Goal: Transaction & Acquisition: Purchase product/service

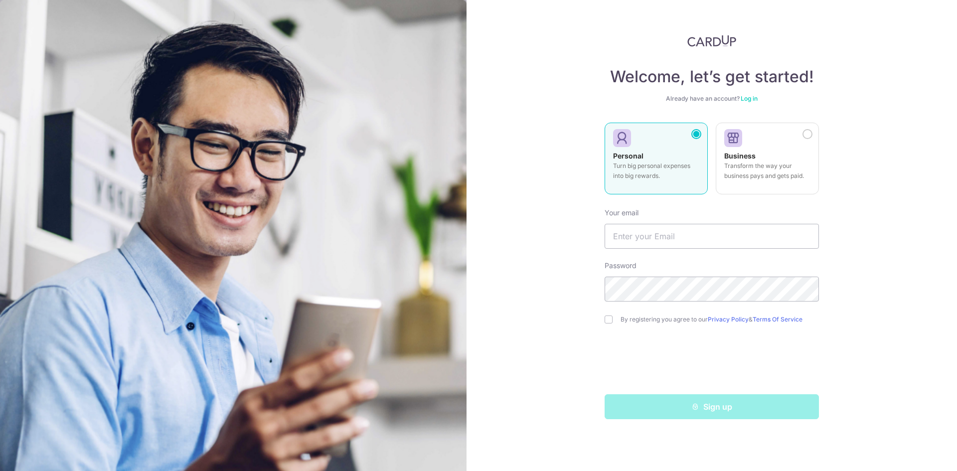
click at [636, 146] on div at bounding box center [652, 138] width 78 height 15
click at [715, 240] on input "text" at bounding box center [712, 236] width 214 height 25
click at [645, 236] on input "ho_y" at bounding box center [712, 236] width 214 height 25
click at [684, 239] on input "ho_y@" at bounding box center [712, 236] width 214 height 25
type input "ho_y@hotmail.com"
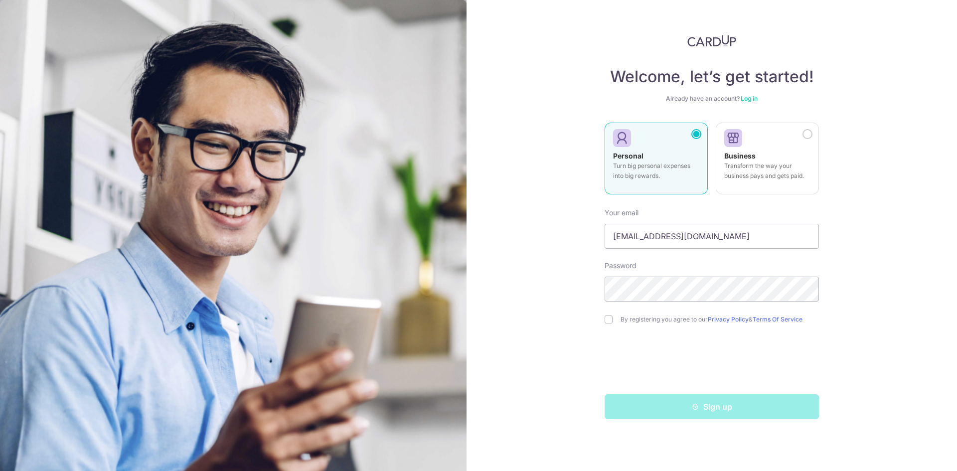
click at [637, 322] on label "By registering you agree to our Privacy Policy & Terms Of Service" at bounding box center [720, 320] width 198 height 8
click at [611, 321] on input "checkbox" at bounding box center [609, 320] width 8 height 8
checkbox input "true"
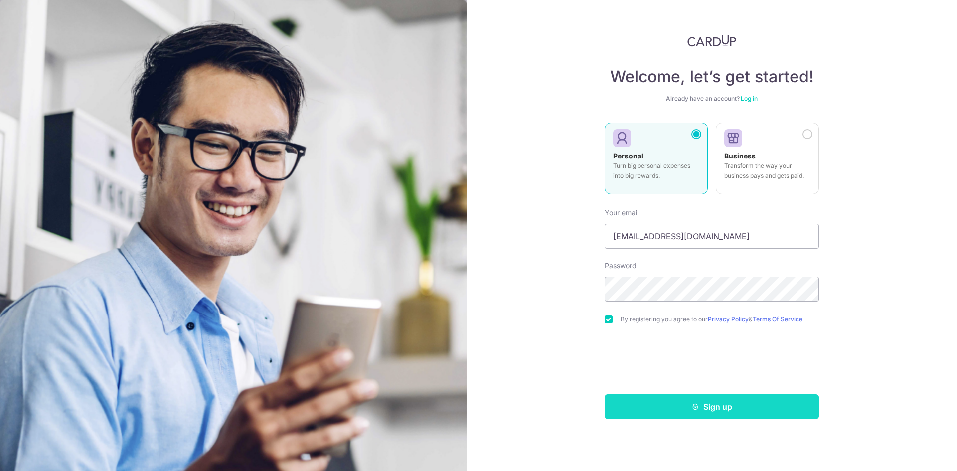
click at [706, 413] on button "Sign up" at bounding box center [712, 406] width 214 height 25
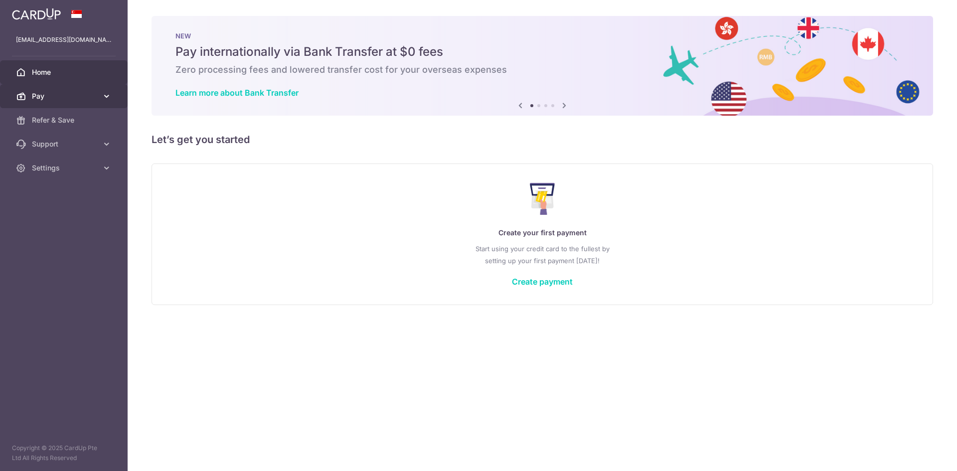
click at [103, 93] on icon at bounding box center [107, 96] width 10 height 10
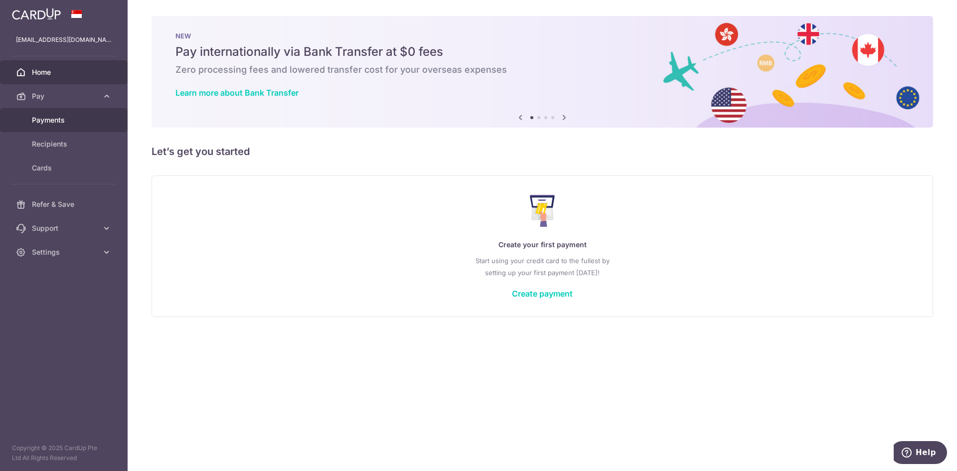
click at [89, 117] on span "Payments" at bounding box center [65, 120] width 66 height 10
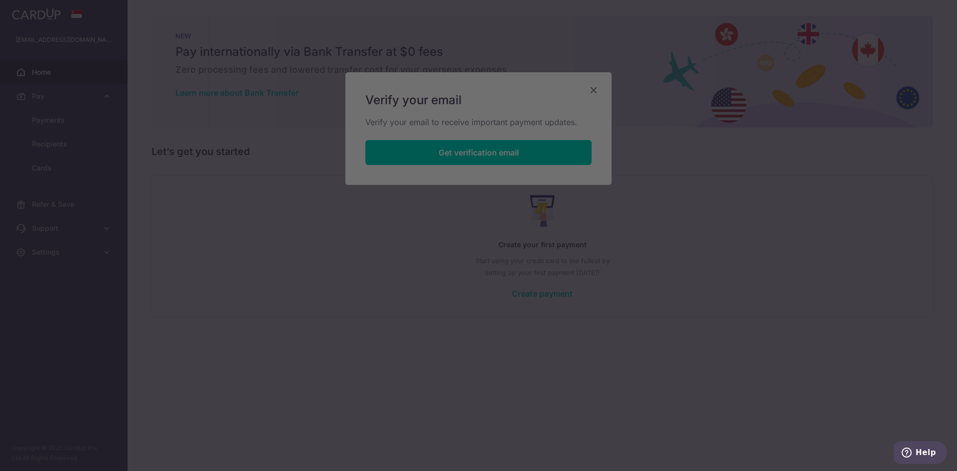
click at [546, 153] on div at bounding box center [483, 238] width 967 height 476
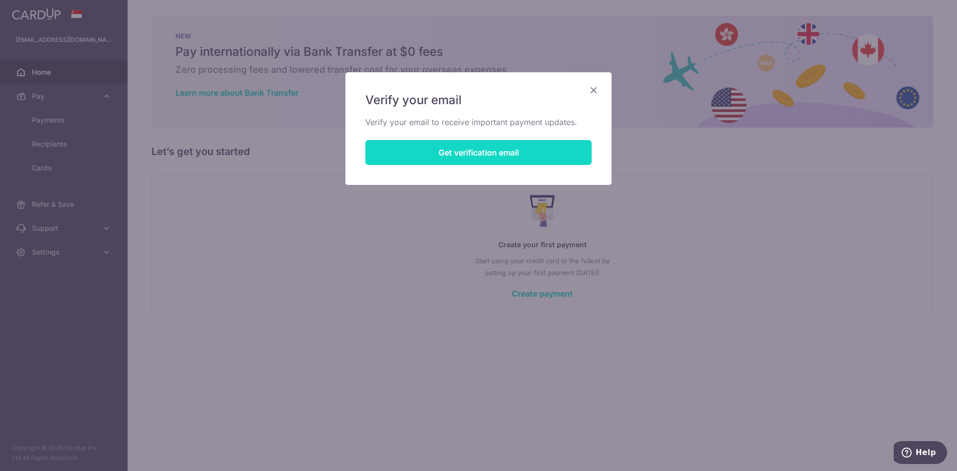
click at [488, 151] on button "Get verification email" at bounding box center [479, 152] width 226 height 25
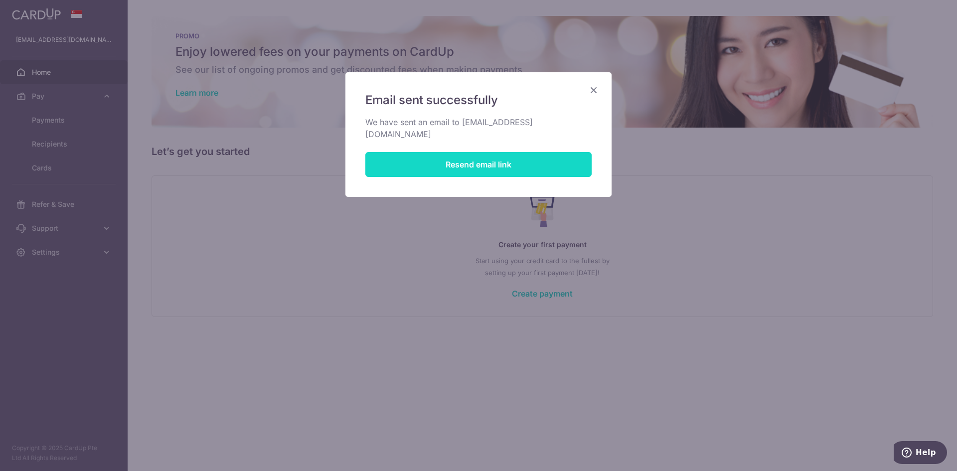
click at [507, 154] on button "Resend email link" at bounding box center [479, 164] width 226 height 25
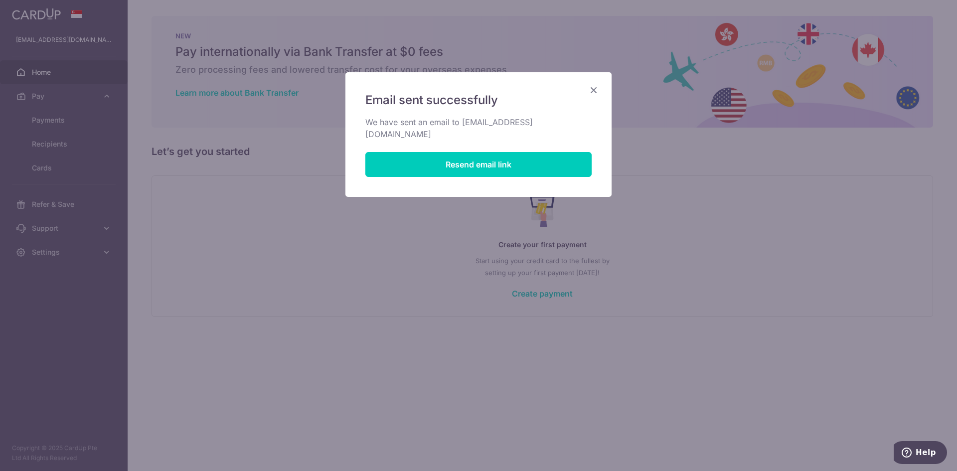
click at [595, 90] on icon "Close" at bounding box center [594, 90] width 12 height 12
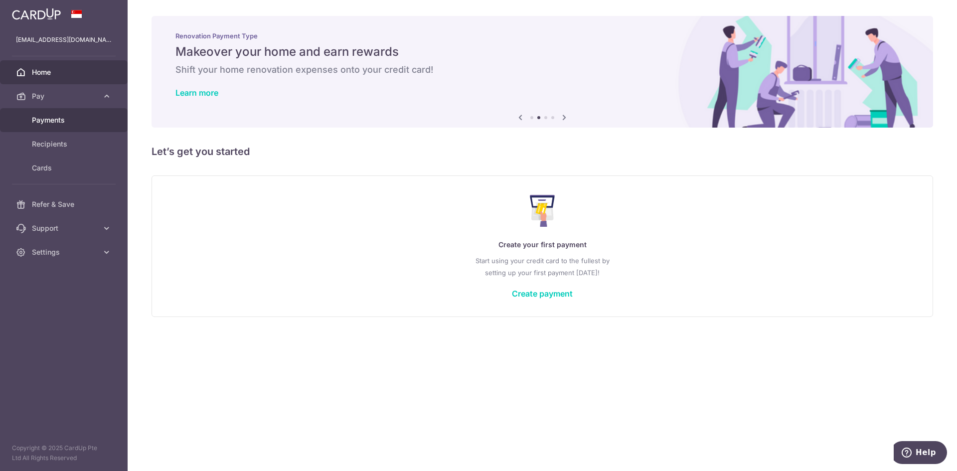
click at [84, 119] on span "Payments" at bounding box center [65, 120] width 66 height 10
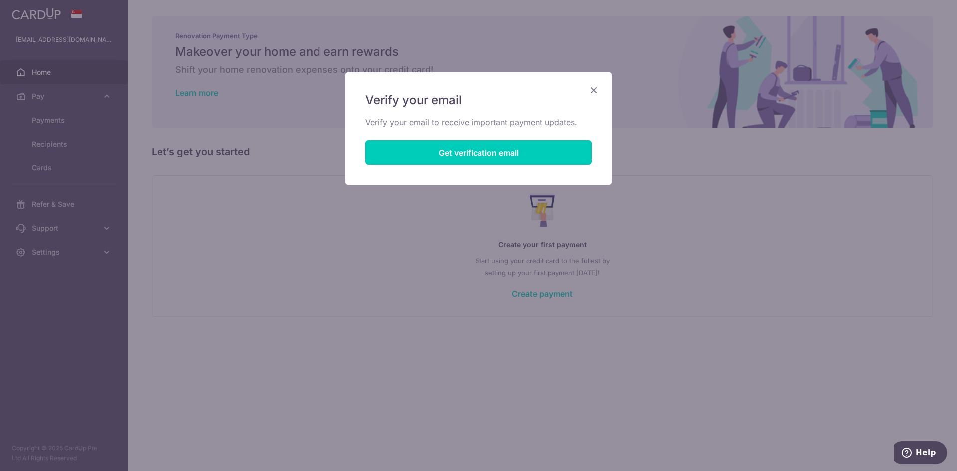
click at [599, 90] on icon "Close" at bounding box center [594, 90] width 12 height 12
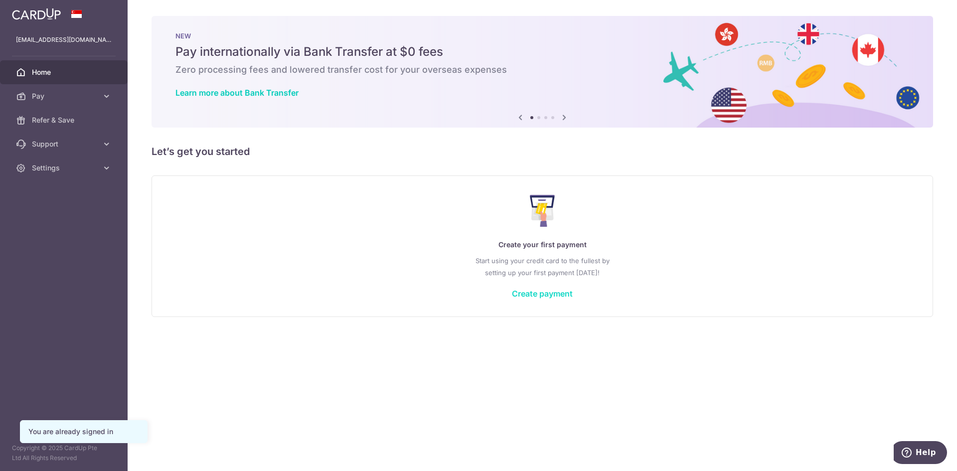
click at [543, 294] on link "Create payment" at bounding box center [542, 294] width 61 height 10
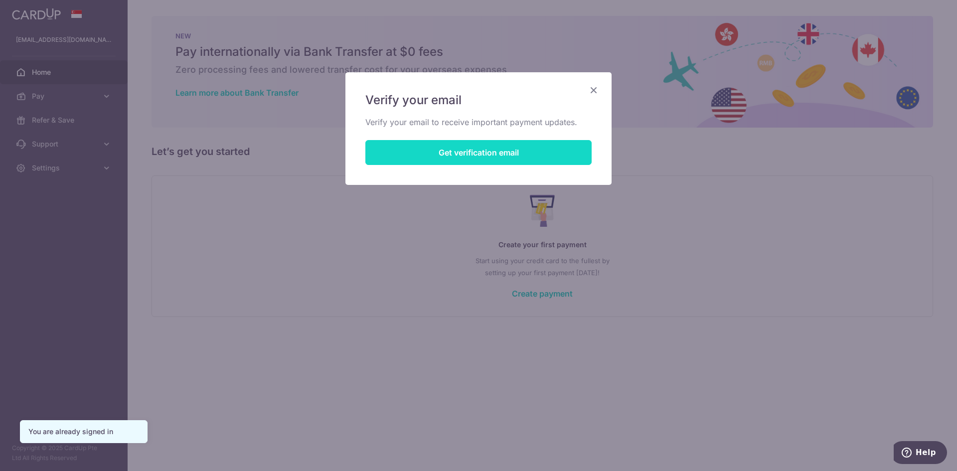
click at [475, 152] on button "Get verification email" at bounding box center [479, 152] width 226 height 25
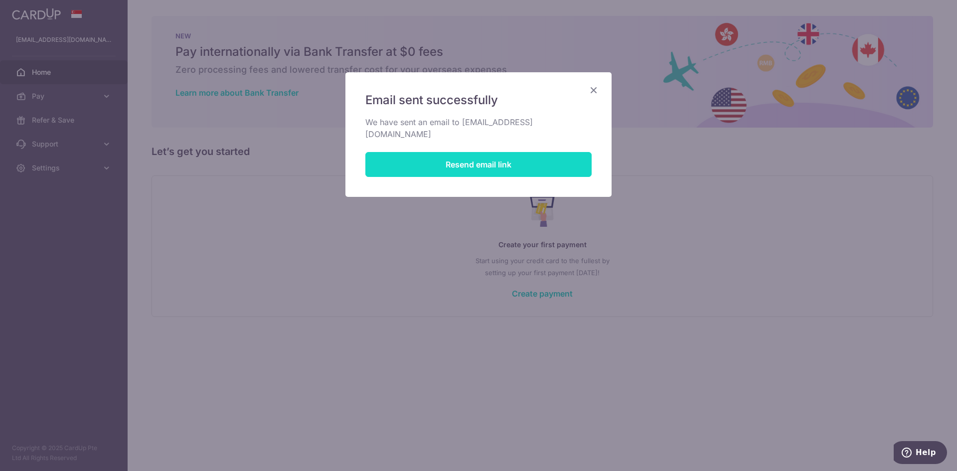
click at [475, 152] on button "Resend email link" at bounding box center [479, 164] width 226 height 25
click at [487, 152] on button "Resend email link" at bounding box center [479, 164] width 226 height 25
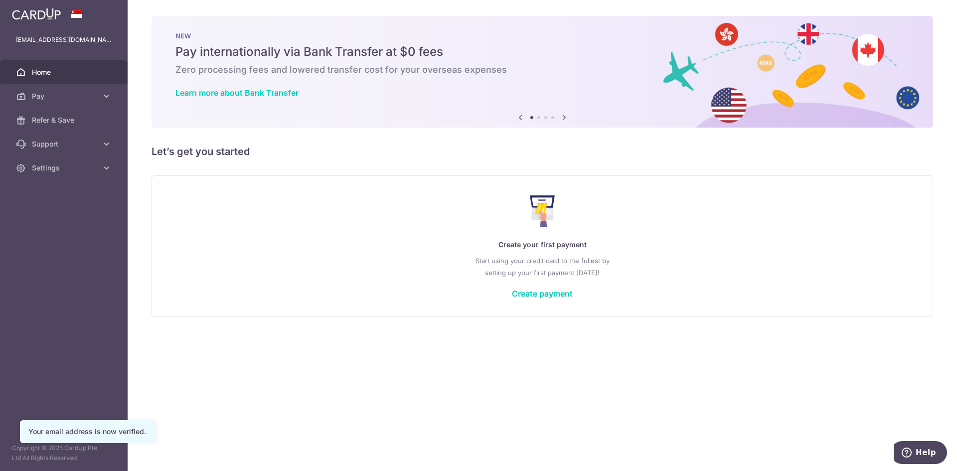
click at [524, 279] on div "Create your first payment Start using your credit card to the fullest by settin…" at bounding box center [542, 246] width 757 height 118
click at [534, 291] on link "Create payment" at bounding box center [542, 294] width 61 height 10
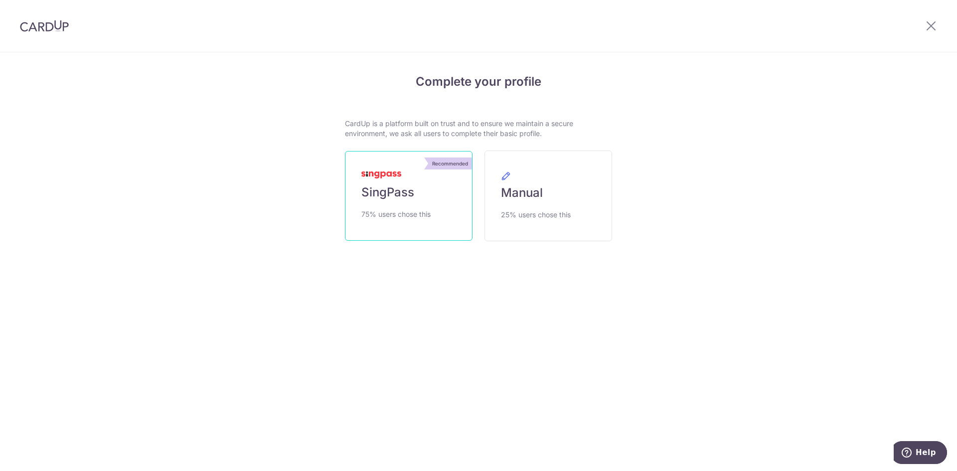
click at [419, 218] on span "75% users chose this" at bounding box center [396, 214] width 69 height 12
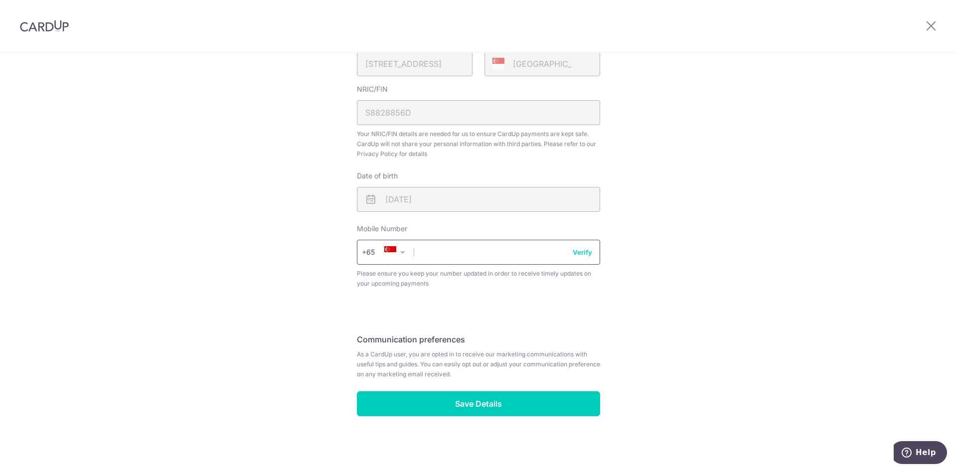
click at [517, 250] on input "text" at bounding box center [478, 252] width 243 height 25
type input "97471852"
click at [586, 252] on button "Verify" at bounding box center [582, 252] width 19 height 10
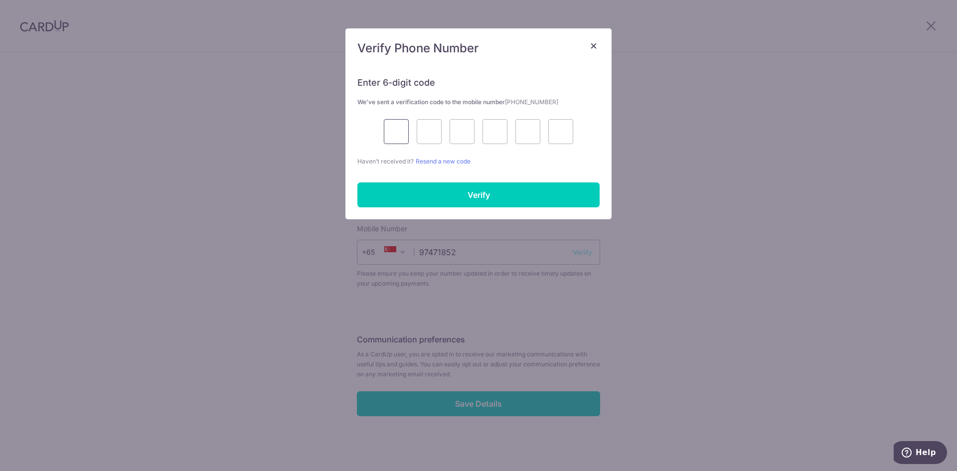
click at [389, 132] on input "text" at bounding box center [396, 131] width 25 height 25
type input "8"
type input "5"
type input "4"
type input "3"
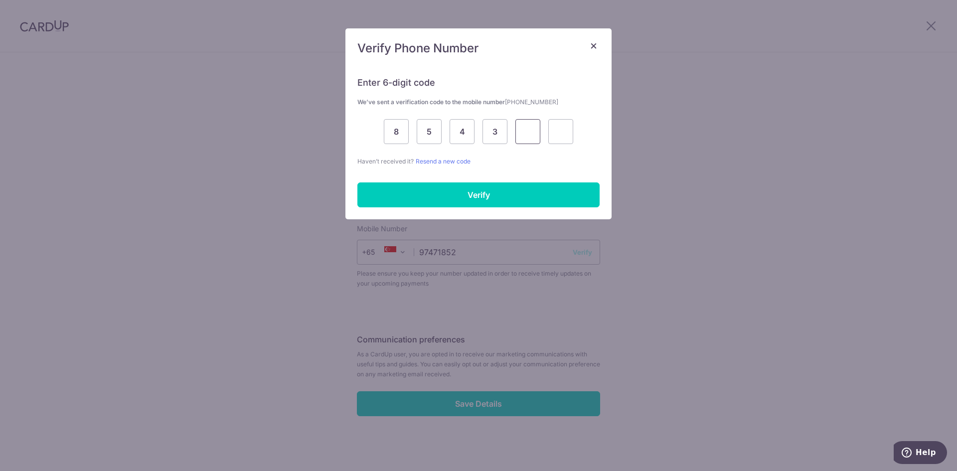
type input "2"
type input "4"
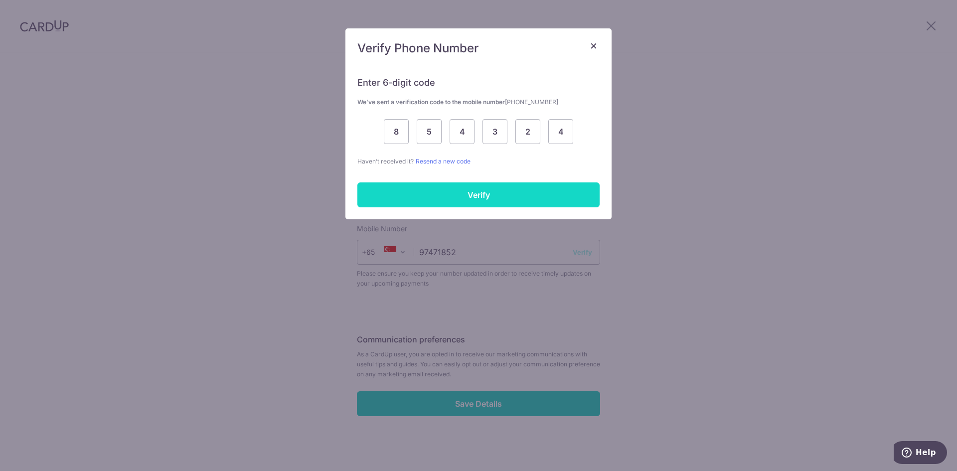
click at [589, 190] on input "Verify" at bounding box center [479, 195] width 242 height 25
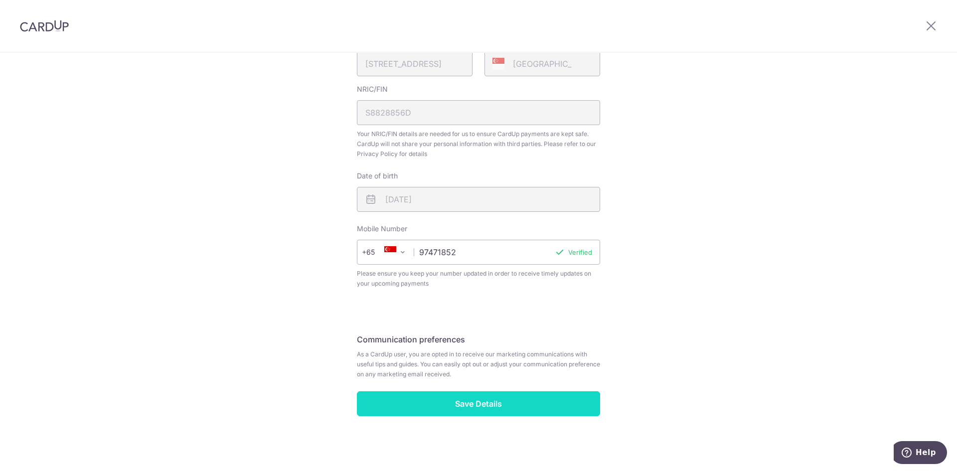
click at [478, 405] on input "Save Details" at bounding box center [478, 403] width 243 height 25
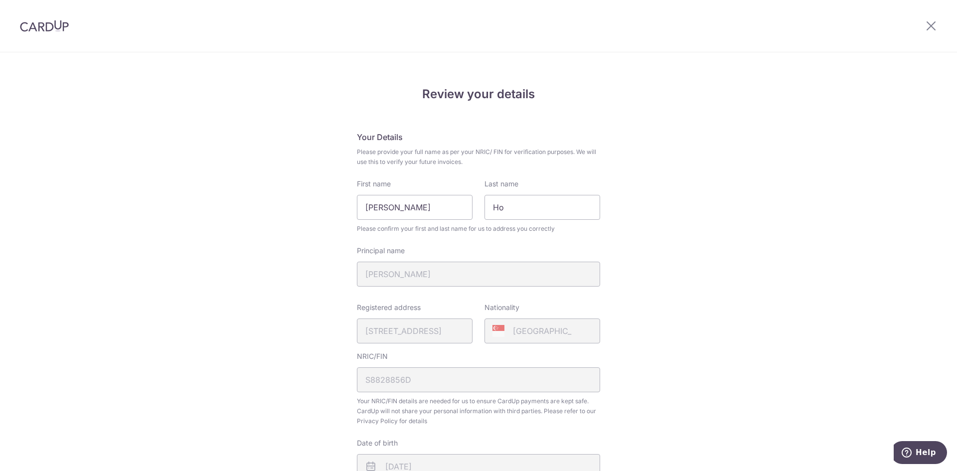
scroll to position [267, 0]
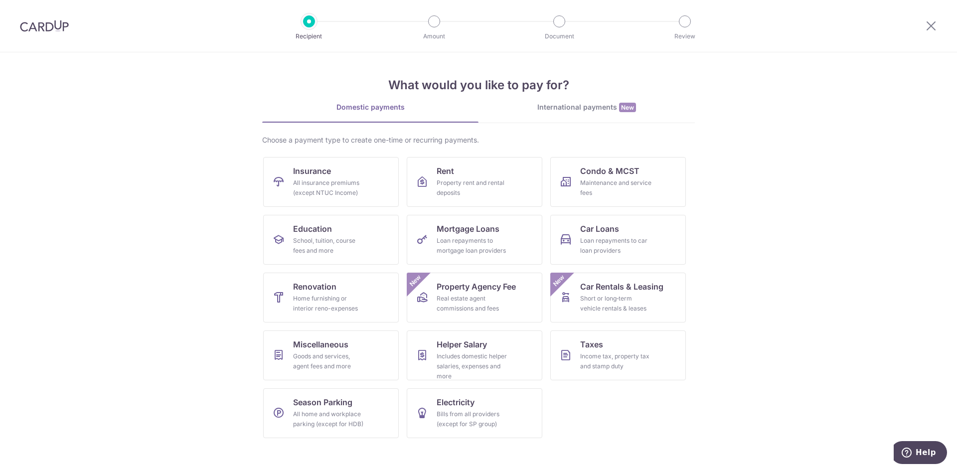
click at [735, 238] on section "What would you like to pay for? Domestic payments International payments New Ch…" at bounding box center [478, 261] width 957 height 419
click at [461, 240] on div "Loan repayments to mortgage loan providers" at bounding box center [473, 246] width 72 height 20
click at [638, 354] on div "Income tax, property tax and stamp duty" at bounding box center [616, 362] width 72 height 20
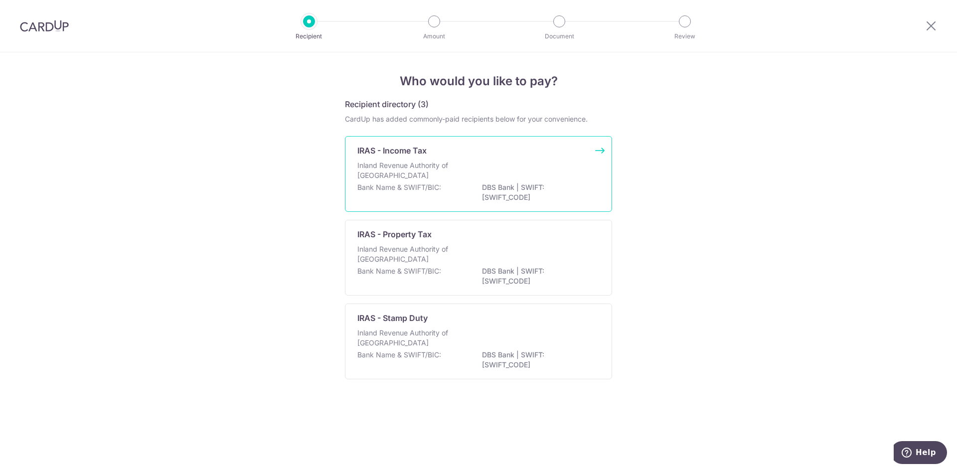
click at [494, 176] on div "Inland Revenue Authority of [GEOGRAPHIC_DATA]" at bounding box center [479, 172] width 242 height 22
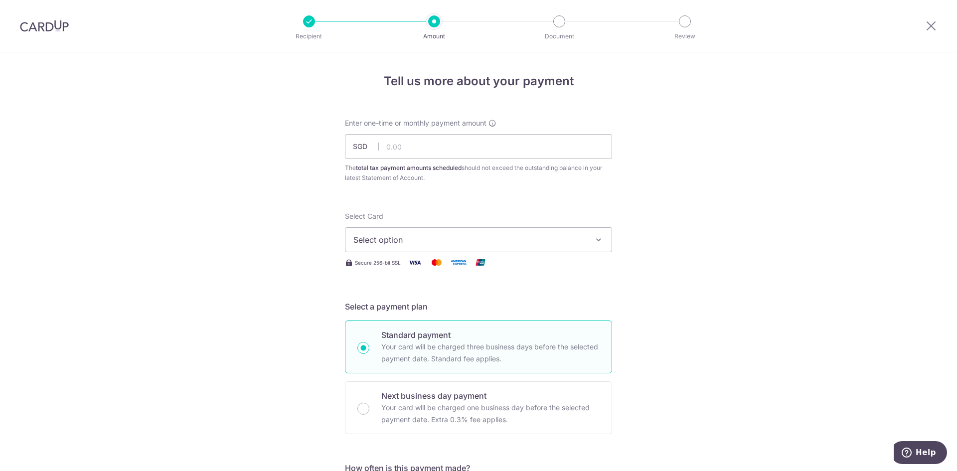
click at [516, 235] on span "Select option" at bounding box center [470, 240] width 232 height 12
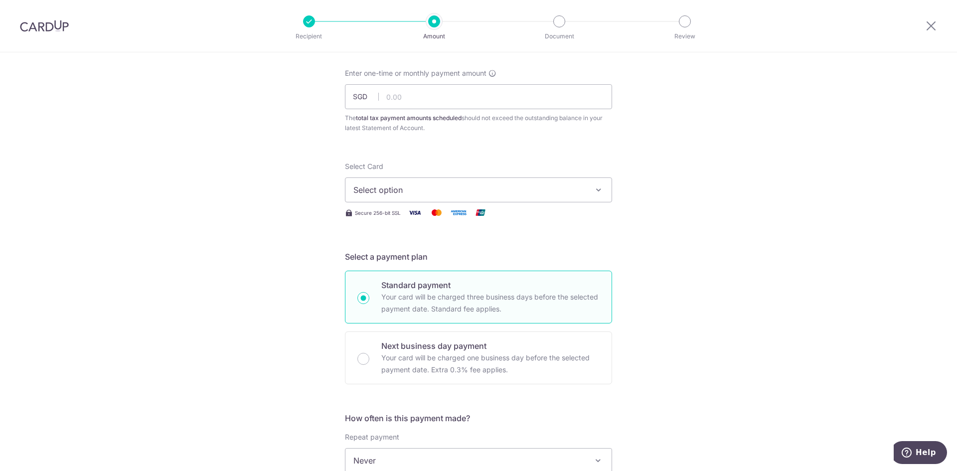
scroll to position [349, 0]
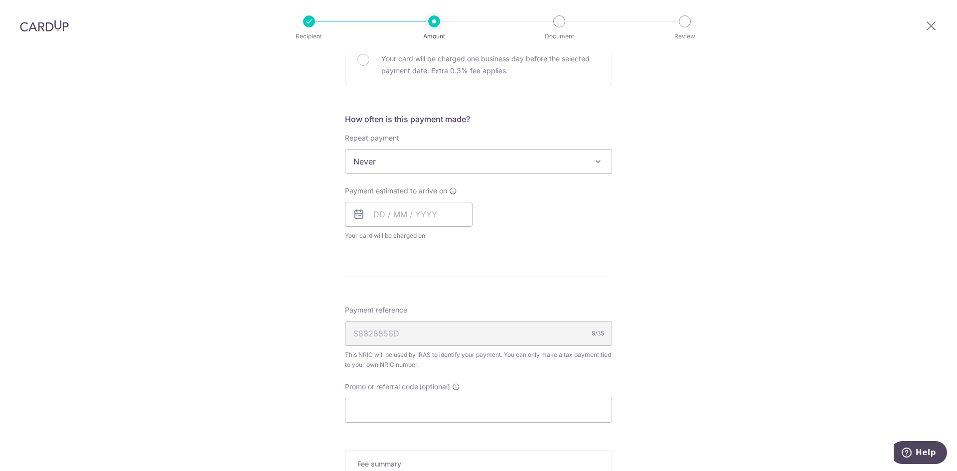
click at [495, 156] on span "Never" at bounding box center [479, 162] width 266 height 24
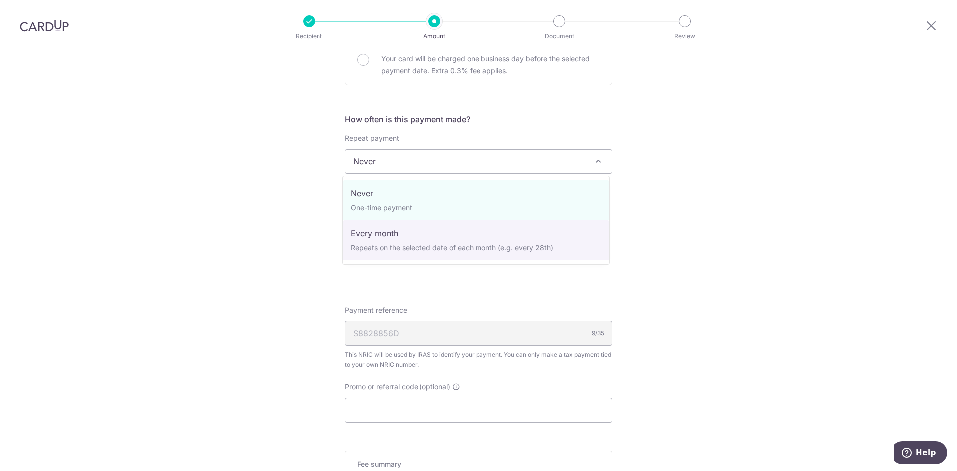
select select "3"
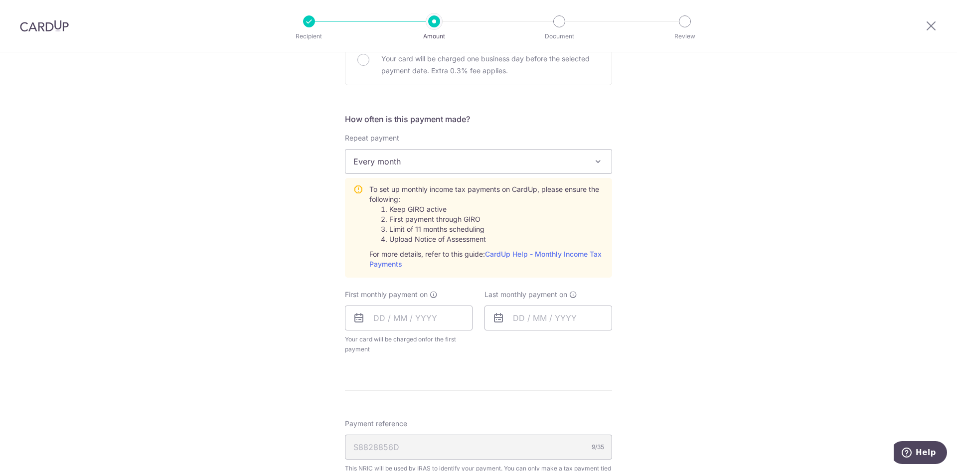
click at [703, 253] on div "Tell us more about your payment Enter one-time or monthly payment amount SGD Th…" at bounding box center [478, 223] width 957 height 1040
drag, startPoint x: 699, startPoint y: 247, endPoint x: 615, endPoint y: 229, distance: 86.2
click at [615, 229] on div "Tell us more about your payment Enter one-time or monthly payment amount SGD Th…" at bounding box center [478, 223] width 957 height 1040
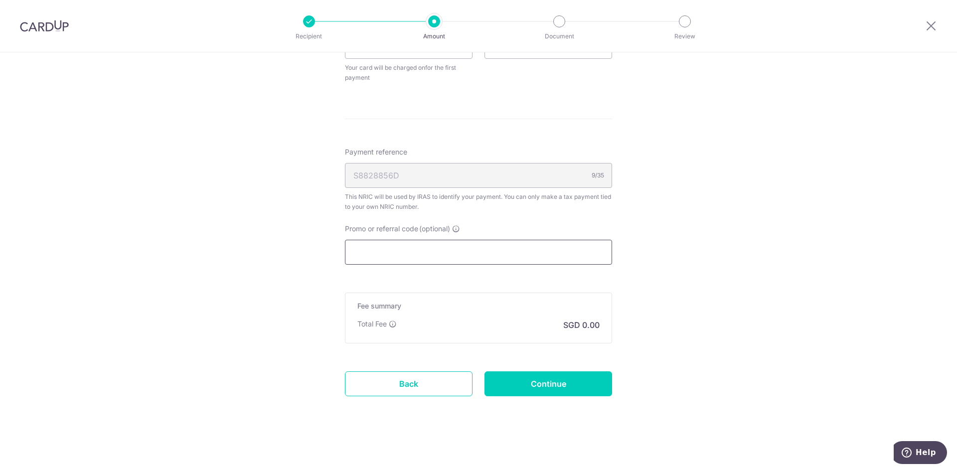
click at [483, 245] on input "Promo or referral code (optional)" at bounding box center [478, 252] width 267 height 25
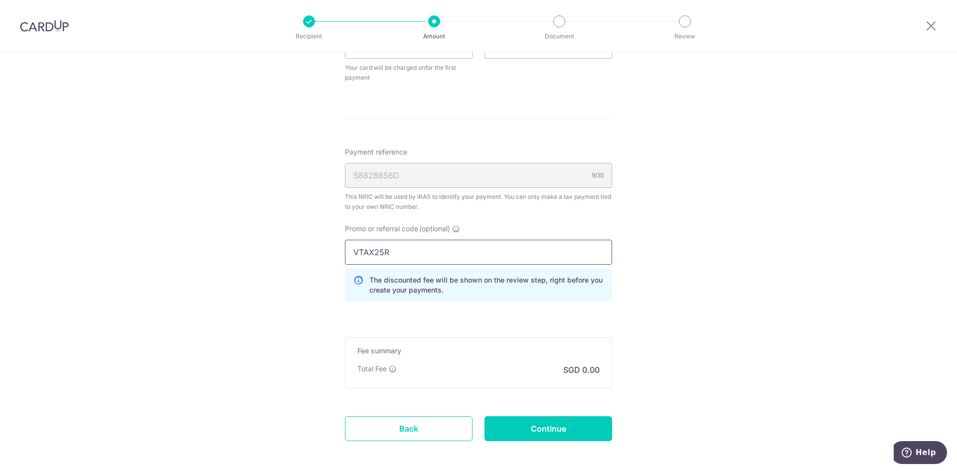
type input "VTAX25R"
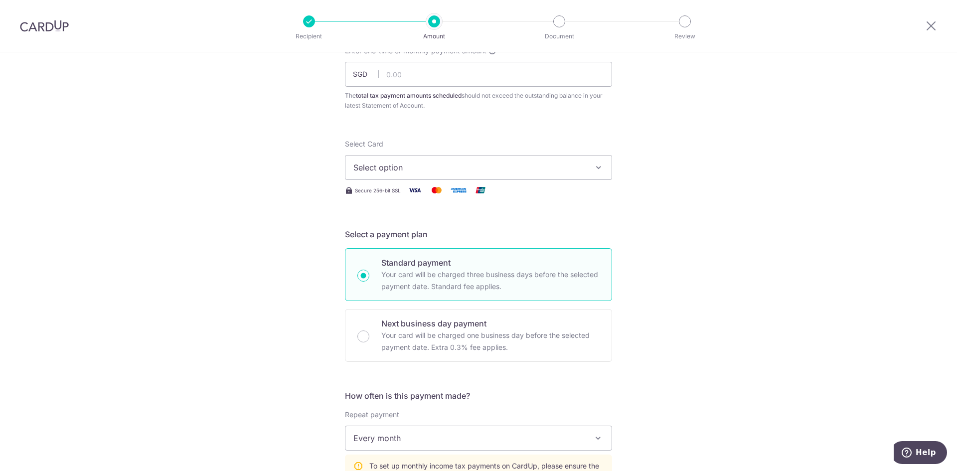
scroll to position [0, 0]
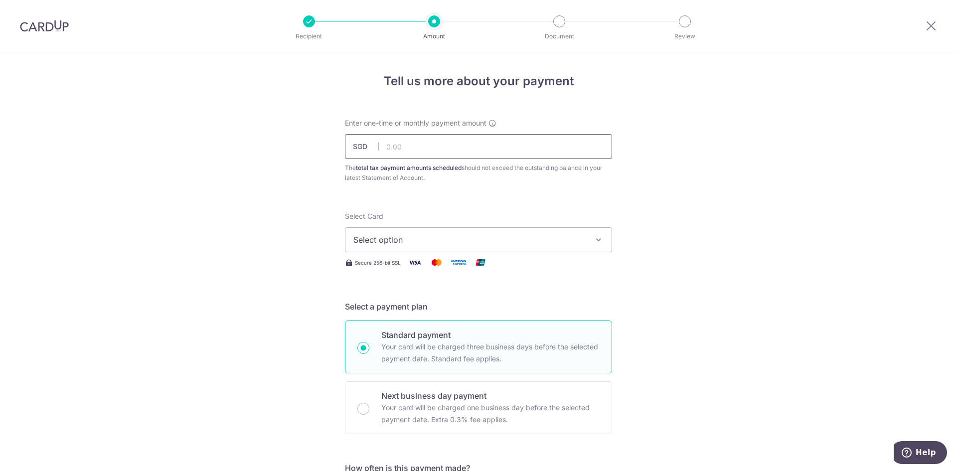
click at [443, 153] on input "text" at bounding box center [478, 146] width 267 height 25
type input "2,194.43"
click at [435, 241] on span "Select option" at bounding box center [470, 240] width 232 height 12
click at [425, 270] on span "Add credit card" at bounding box center [487, 268] width 232 height 10
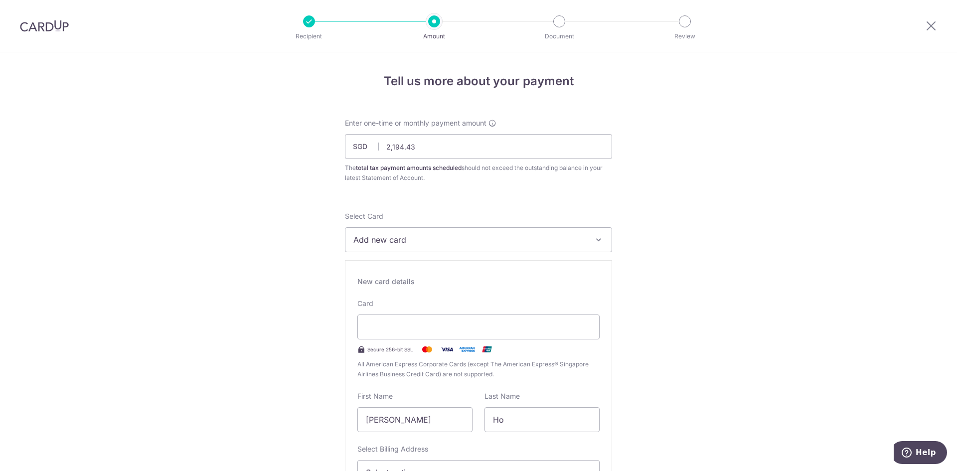
scroll to position [150, 0]
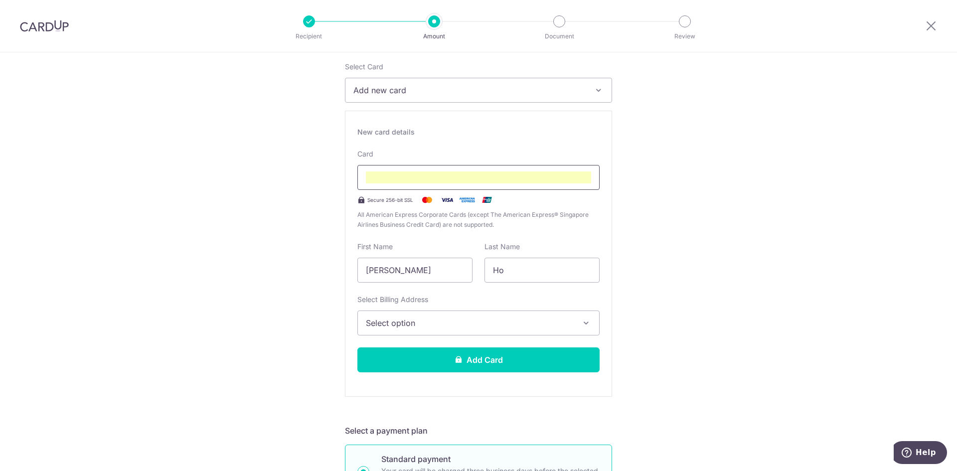
type input "09 / 2029"
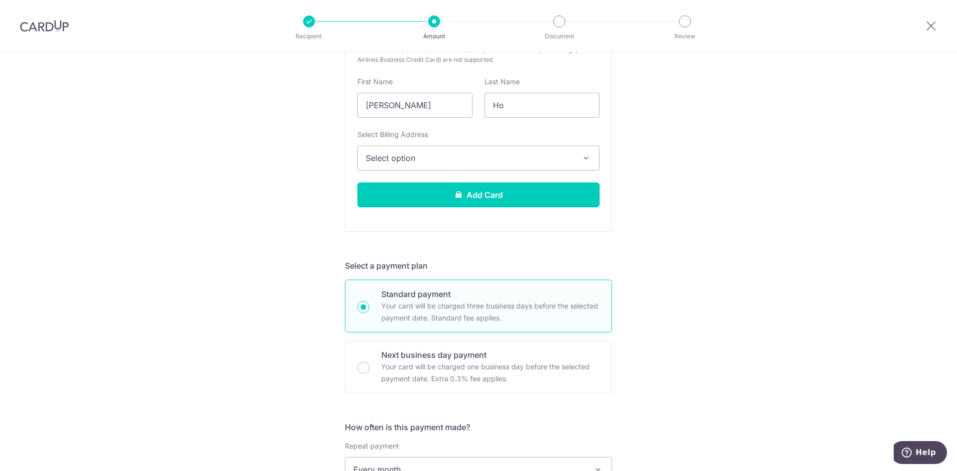
scroll to position [165, 0]
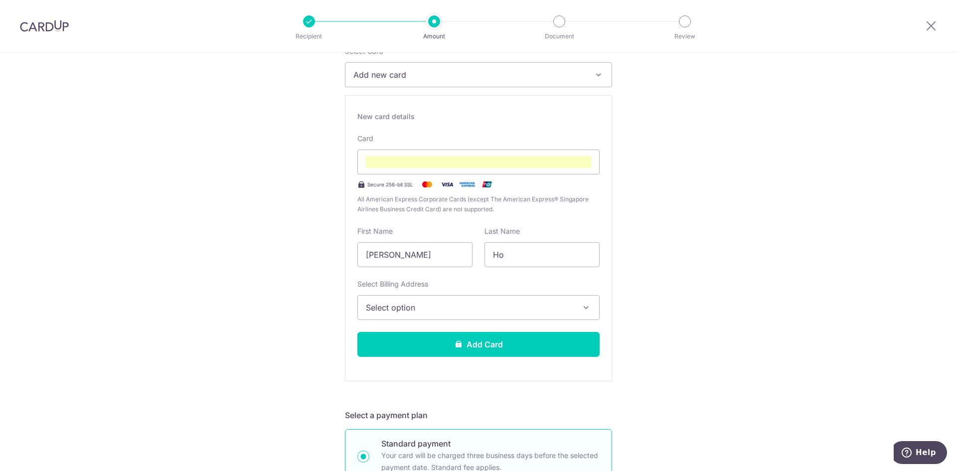
click at [437, 309] on span "Select option" at bounding box center [469, 308] width 207 height 12
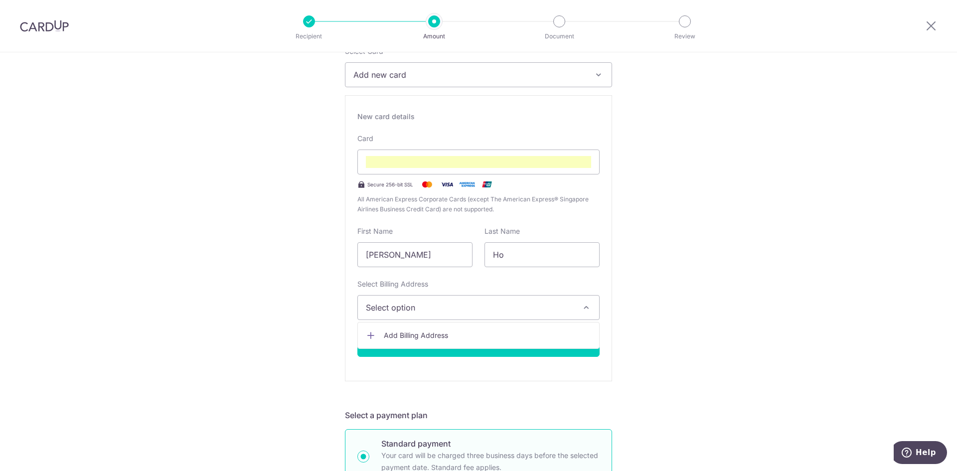
click at [431, 329] on link "Add Billing Address" at bounding box center [478, 336] width 241 height 18
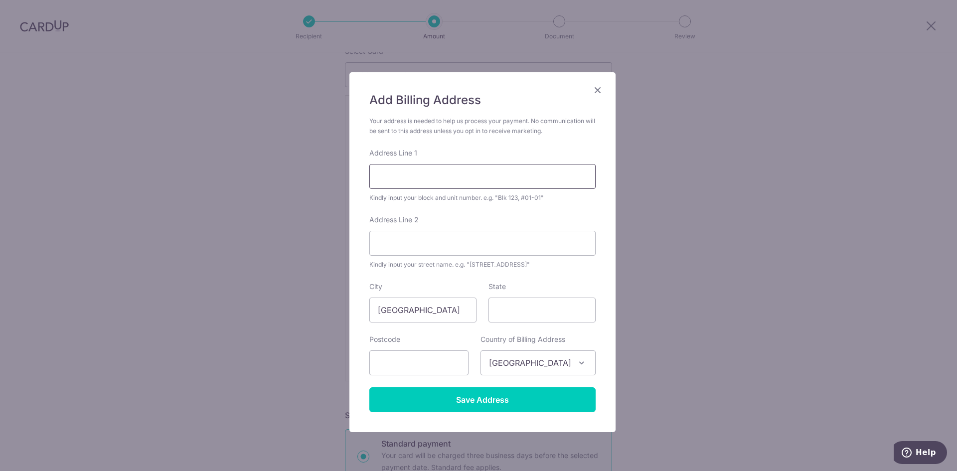
click at [467, 171] on input "Address Line 1" at bounding box center [483, 176] width 226 height 25
type input "103 Prince Charles Crescent, The Crest"
type input "#14-08"
click at [533, 321] on input "State" at bounding box center [542, 310] width 107 height 25
click at [524, 314] on input "159018" at bounding box center [542, 310] width 107 height 25
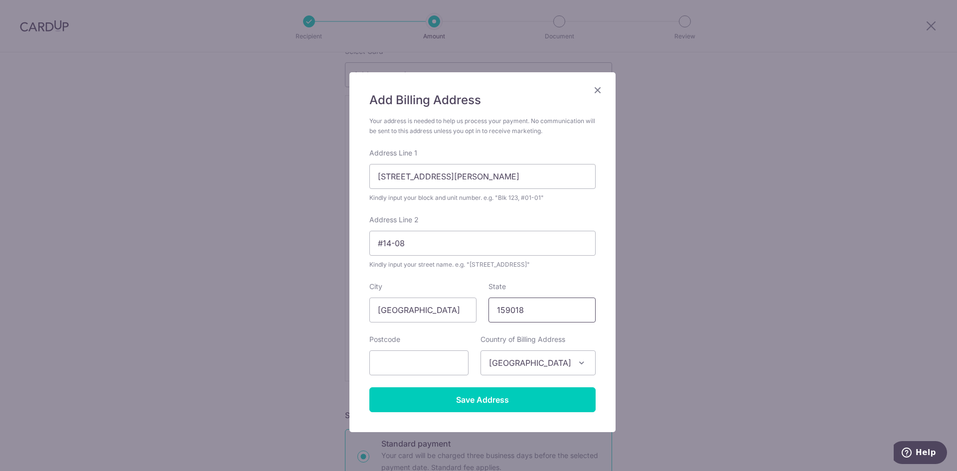
click at [524, 314] on input "159018" at bounding box center [542, 310] width 107 height 25
type input "Singapore"
type input "159018"
click at [504, 399] on input "Save Address" at bounding box center [483, 399] width 226 height 25
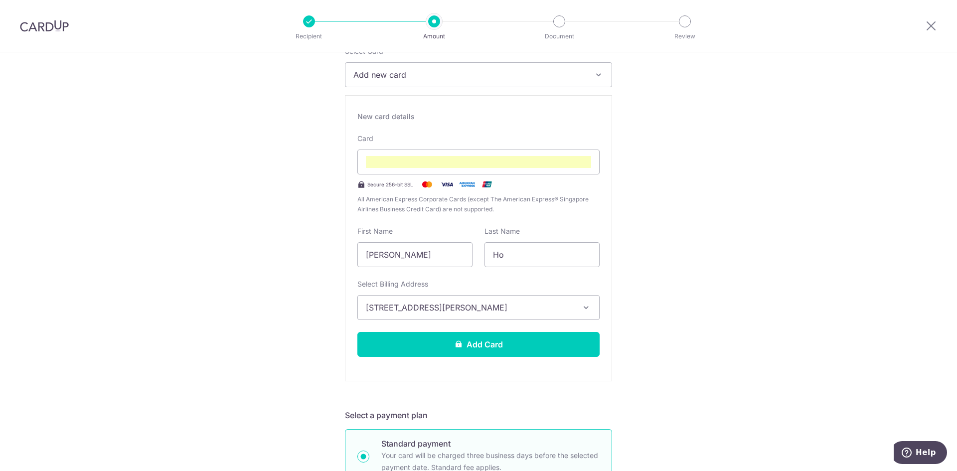
scroll to position [514, 0]
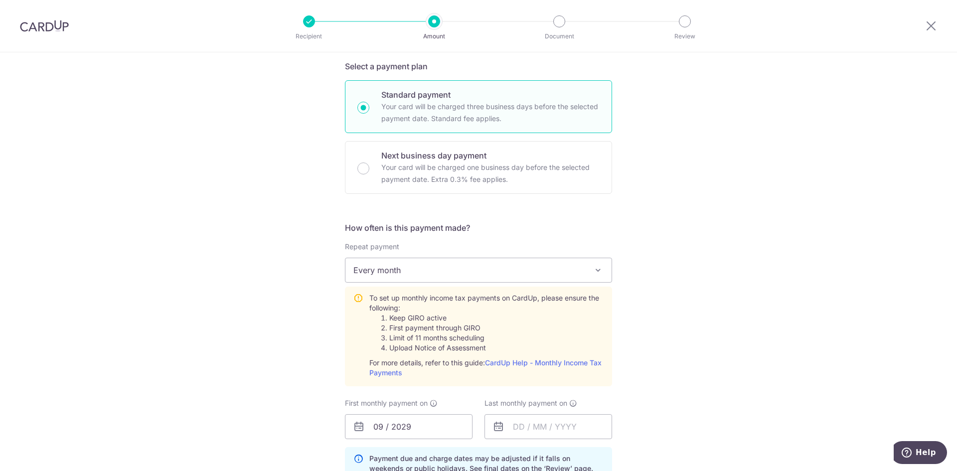
click at [590, 279] on span "Every month" at bounding box center [479, 270] width 266 height 24
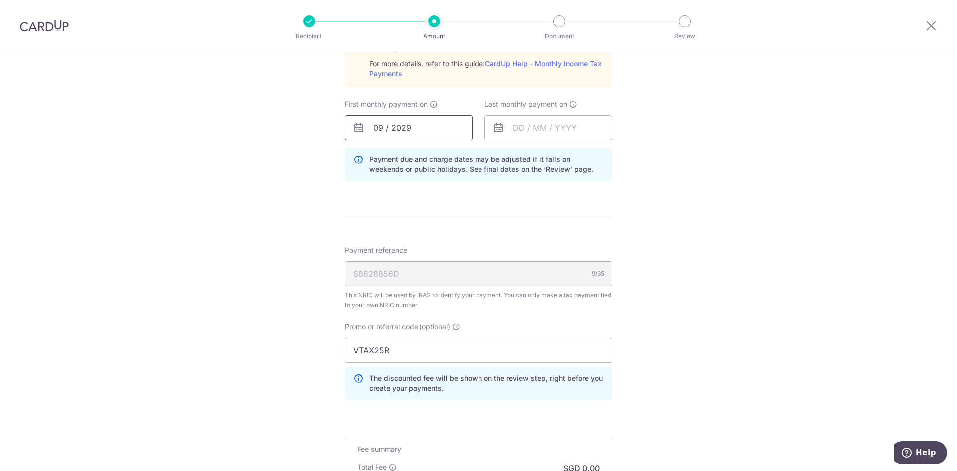
click at [407, 129] on input "09 / 2029" at bounding box center [409, 127] width 128 height 25
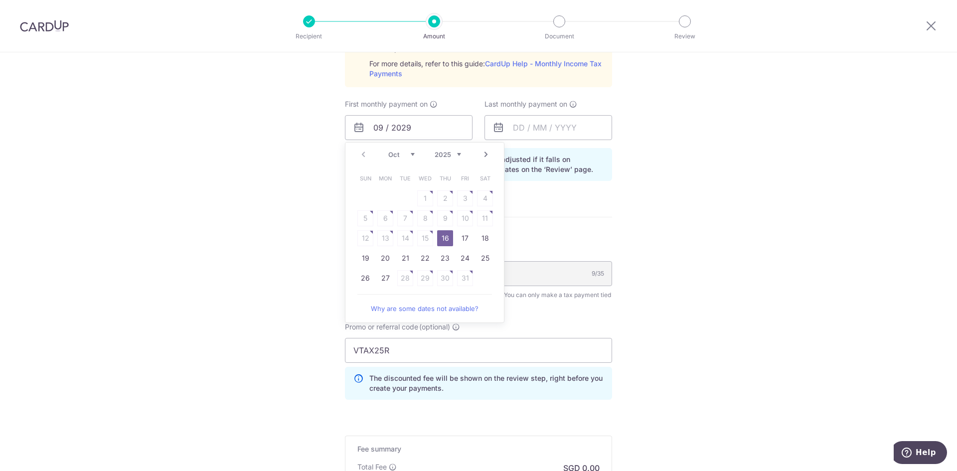
click at [452, 158] on select "2025 2026" at bounding box center [448, 155] width 26 height 8
click at [435, 151] on select "2025 2026" at bounding box center [448, 155] width 26 height 8
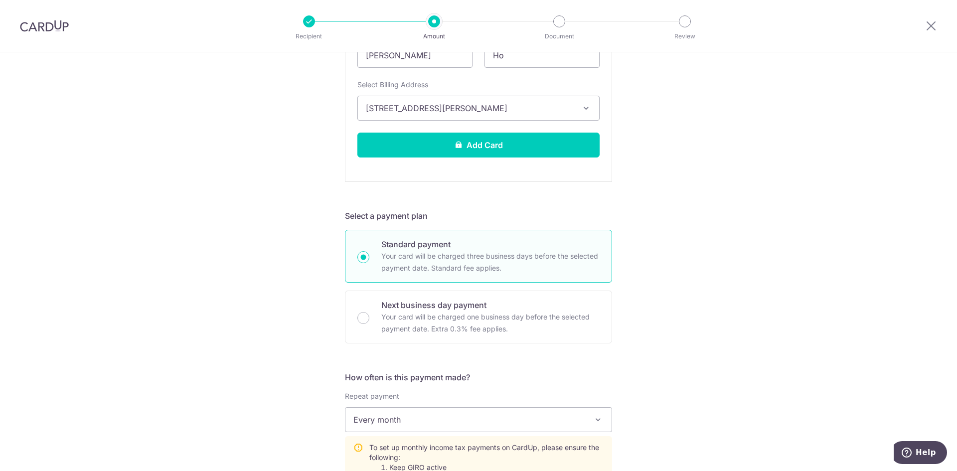
scroll to position [664, 0]
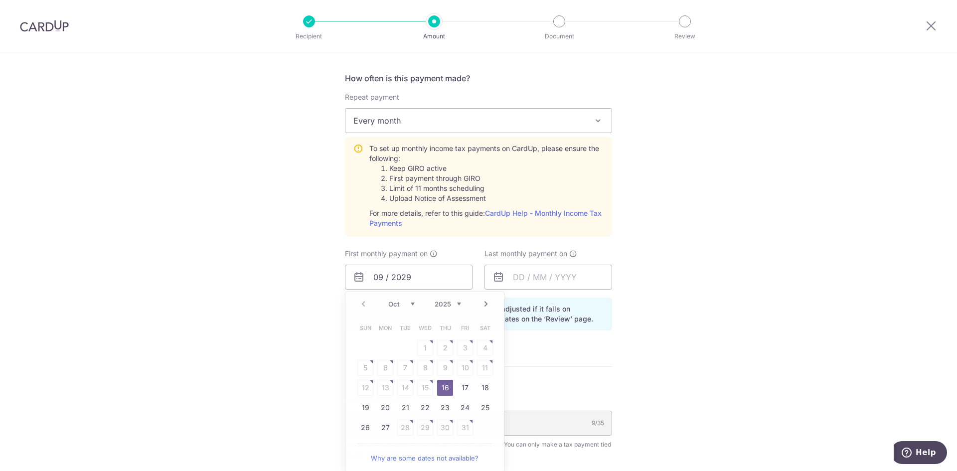
click at [637, 164] on div "Tell us more about your payment Enter one-time or monthly payment amount SGD 2,…" at bounding box center [478, 76] width 957 height 1375
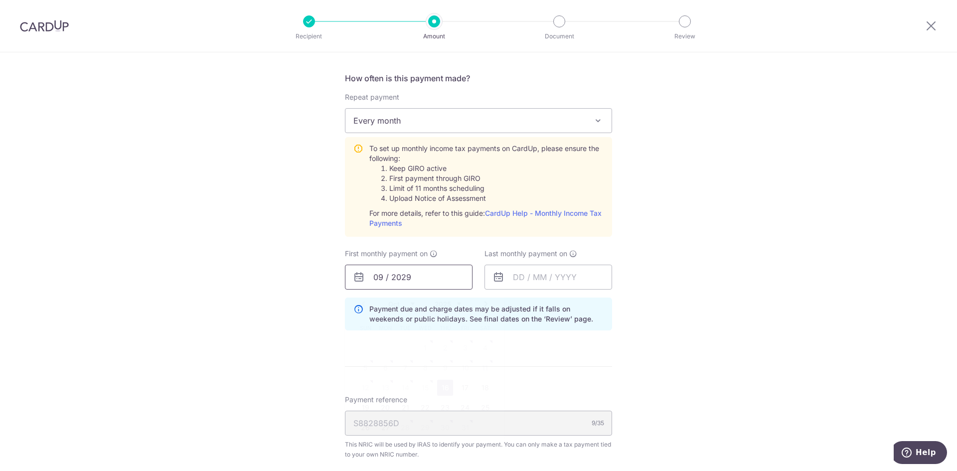
click at [381, 270] on input "09 / 2029" at bounding box center [409, 277] width 128 height 25
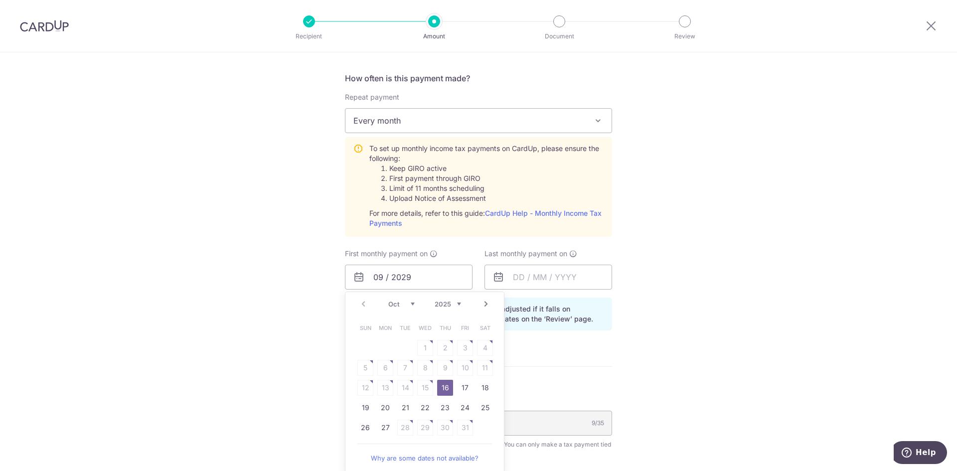
click at [398, 304] on select "Oct Nov Dec" at bounding box center [401, 304] width 26 height 8
click at [455, 306] on select "2025 2026" at bounding box center [448, 304] width 26 height 8
click at [455, 308] on select "2025 2026" at bounding box center [448, 304] width 26 height 8
click at [460, 366] on link "7" at bounding box center [465, 368] width 16 height 16
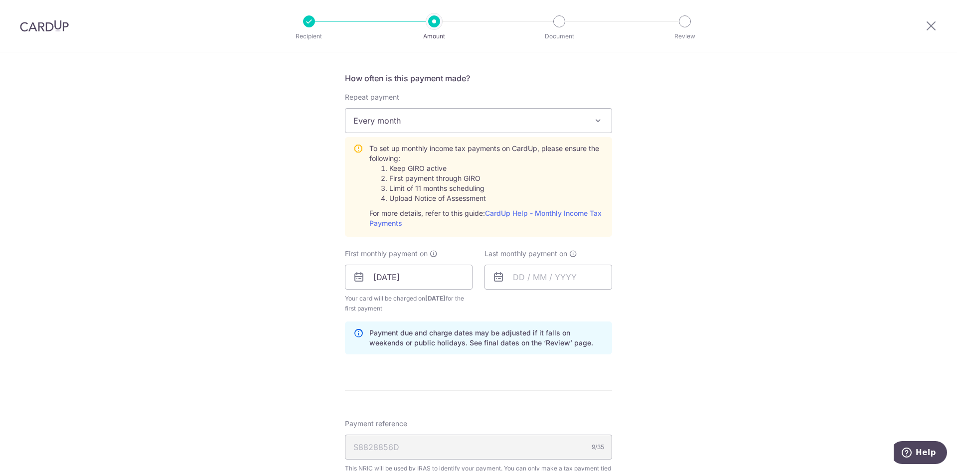
click at [657, 373] on div "Tell us more about your payment Enter one-time or monthly payment amount SGD 2,…" at bounding box center [478, 88] width 957 height 1399
click at [423, 272] on input "07/11/2025" at bounding box center [409, 277] width 128 height 25
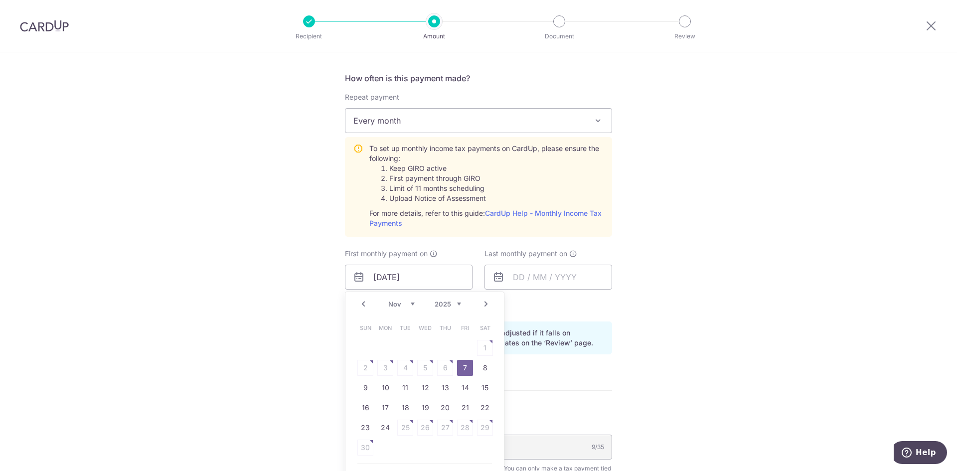
click at [361, 310] on link "Prev" at bounding box center [364, 304] width 12 height 12
click at [456, 456] on link "Why are some dates not available?" at bounding box center [425, 458] width 135 height 20
click at [386, 431] on link "27" at bounding box center [385, 428] width 16 height 16
type input "[DATE]"
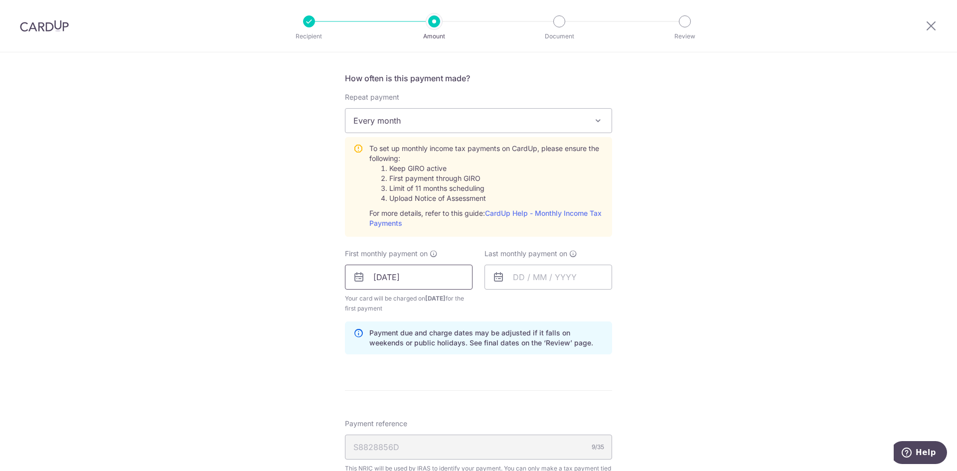
click at [439, 277] on input "[DATE]" at bounding box center [409, 277] width 128 height 25
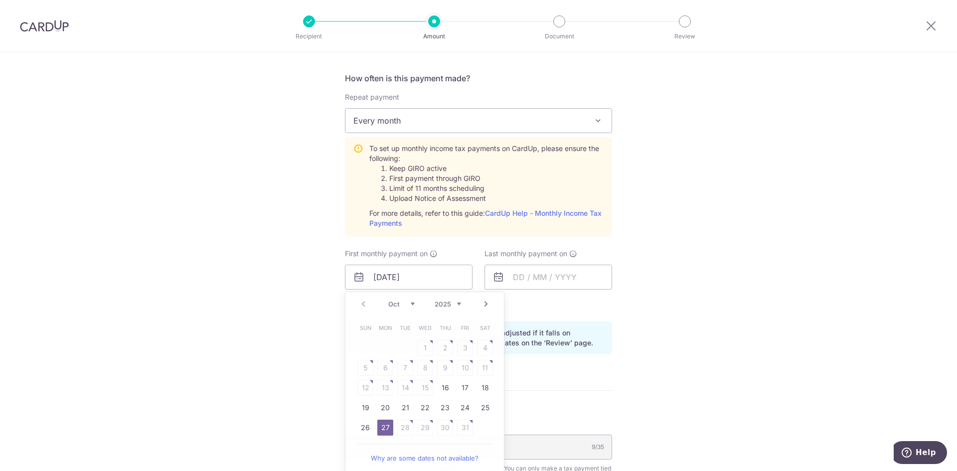
click at [586, 328] on div "Payment due and charge dates may be adjusted if it falls on weekends or public …" at bounding box center [478, 338] width 267 height 33
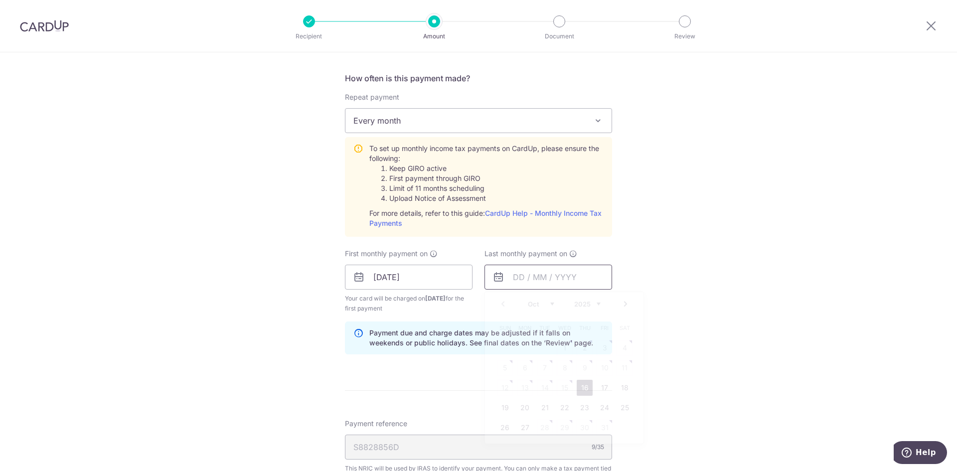
click at [519, 281] on input "text" at bounding box center [549, 277] width 128 height 25
click at [550, 305] on select "Oct Nov Dec" at bounding box center [541, 304] width 26 height 8
click at [594, 301] on select "2025 2026" at bounding box center [587, 304] width 26 height 8
click at [528, 304] on select "Jan Feb Mar Apr May Jun [DATE] Aug Sep Oct Nov" at bounding box center [541, 304] width 26 height 8
click at [622, 303] on link "Next" at bounding box center [626, 304] width 12 height 12
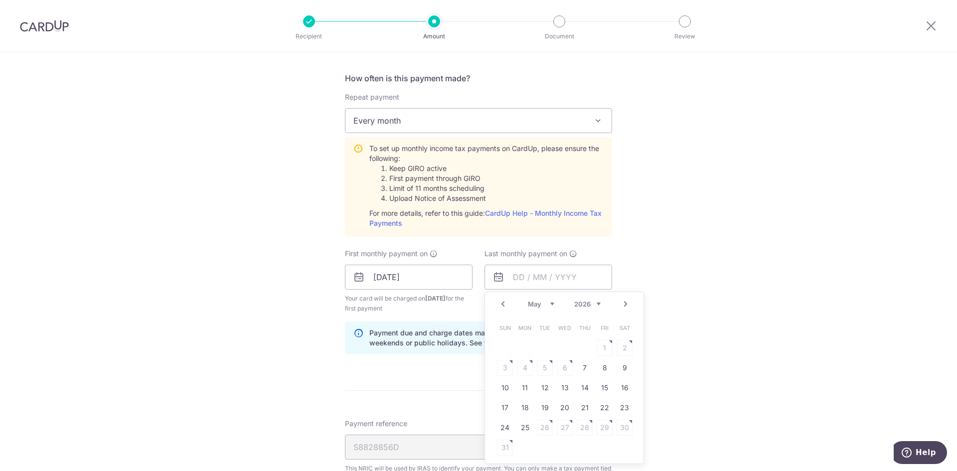
click at [503, 300] on link "Prev" at bounding box center [503, 304] width 12 height 12
click at [503, 305] on link "Prev" at bounding box center [503, 304] width 12 height 12
click at [562, 411] on link "25" at bounding box center [565, 408] width 16 height 16
type input "[DATE]"
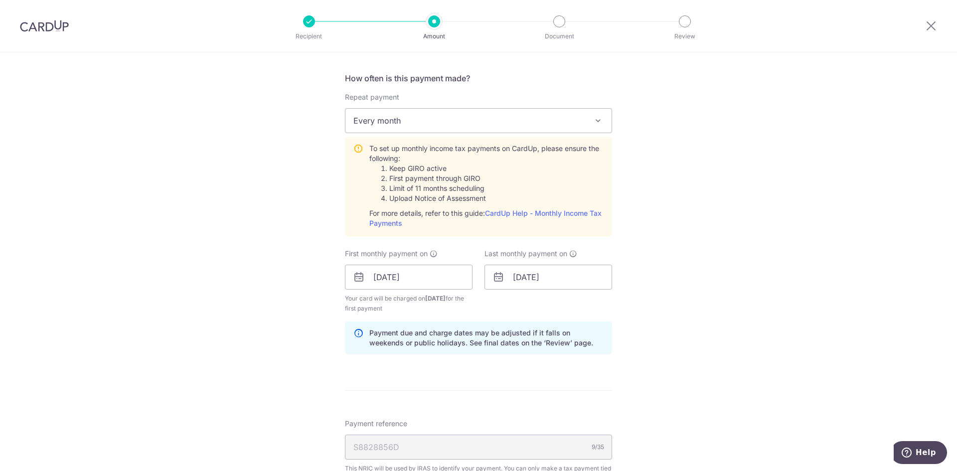
click at [727, 380] on div "Tell us more about your payment Enter one-time or monthly payment amount SGD 2,…" at bounding box center [478, 88] width 957 height 1399
click at [664, 333] on div "Tell us more about your payment Enter one-time or monthly payment amount SGD 2,…" at bounding box center [478, 88] width 957 height 1399
click at [701, 330] on div "Tell us more about your payment Enter one-time or monthly payment amount SGD 2,…" at bounding box center [478, 88] width 957 height 1399
click at [698, 225] on div "Tell us more about your payment Enter one-time or monthly payment amount SGD 2,…" at bounding box center [478, 88] width 957 height 1399
click at [748, 295] on div "Tell us more about your payment Enter one-time or monthly payment amount SGD 2,…" at bounding box center [478, 88] width 957 height 1399
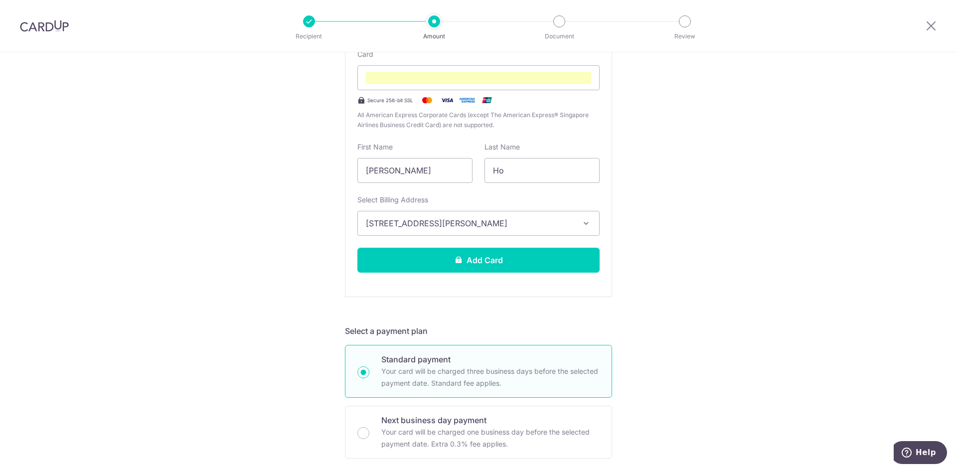
scroll to position [150, 0]
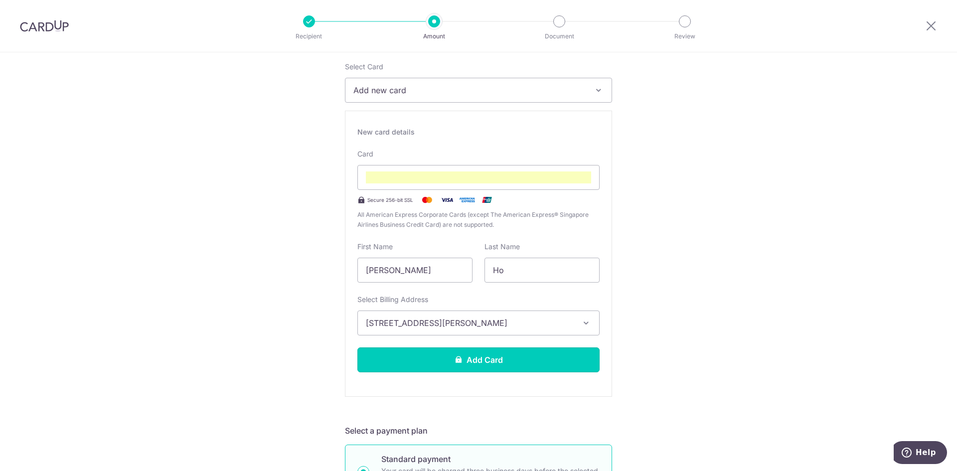
click at [508, 353] on button "Add Card" at bounding box center [479, 360] width 242 height 25
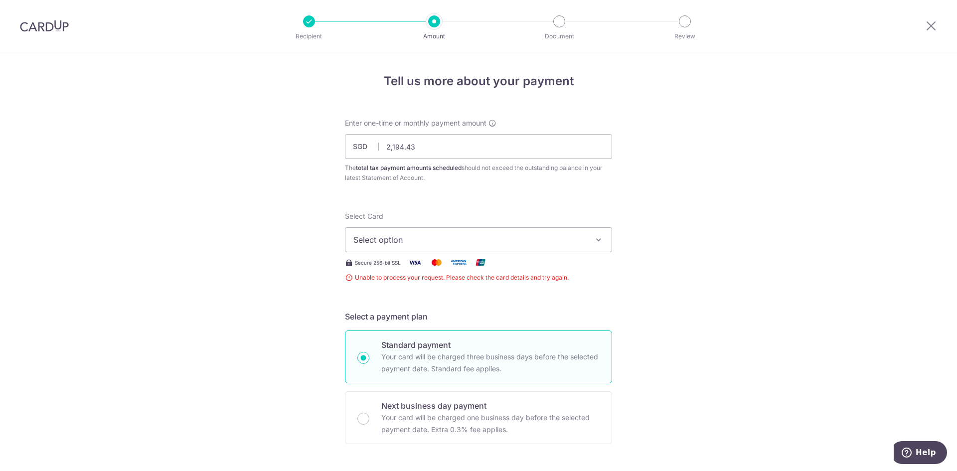
click at [472, 234] on span "Select option" at bounding box center [470, 240] width 232 height 12
click at [533, 236] on span "Select option" at bounding box center [470, 240] width 232 height 12
click at [453, 272] on span "Add credit card" at bounding box center [487, 268] width 232 height 10
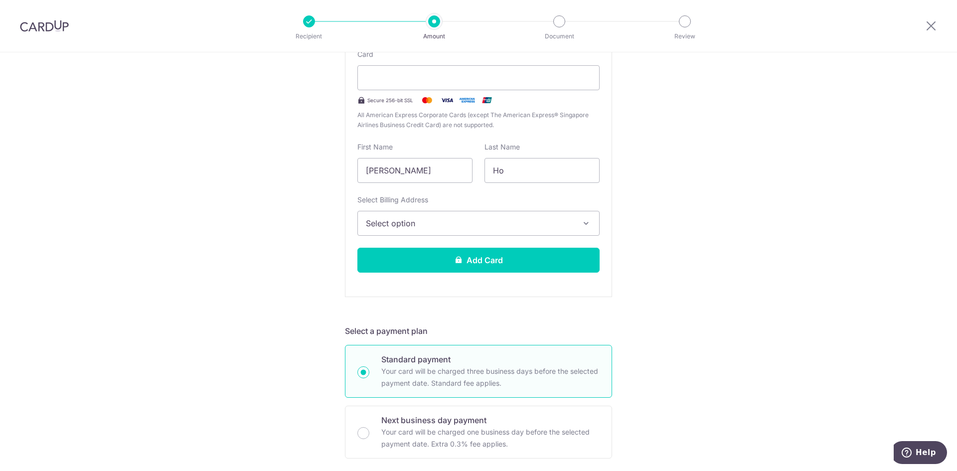
click at [453, 225] on span "Select option" at bounding box center [469, 223] width 207 height 12
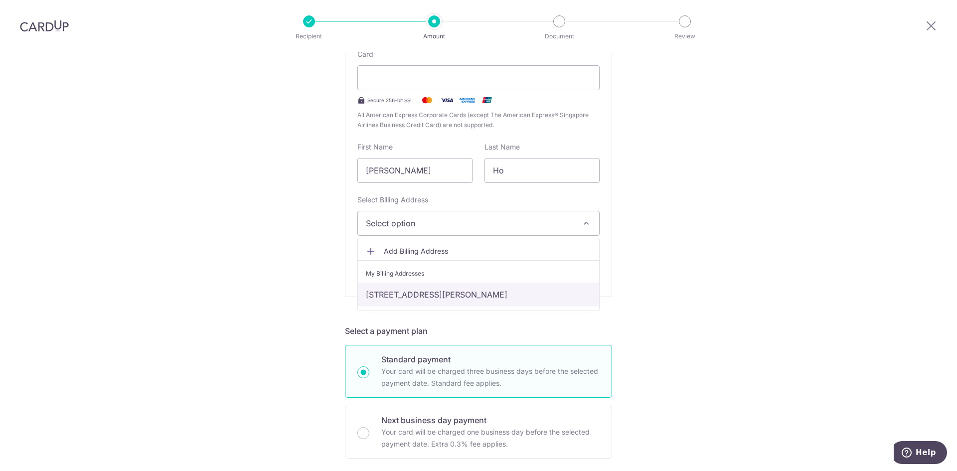
click at [434, 290] on link "[STREET_ADDRESS][PERSON_NAME]" at bounding box center [478, 295] width 241 height 24
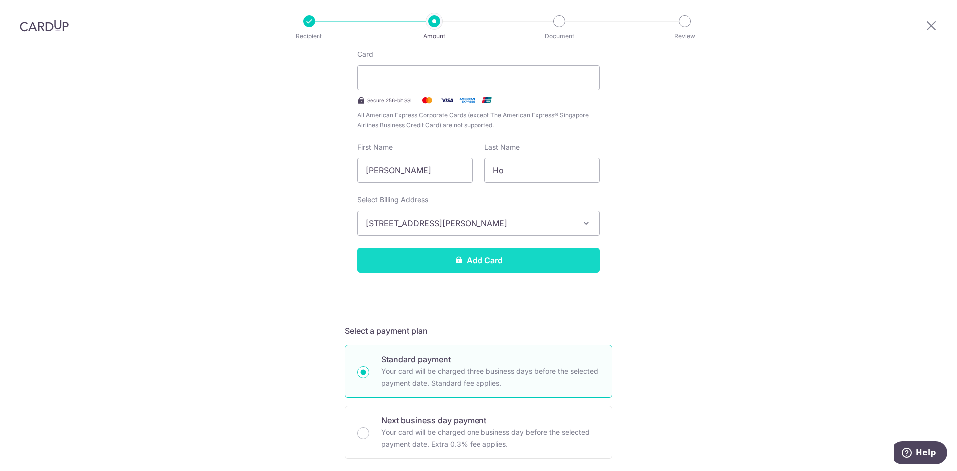
click at [489, 267] on button "Add Card" at bounding box center [479, 260] width 242 height 25
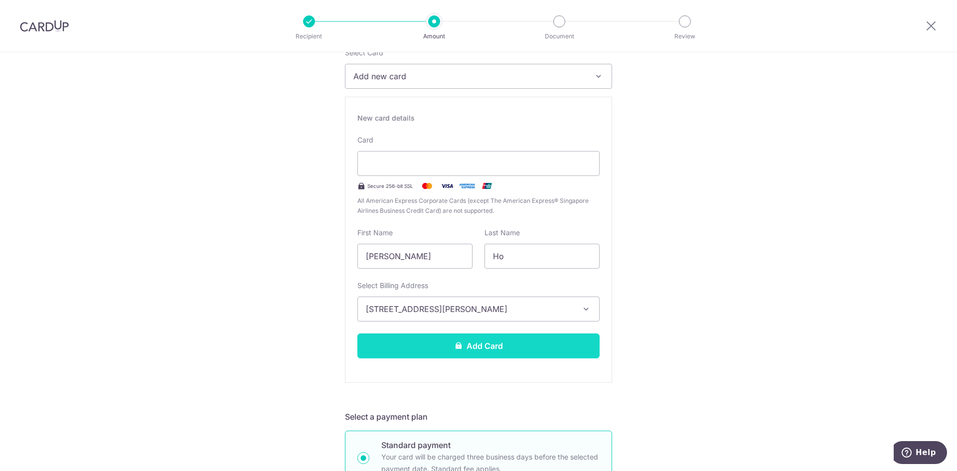
click at [502, 346] on button "Add Card" at bounding box center [479, 346] width 242 height 25
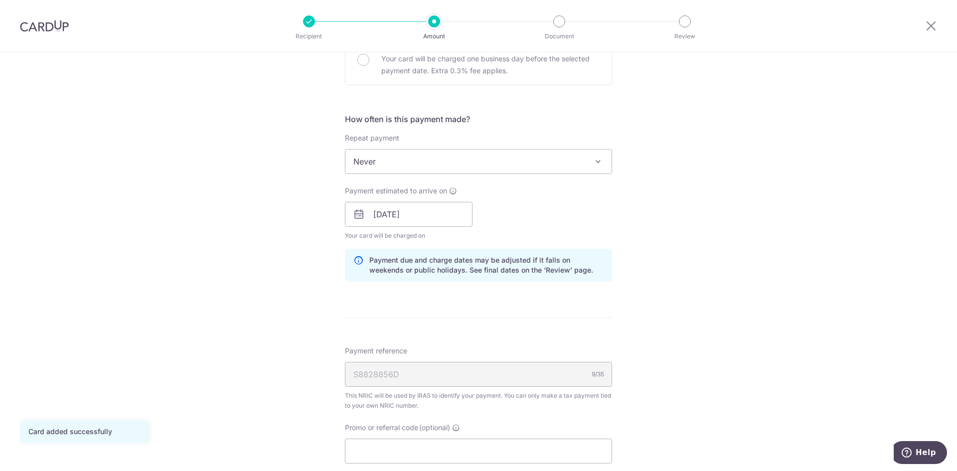
scroll to position [249, 0]
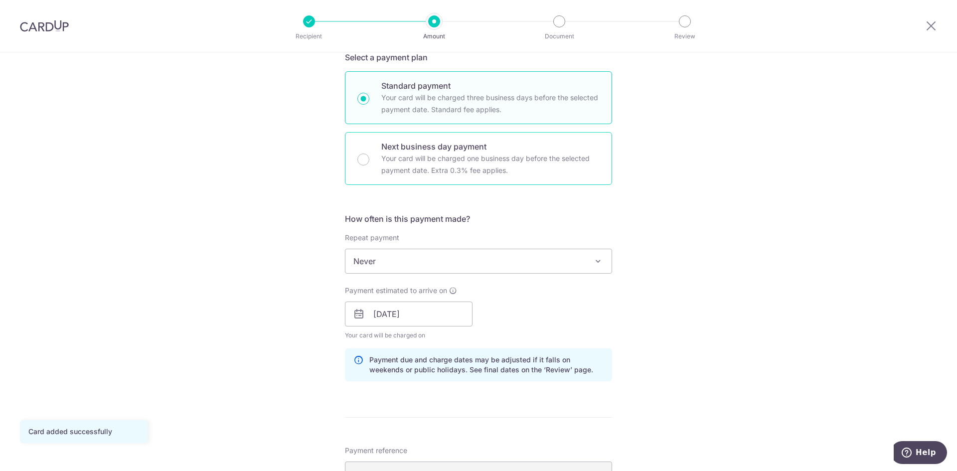
click at [423, 162] on p "Your card will be charged one business day before the selected payment date. Ex…" at bounding box center [490, 165] width 218 height 24
click at [370, 162] on input "Next business day payment Your card will be charged one business day before the…" at bounding box center [364, 160] width 12 height 12
radio input "false"
radio input "true"
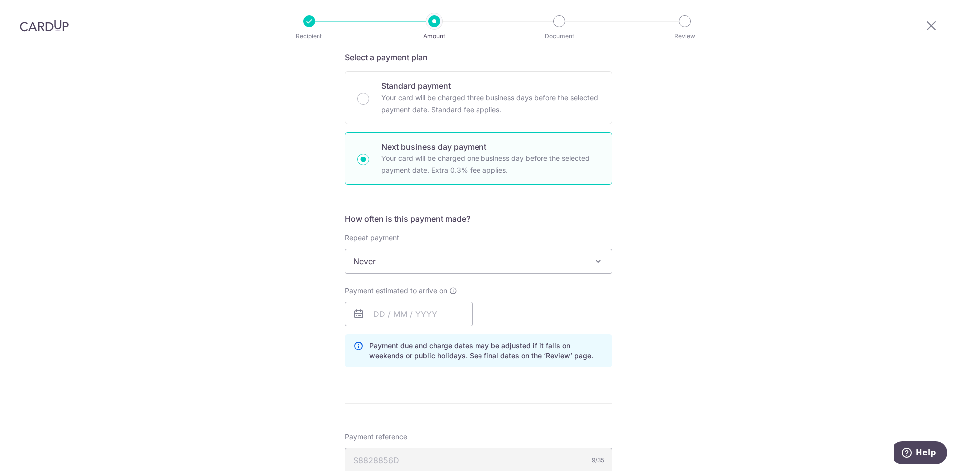
click at [530, 271] on span "Never" at bounding box center [479, 261] width 266 height 24
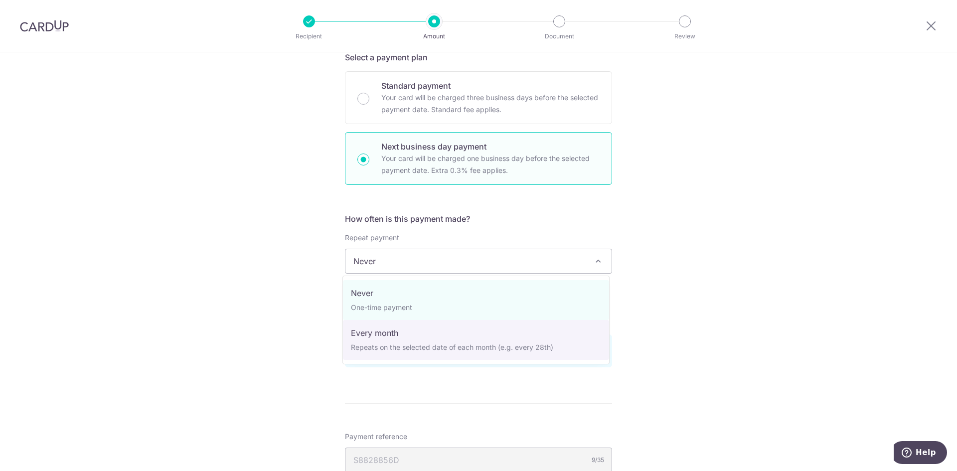
select select "3"
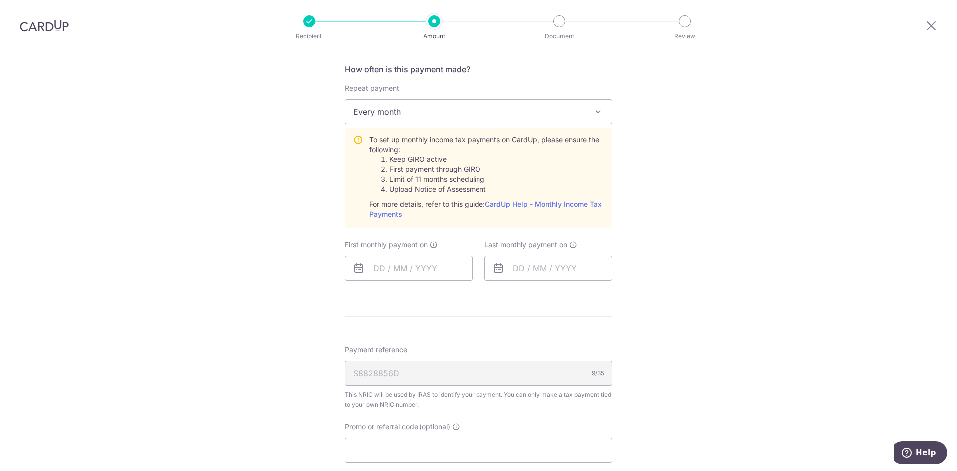
scroll to position [349, 0]
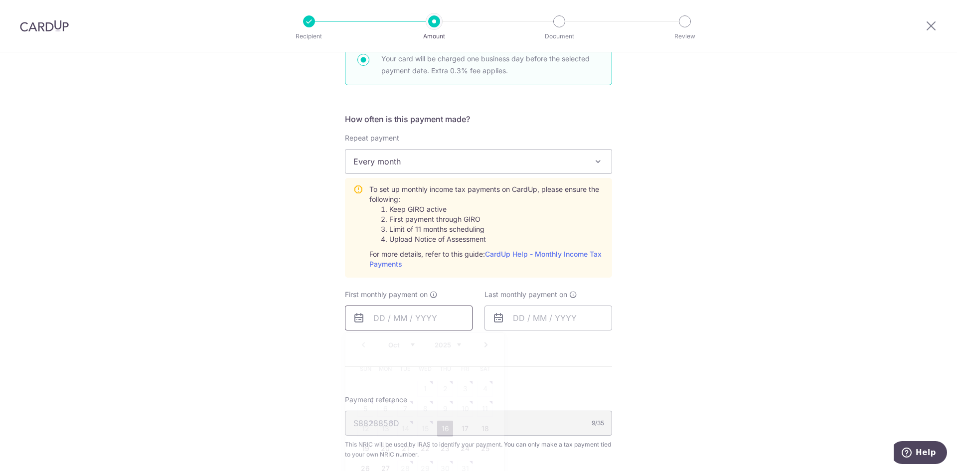
click at [399, 322] on input "text" at bounding box center [409, 318] width 128 height 25
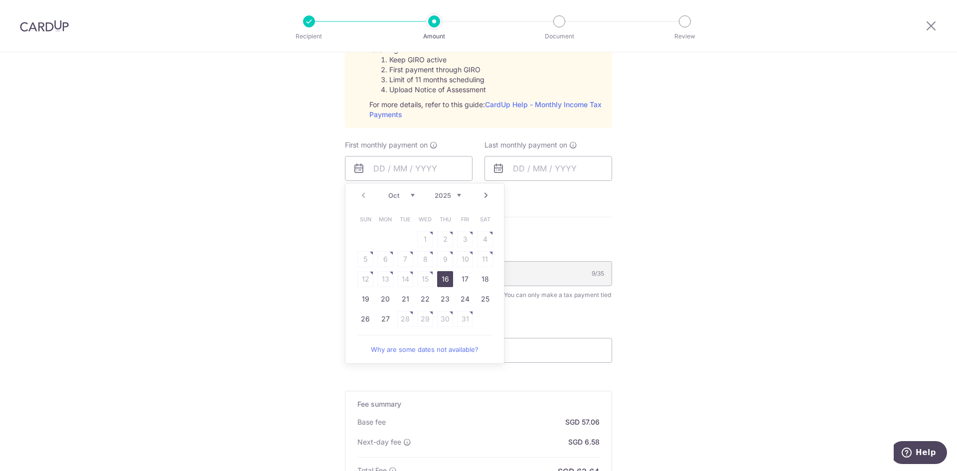
click at [480, 196] on link "Next" at bounding box center [486, 195] width 12 height 12
click at [404, 194] on select "Oct Nov Dec" at bounding box center [401, 195] width 26 height 8
click at [380, 321] on link "27" at bounding box center [385, 319] width 16 height 16
type input "[DATE]"
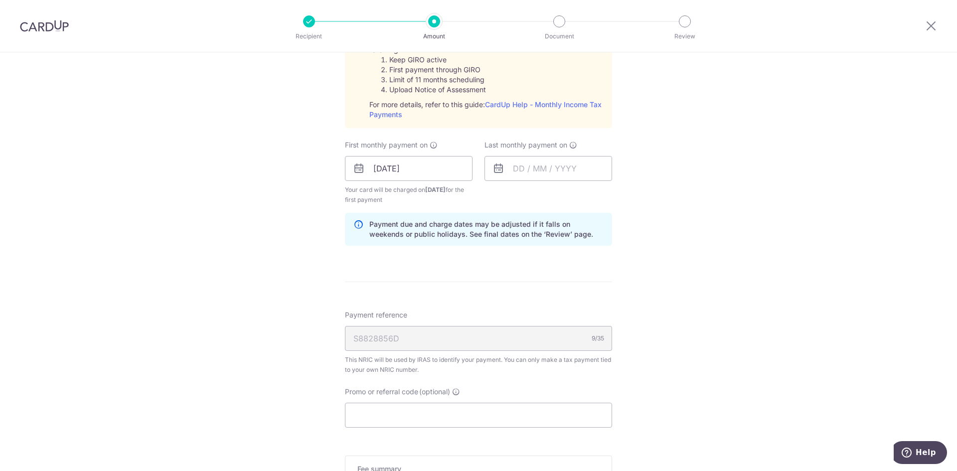
click at [661, 219] on div "Tell us more about your payment Enter one-time or monthly payment amount SGD 2,…" at bounding box center [478, 118] width 957 height 1129
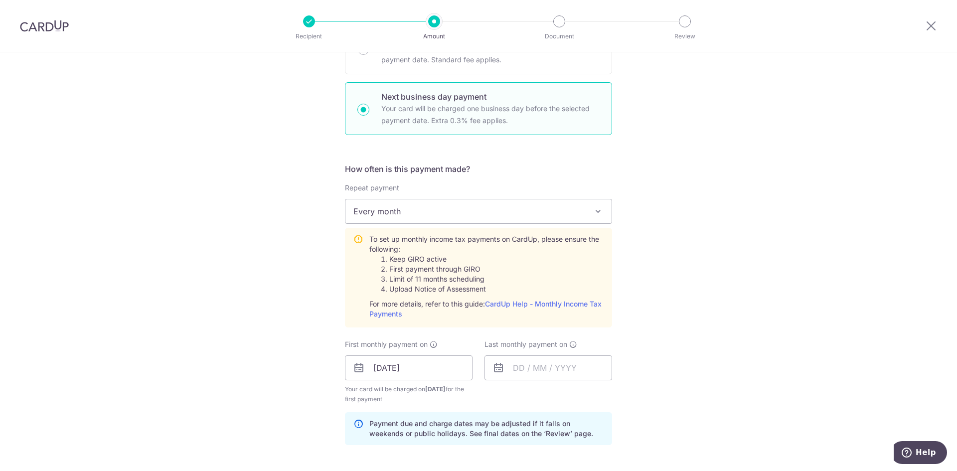
scroll to position [249, 0]
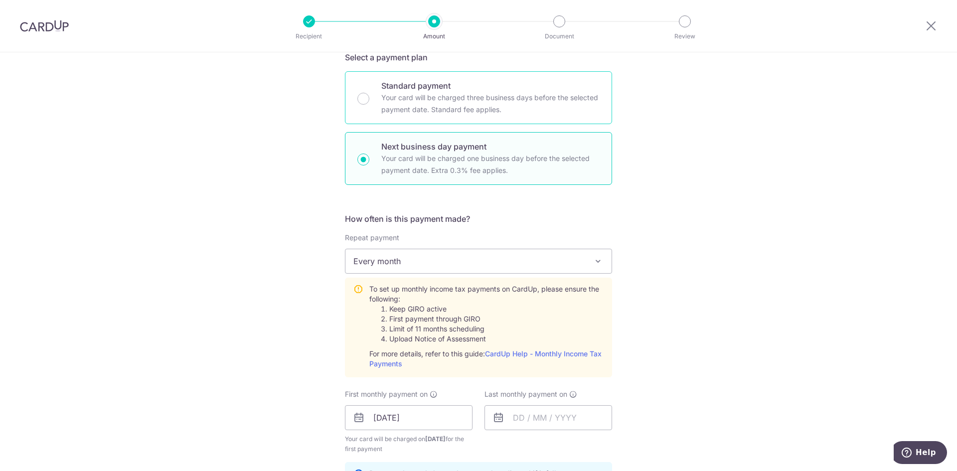
click at [430, 104] on p "Your card will be charged three business days before the selected payment date.…" at bounding box center [490, 104] width 218 height 24
click at [370, 104] on input "Standard payment Your card will be charged three business days before the selec…" at bounding box center [364, 99] width 12 height 12
radio input "true"
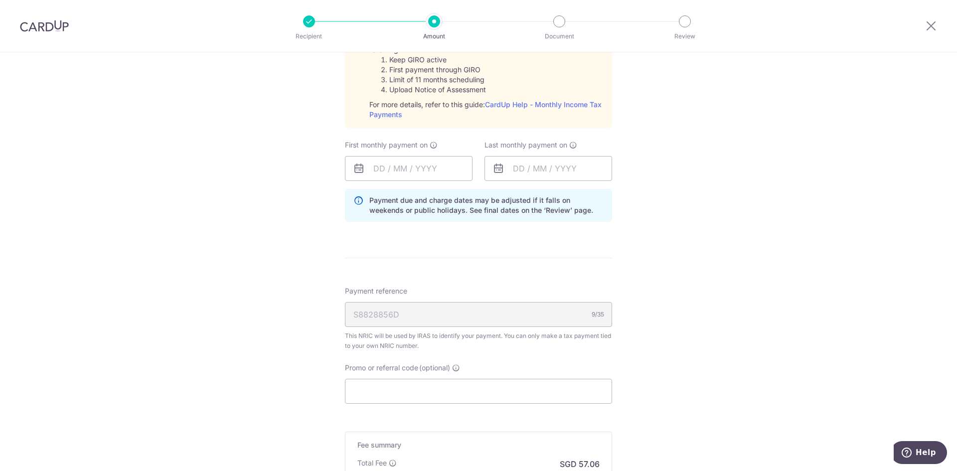
scroll to position [349, 0]
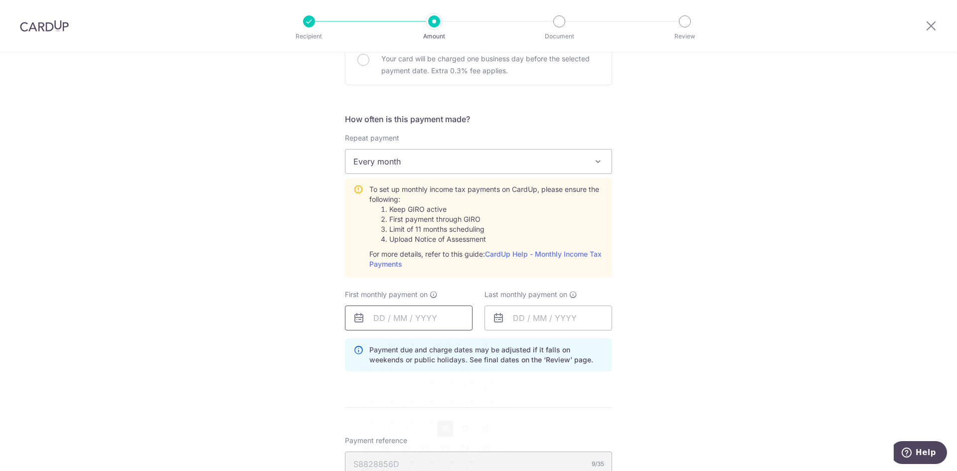
click at [389, 318] on input "text" at bounding box center [409, 318] width 128 height 25
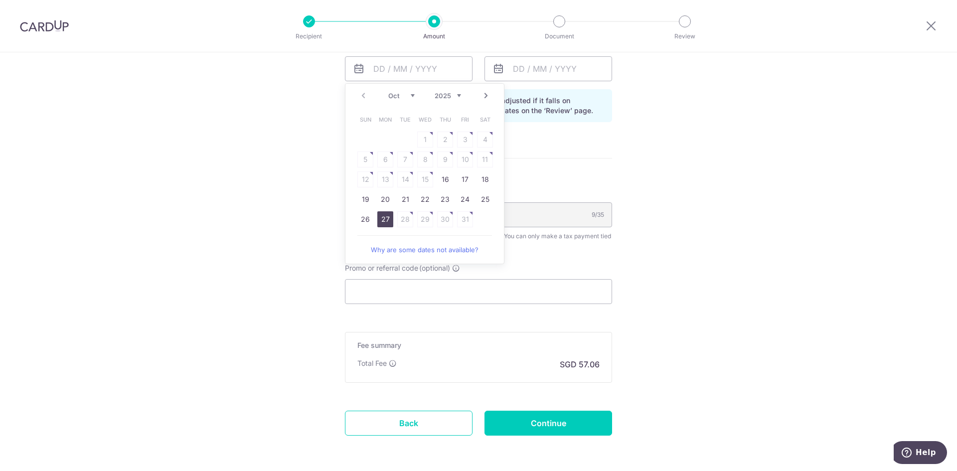
click at [387, 219] on link "27" at bounding box center [385, 219] width 16 height 16
type input "27/10/2025"
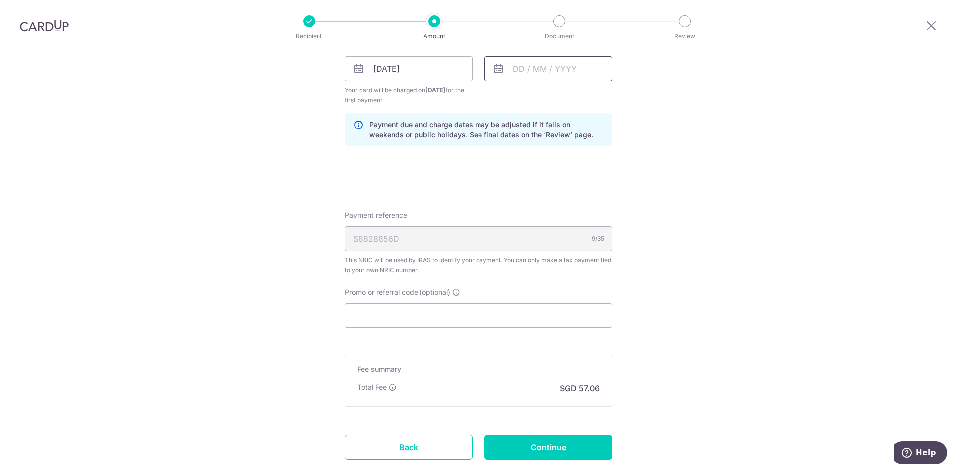
click at [524, 65] on input "text" at bounding box center [549, 68] width 128 height 25
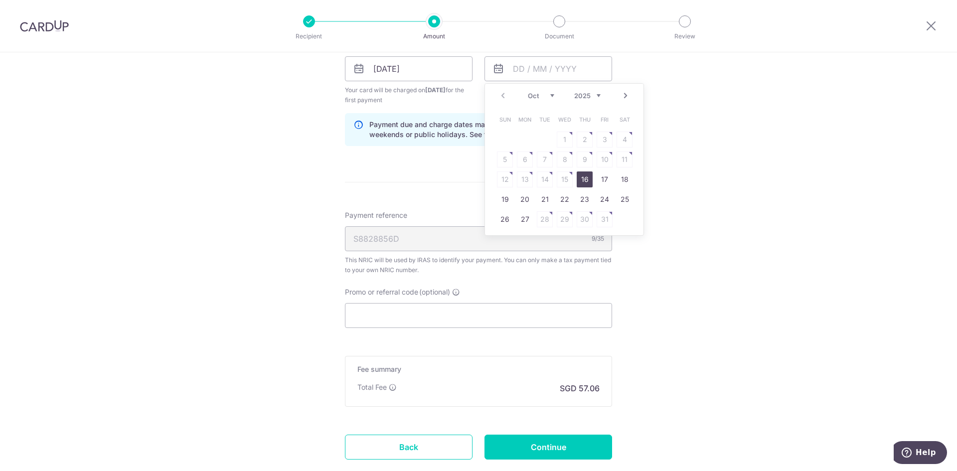
click at [548, 95] on select "Oct Nov Dec" at bounding box center [541, 96] width 26 height 8
click at [585, 96] on select "2025 2026" at bounding box center [587, 96] width 26 height 8
click at [537, 99] on select "Jan Feb Mar Apr May Jun Jul Aug Sep Oct Nov" at bounding box center [541, 96] width 26 height 8
click at [566, 205] on link "25" at bounding box center [565, 199] width 16 height 16
type input "25/03/2026"
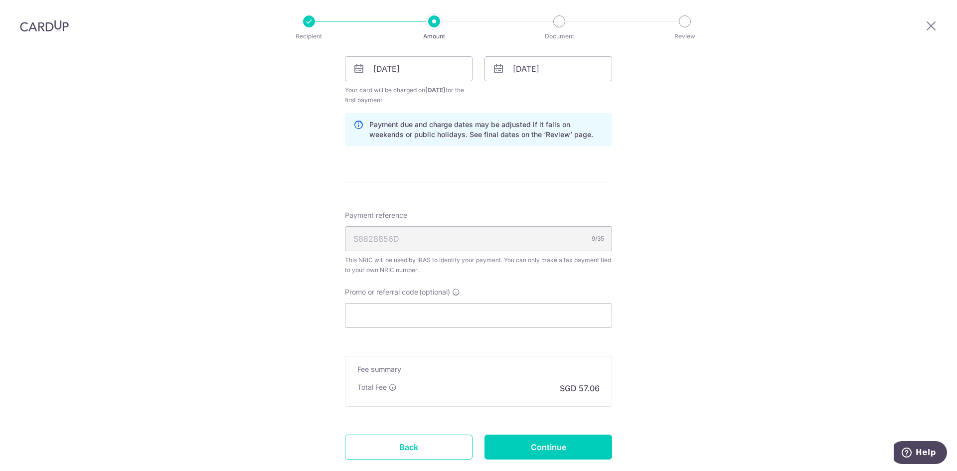
click at [572, 77] on input "25/03/2026" at bounding box center [549, 68] width 128 height 25
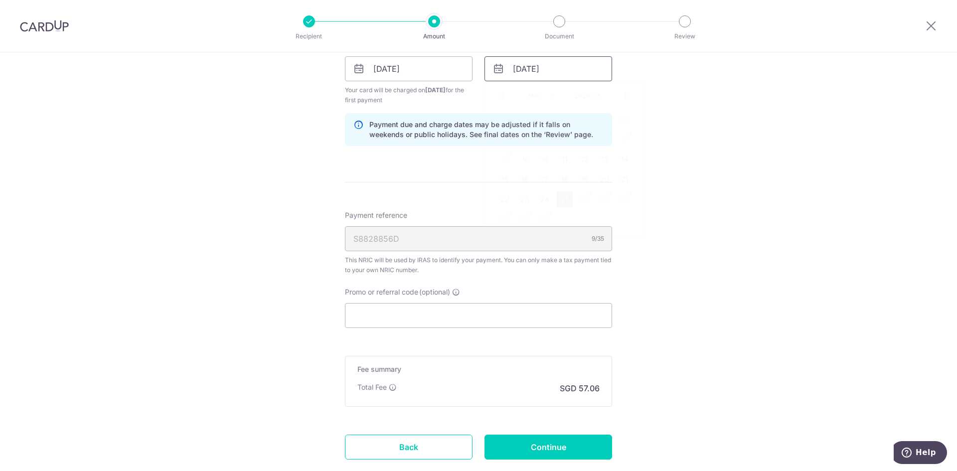
click at [546, 75] on input "25/03/2026" at bounding box center [549, 68] width 128 height 25
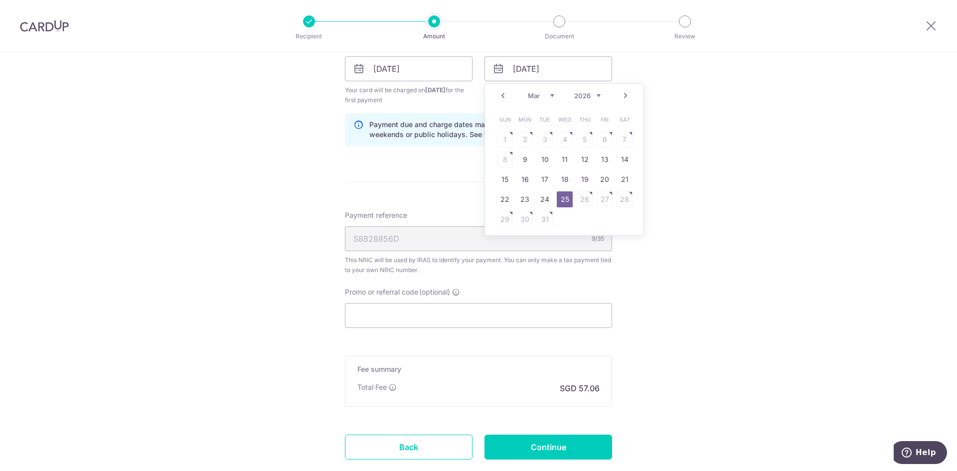
click at [552, 93] on div "Jan Feb Mar Apr May Jun Jul Aug Sep Oct Nov 2025 2026" at bounding box center [564, 96] width 73 height 8
click at [539, 92] on select "Jan Feb Mar Apr May Jun Jul Aug Sep Oct Nov" at bounding box center [541, 96] width 26 height 8
click at [544, 100] on div "Jan Feb Mar Apr May Jun Jul Aug Sep Oct Nov 2025 2026" at bounding box center [564, 96] width 73 height 8
click at [541, 96] on select "Jan Feb Mar Apr May Jun Jul Aug Sep Oct Nov" at bounding box center [541, 96] width 26 height 8
click at [558, 200] on link "25" at bounding box center [565, 199] width 16 height 16
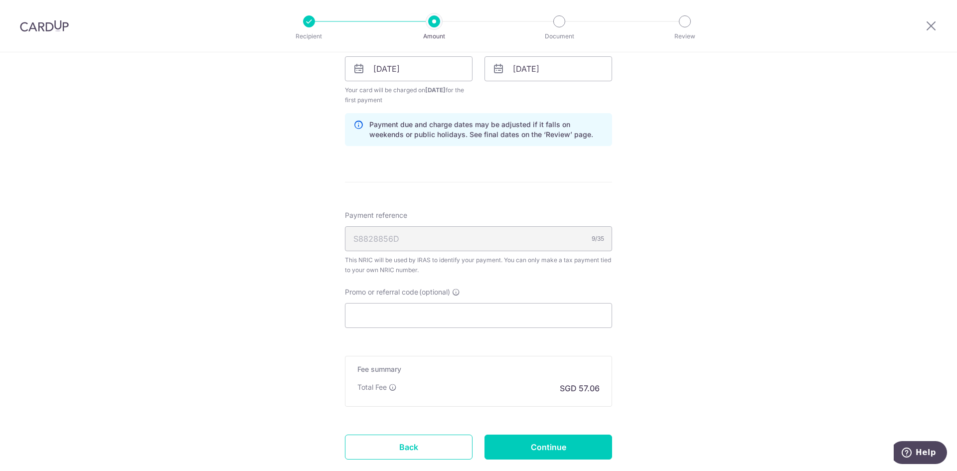
drag, startPoint x: 734, startPoint y: 188, endPoint x: 727, endPoint y: 184, distance: 8.0
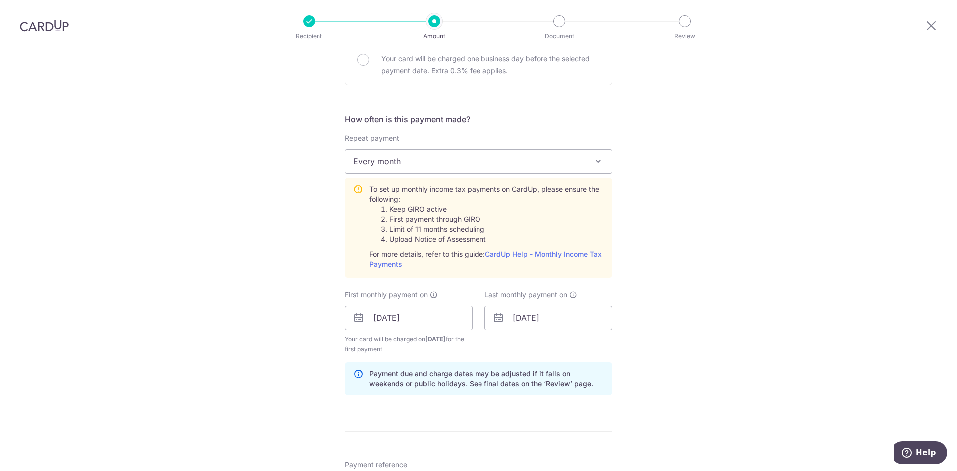
scroll to position [648, 0]
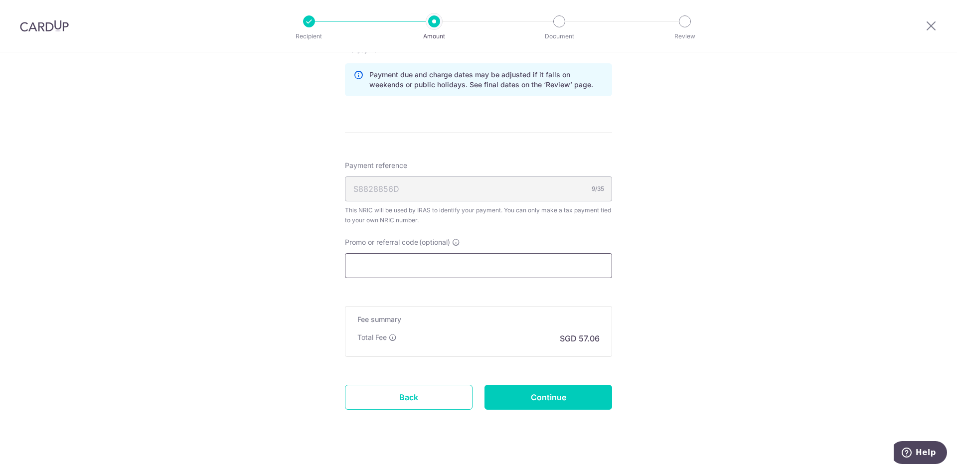
click at [470, 268] on input "Promo or referral code (optional)" at bounding box center [478, 265] width 267 height 25
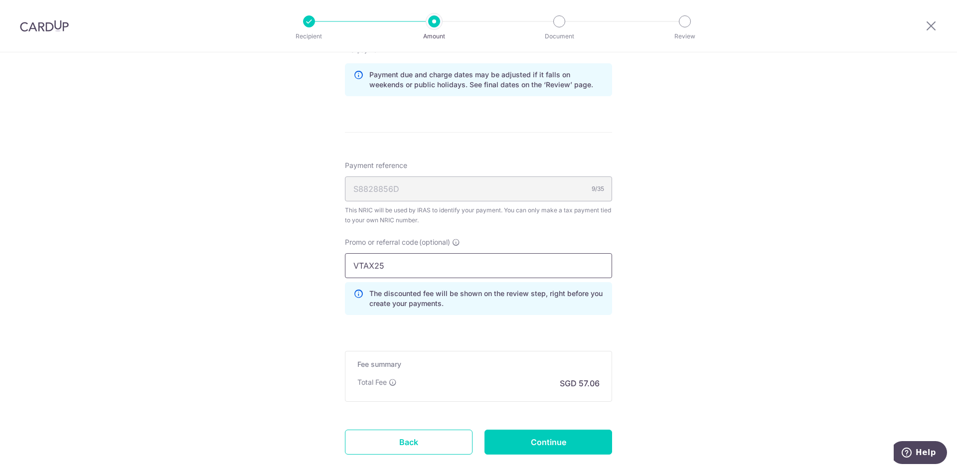
type input "VTAX25"
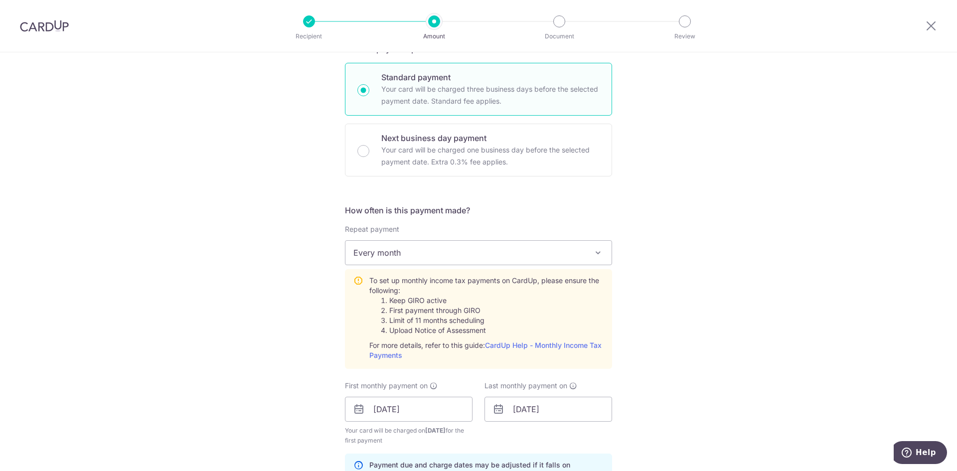
scroll to position [108, 0]
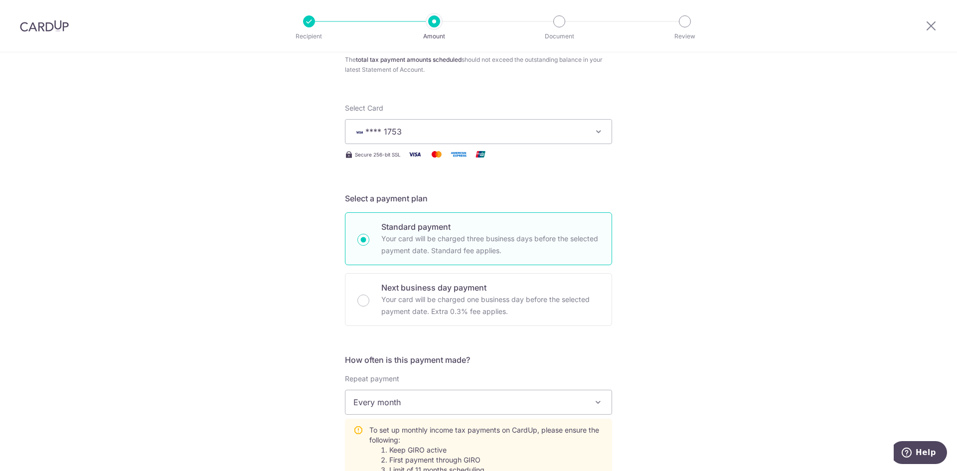
drag, startPoint x: 689, startPoint y: 329, endPoint x: 652, endPoint y: 353, distance: 43.7
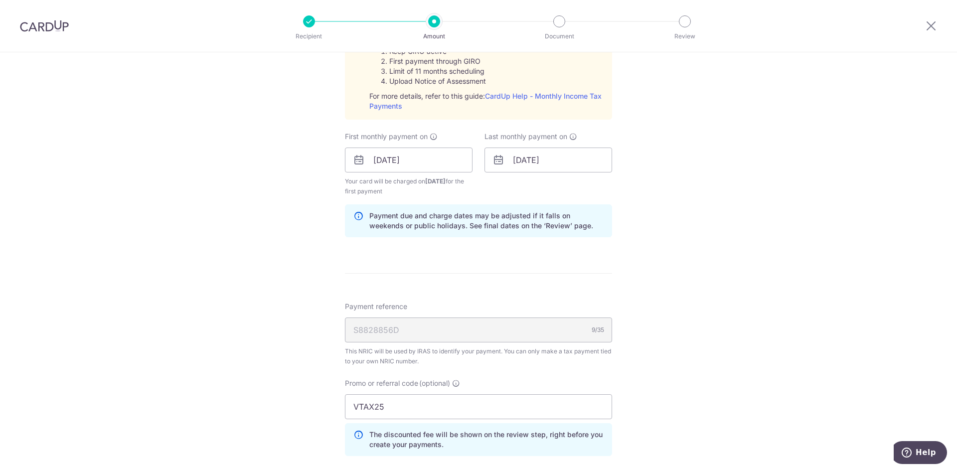
scroll to position [707, 0]
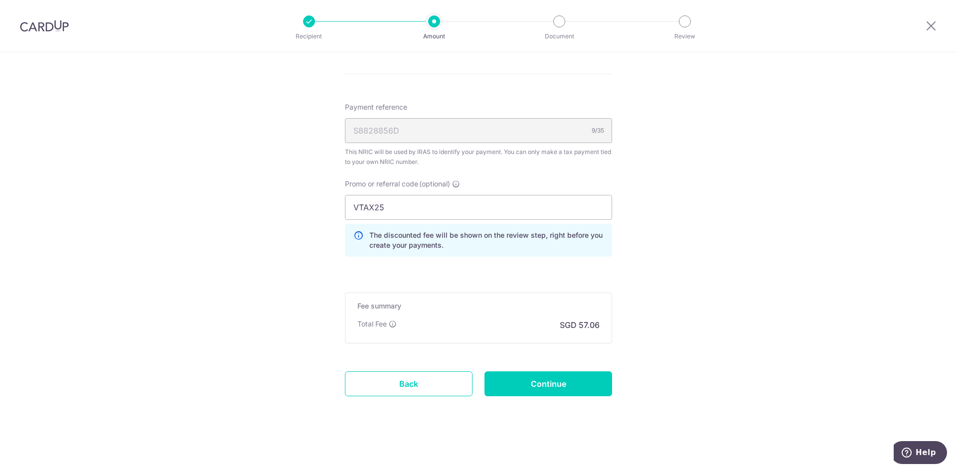
click at [412, 214] on input "VTAX25" at bounding box center [478, 207] width 267 height 25
click at [568, 392] on input "Continue" at bounding box center [549, 383] width 128 height 25
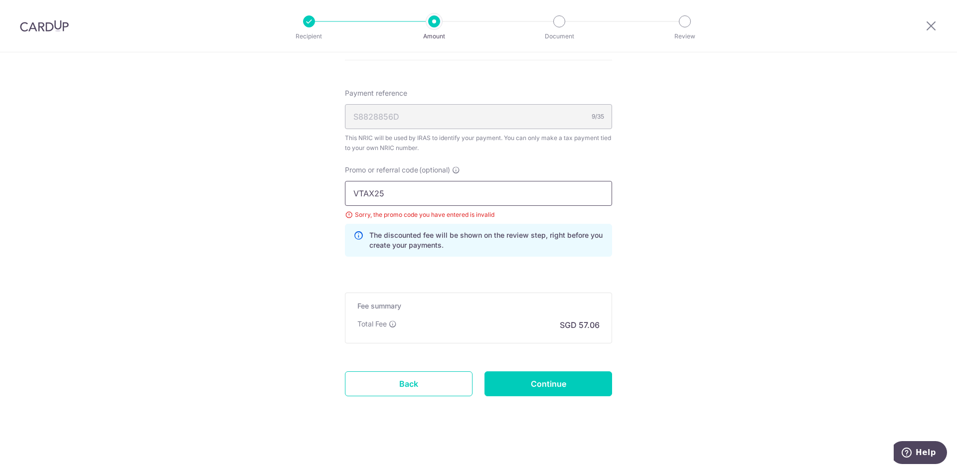
click at [447, 193] on input "VTAX25" at bounding box center [478, 193] width 267 height 25
type input "VTAX25R"
click at [557, 387] on input "Continue" at bounding box center [549, 383] width 128 height 25
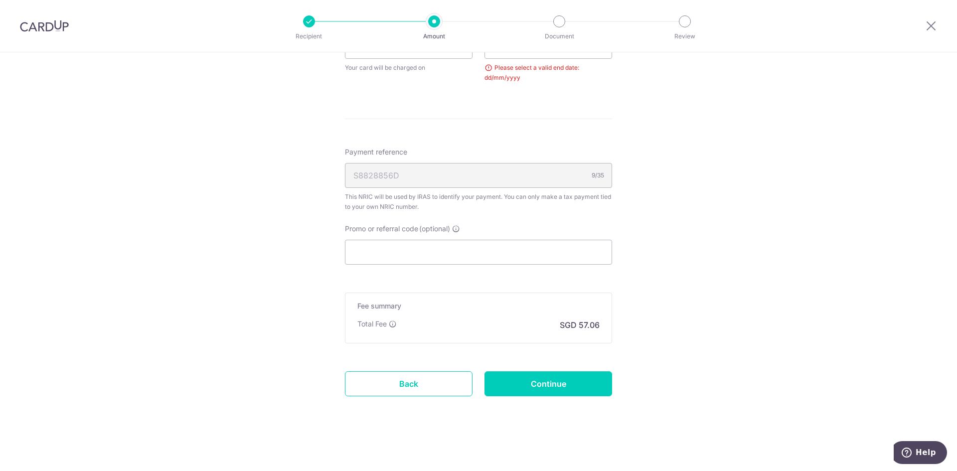
scroll to position [368, 0]
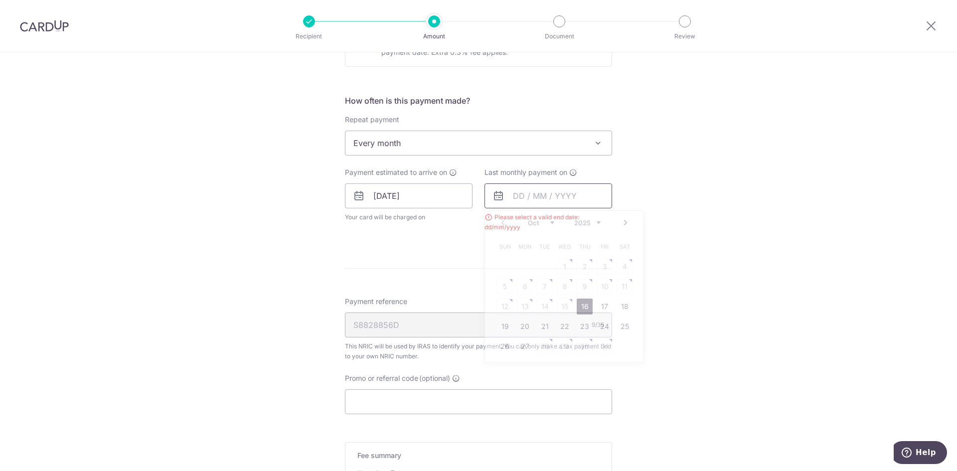
click at [507, 197] on input "text" at bounding box center [549, 196] width 128 height 25
click at [580, 223] on select "2025 2026" at bounding box center [587, 223] width 26 height 8
click at [539, 227] on div "Jan Feb Mar Apr May Jun [DATE] Aug Sep Oct [DATE] 2026" at bounding box center [564, 223] width 73 height 8
click at [544, 223] on select "Jan Feb Mar Apr May Jun Jul Aug Sep Oct Nov" at bounding box center [541, 223] width 26 height 8
click at [561, 329] on link "25" at bounding box center [565, 327] width 16 height 16
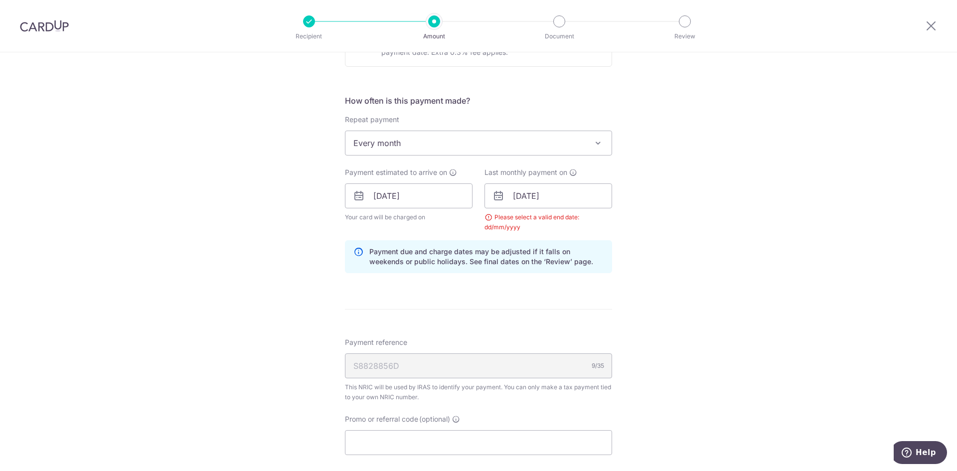
click at [676, 286] on div "Tell us more about your payment Enter one-time or monthly payment amount SGD 2,…" at bounding box center [478, 173] width 957 height 977
click at [685, 226] on div "Tell us more about your payment Enter one-time or monthly payment amount SGD 2,…" at bounding box center [478, 173] width 957 height 977
drag, startPoint x: 737, startPoint y: 280, endPoint x: 709, endPoint y: 250, distance: 40.9
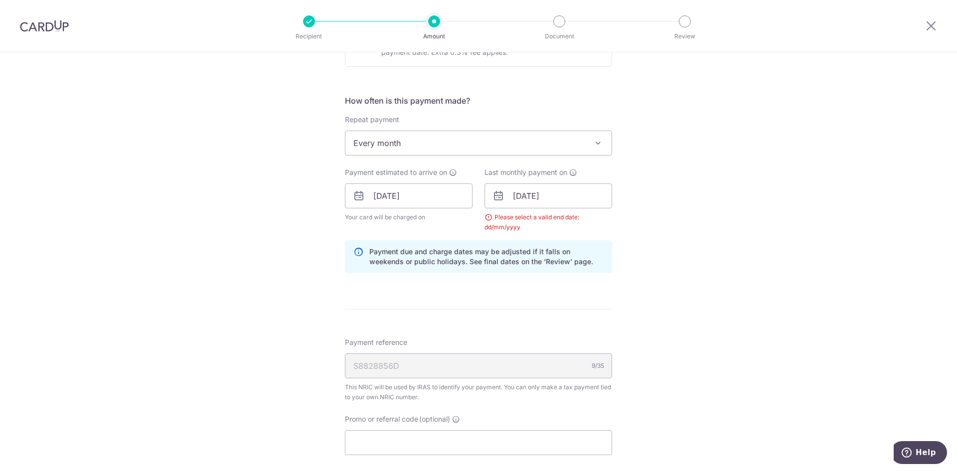
click at [733, 272] on div "Tell us more about your payment Enter one-time or monthly payment amount SGD 2,…" at bounding box center [478, 173] width 957 height 977
click at [553, 200] on input "25/03/2026" at bounding box center [549, 196] width 128 height 25
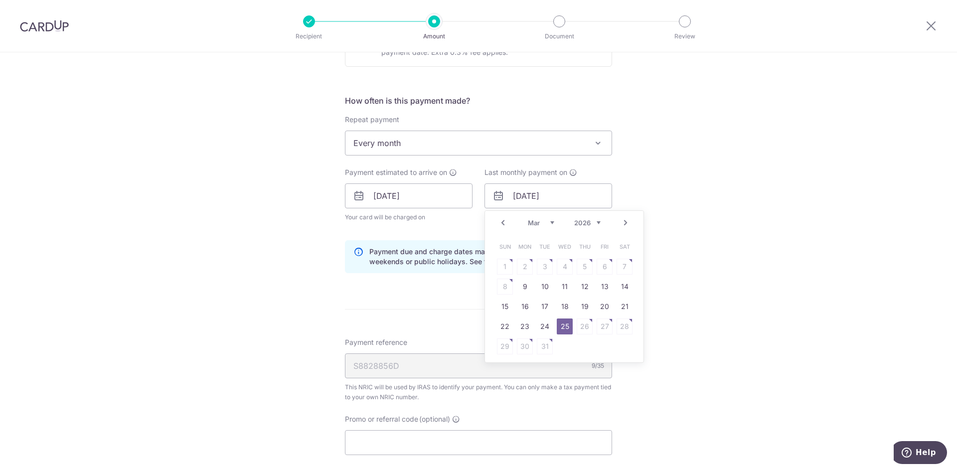
click at [559, 327] on link "25" at bounding box center [565, 327] width 16 height 16
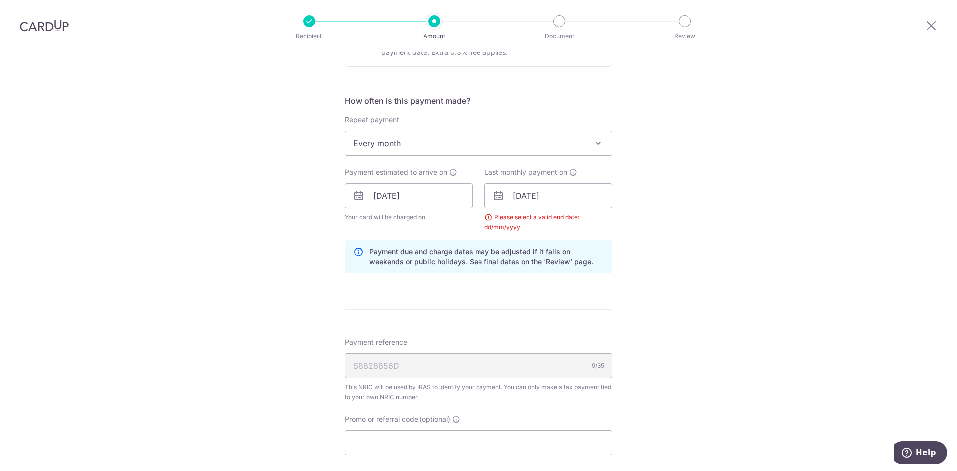
click at [682, 227] on div "Tell us more about your payment Enter one-time or monthly payment amount SGD 2,…" at bounding box center [478, 173] width 957 height 977
click at [520, 198] on input "25/03/2026" at bounding box center [549, 196] width 128 height 25
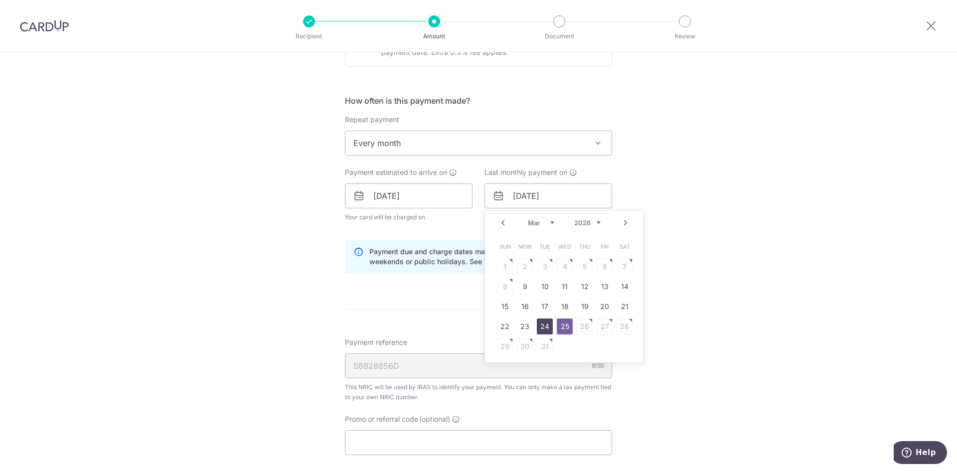
click at [542, 327] on link "24" at bounding box center [545, 327] width 16 height 16
type input "24/03/2026"
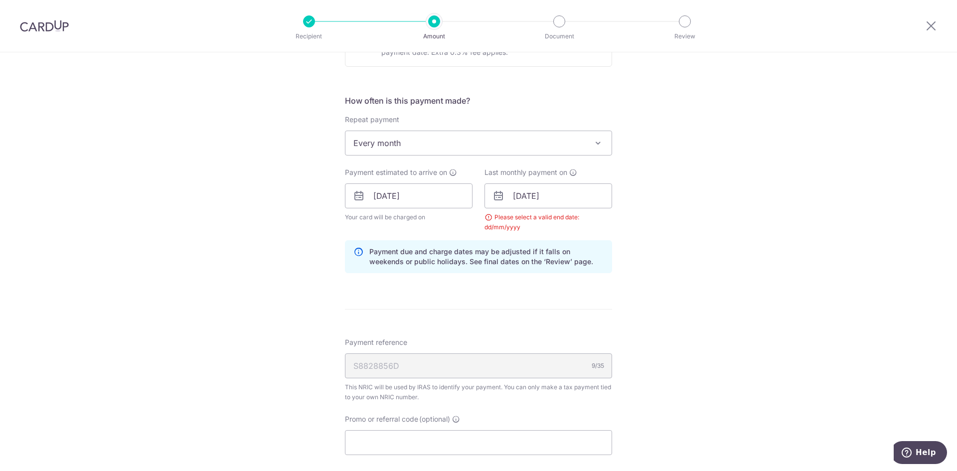
click at [784, 272] on div "Tell us more about your payment Enter one-time or monthly payment amount SGD 2,…" at bounding box center [478, 173] width 957 height 977
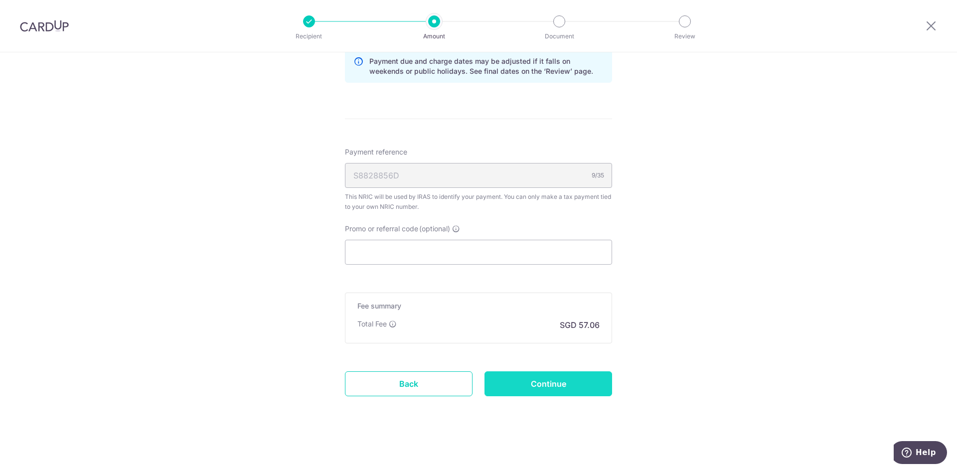
click at [578, 388] on input "Continue" at bounding box center [549, 383] width 128 height 25
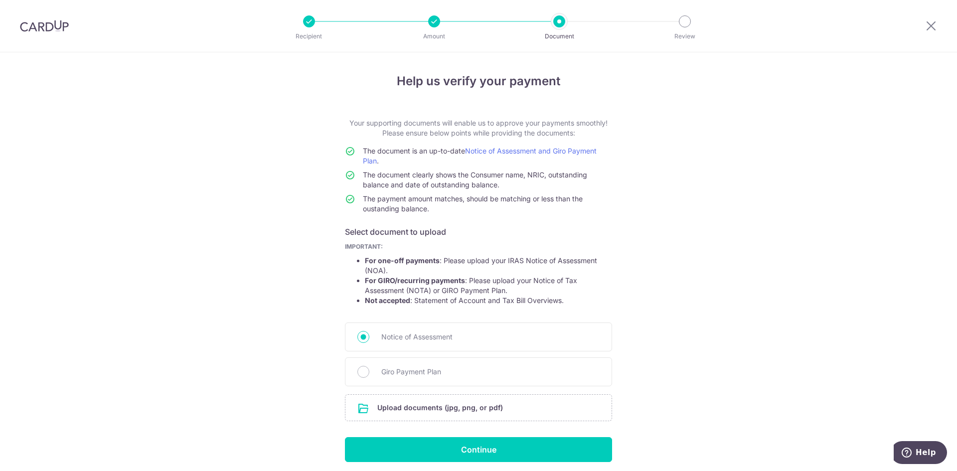
scroll to position [38, 0]
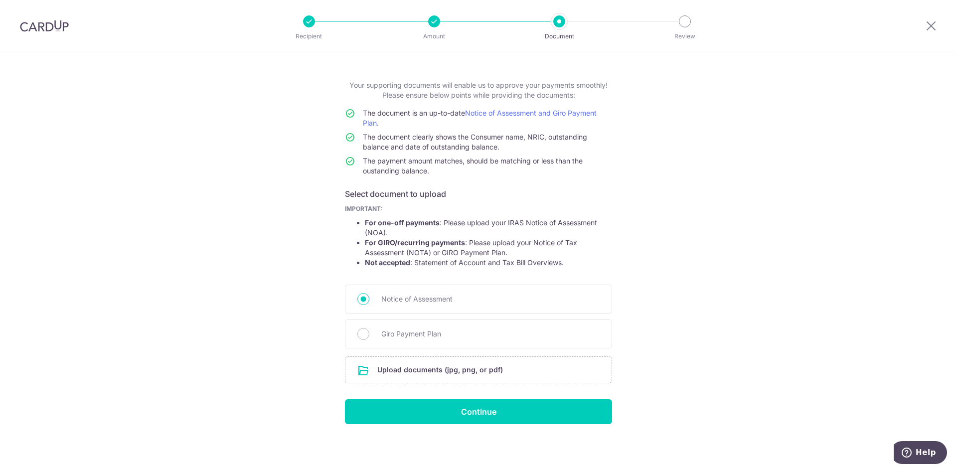
click at [436, 24] on div at bounding box center [434, 21] width 12 height 12
click at [436, 38] on p "Amount" at bounding box center [434, 36] width 74 height 10
click at [365, 334] on input "Giro Payment Plan" at bounding box center [364, 334] width 12 height 12
radio input "true"
click at [421, 369] on input "file" at bounding box center [479, 370] width 266 height 26
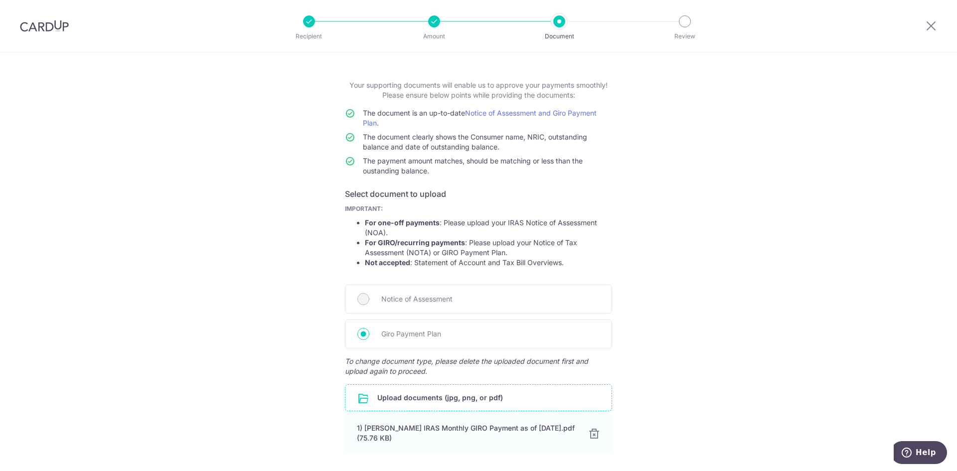
scroll to position [112, 0]
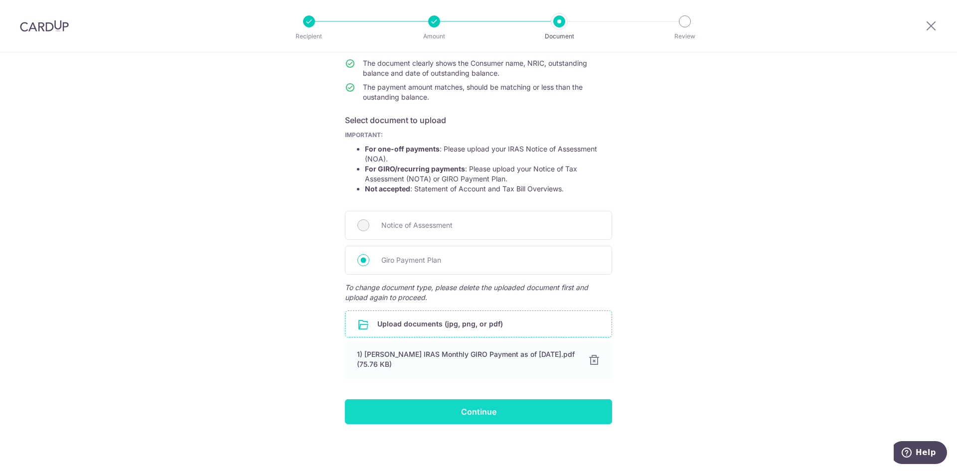
click at [489, 418] on input "Continue" at bounding box center [478, 411] width 267 height 25
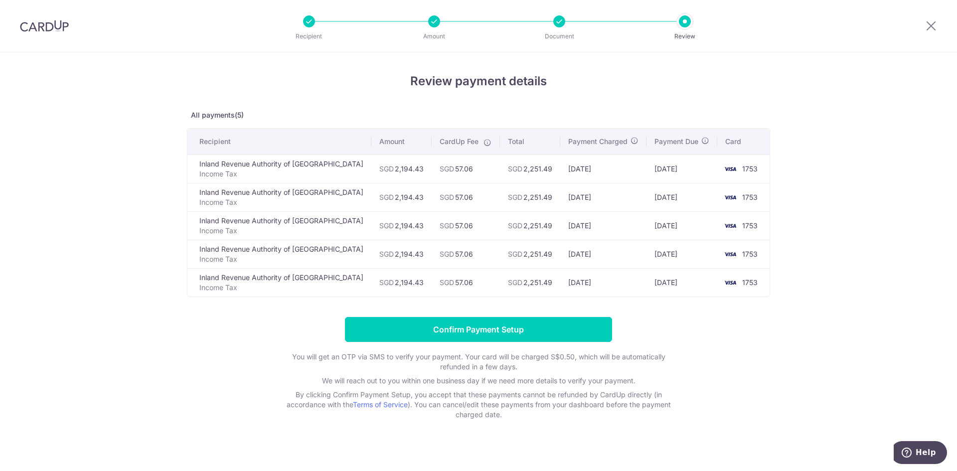
scroll to position [7, 0]
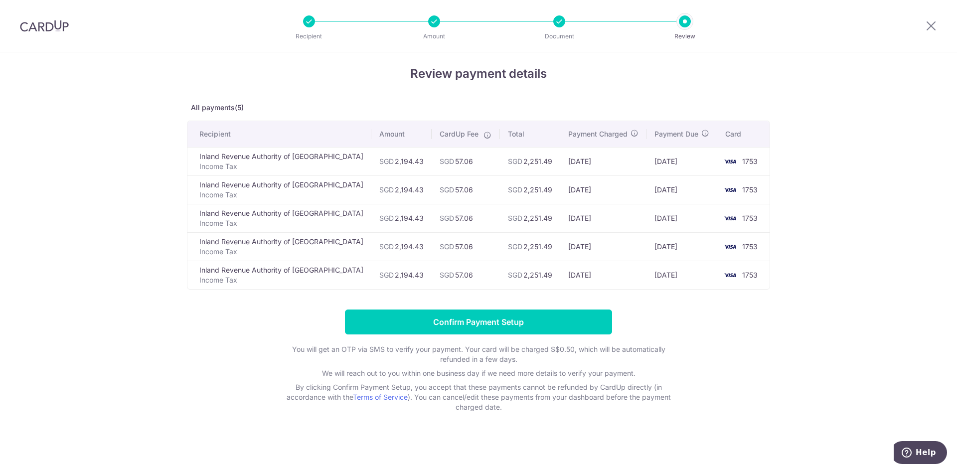
click at [860, 71] on div "Review payment details All payments(5) Recipient Amount CardUp Fee Total Paymen…" at bounding box center [478, 258] width 957 height 426
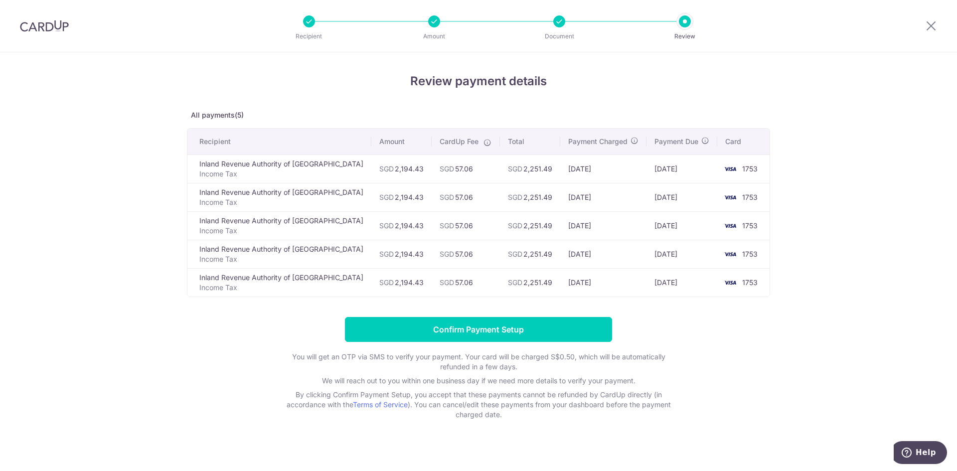
click at [547, 23] on li "Document" at bounding box center [502, 21] width 125 height 12
click at [559, 22] on div at bounding box center [560, 21] width 12 height 12
click at [442, 32] on p "Amount" at bounding box center [434, 36] width 74 height 10
click at [529, 159] on td "SGD 2,251.49" at bounding box center [530, 169] width 60 height 28
click at [934, 28] on icon at bounding box center [932, 25] width 12 height 12
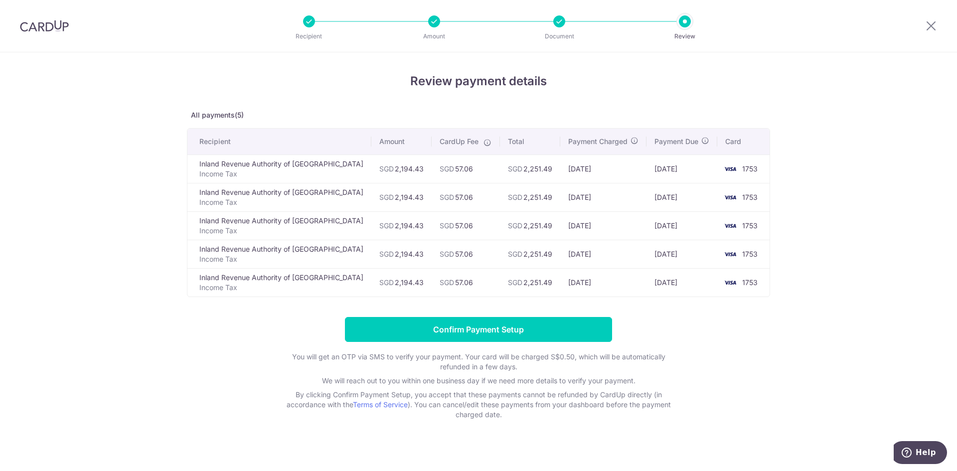
click at [545, 343] on form "Confirm Payment Setup You will get an OTP via SMS to verify your payment. Your …" at bounding box center [478, 368] width 583 height 103
click at [542, 329] on input "Confirm Payment Setup" at bounding box center [478, 329] width 267 height 25
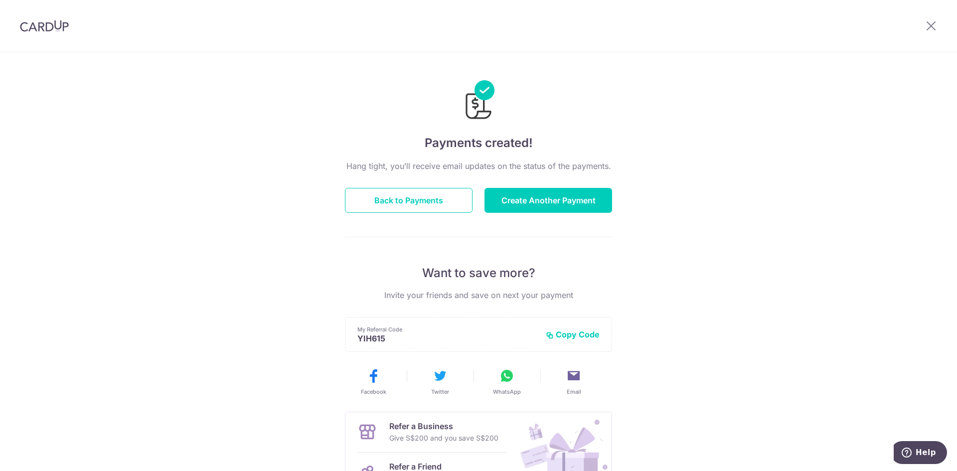
scroll to position [114, 0]
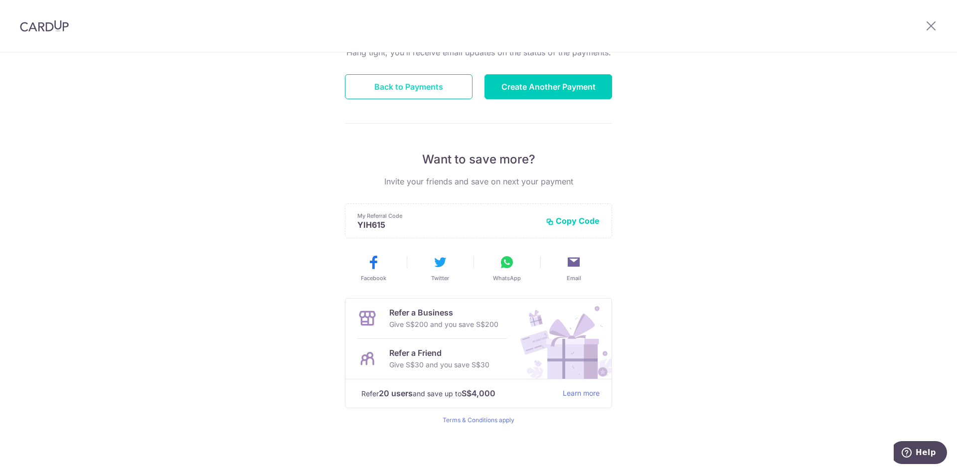
click at [423, 88] on button "Back to Payments" at bounding box center [409, 86] width 128 height 25
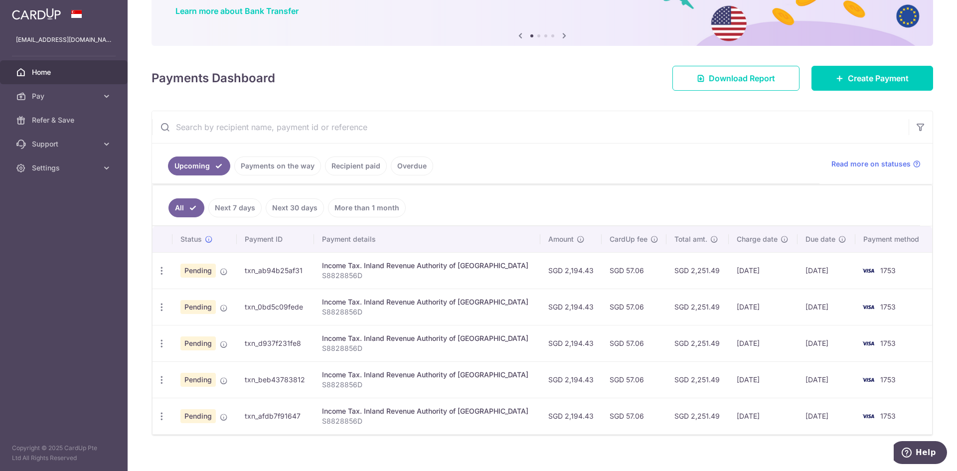
drag, startPoint x: 446, startPoint y: 193, endPoint x: 596, endPoint y: 141, distance: 158.5
click at [596, 141] on input "text" at bounding box center [530, 127] width 757 height 32
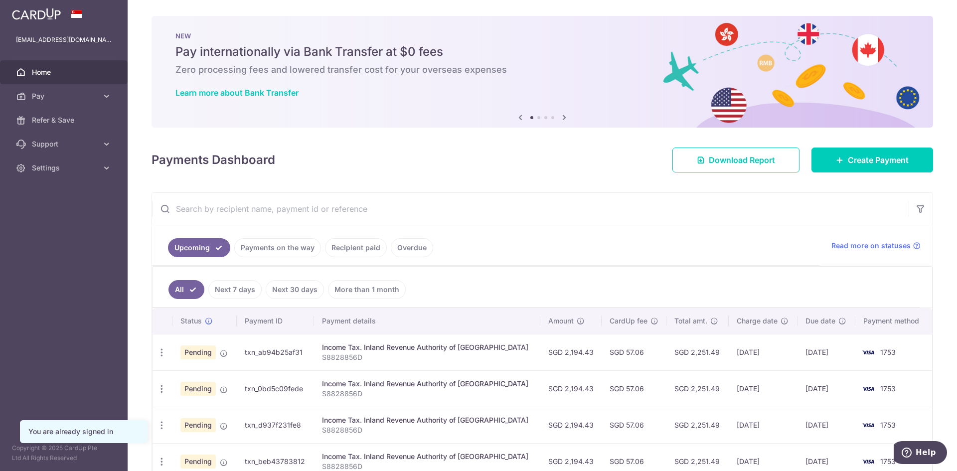
scroll to position [94, 0]
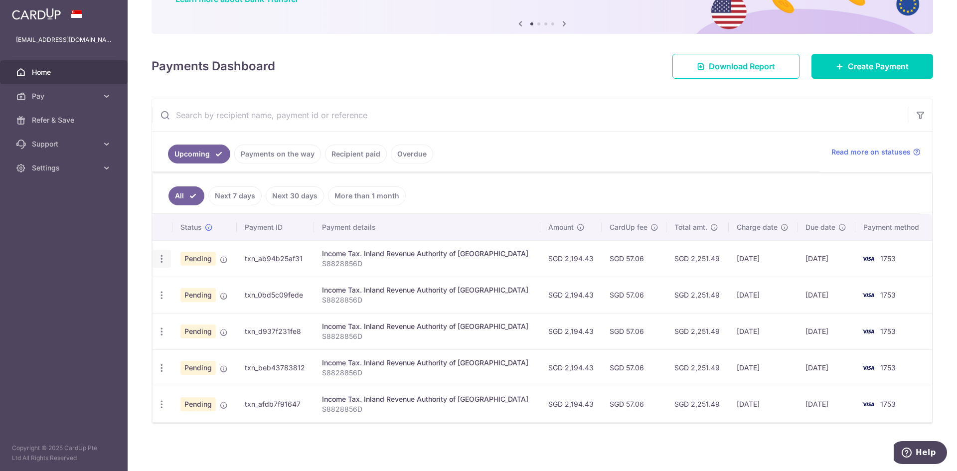
click at [161, 259] on icon "button" at bounding box center [162, 259] width 10 height 10
click at [205, 313] on span "Cancel payment" at bounding box center [215, 311] width 67 height 12
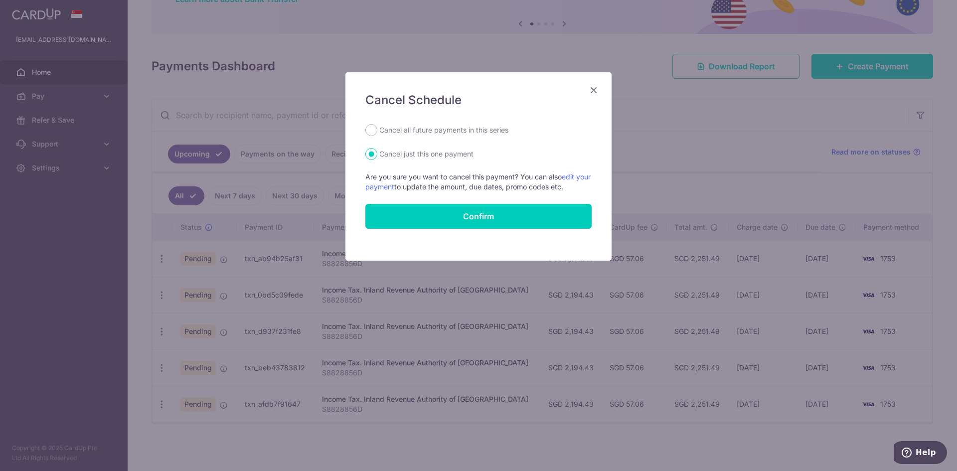
click at [414, 138] on form "Cancel all future payments in this series Cancel just this one payment Are you …" at bounding box center [479, 176] width 226 height 105
click at [415, 135] on label "Cancel all future payments in this series" at bounding box center [443, 130] width 129 height 12
click at [377, 135] on input "Cancel all future payments in this series" at bounding box center [372, 130] width 12 height 12
radio input "true"
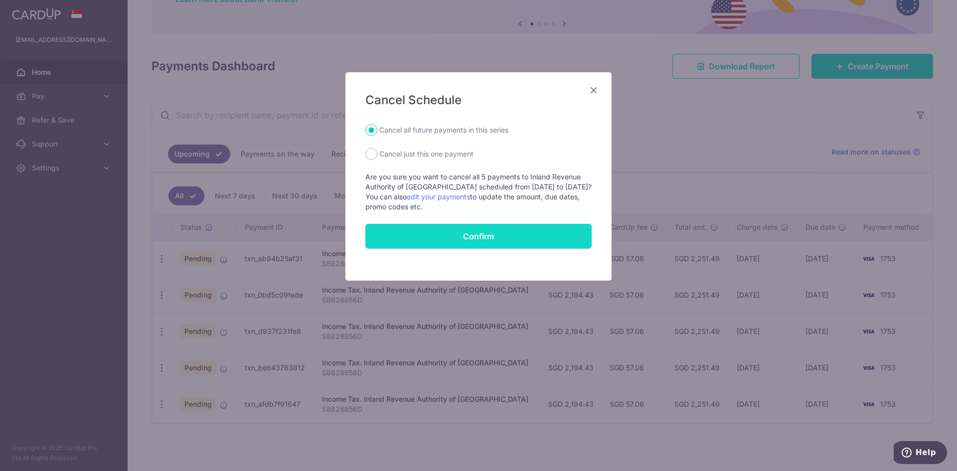
click at [478, 240] on button "Confirm" at bounding box center [479, 236] width 226 height 25
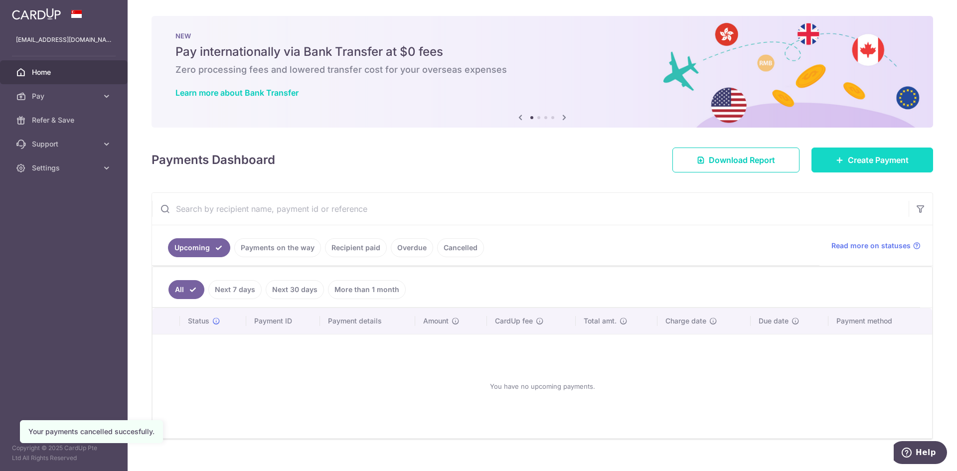
click at [852, 158] on span "Create Payment" at bounding box center [878, 160] width 61 height 12
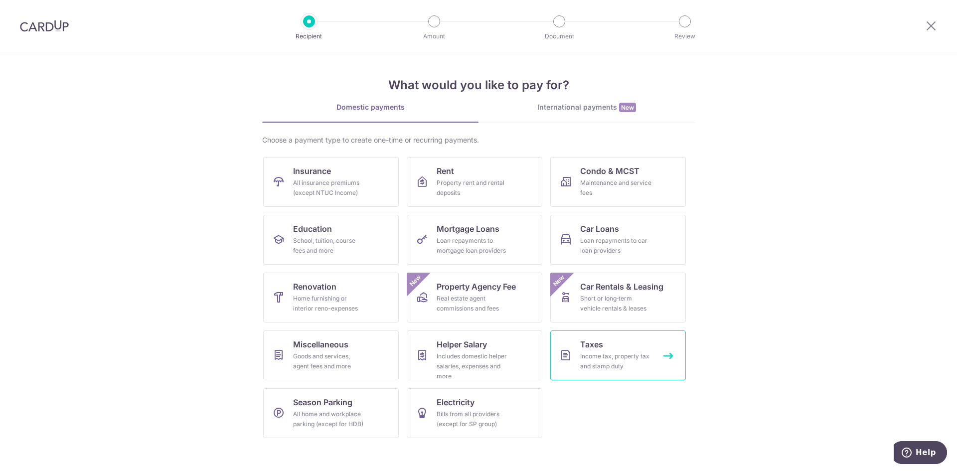
click at [596, 371] on link "Taxes Income tax, property tax and stamp duty" at bounding box center [619, 356] width 136 height 50
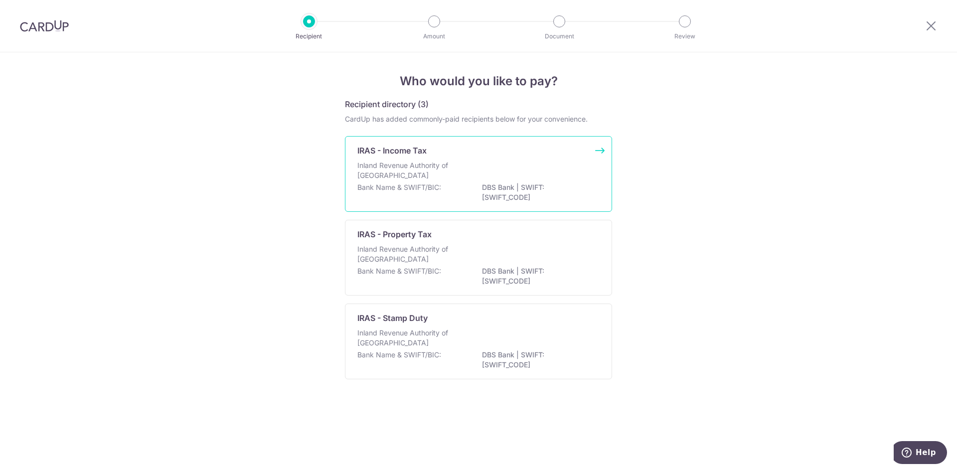
click at [463, 169] on p "Inland Revenue Authority of [GEOGRAPHIC_DATA]" at bounding box center [411, 171] width 106 height 20
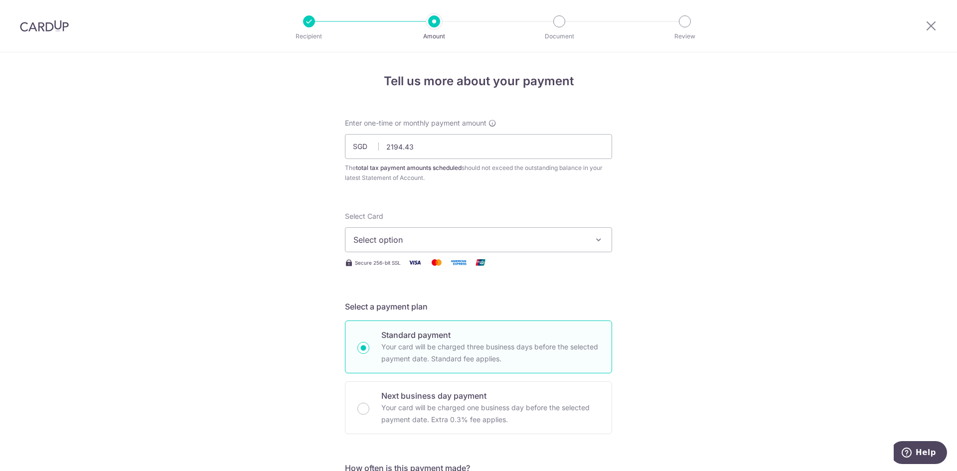
type input "2,194.43"
click at [441, 234] on span "Select option" at bounding box center [470, 240] width 232 height 12
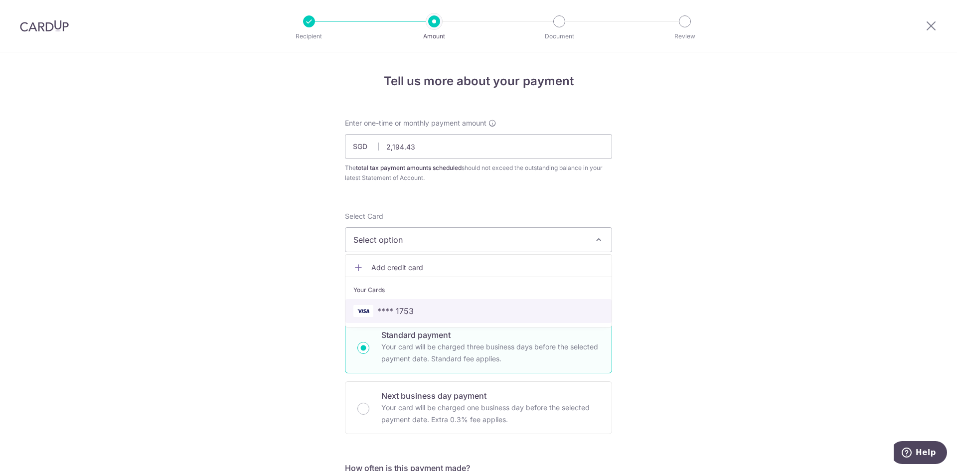
click at [439, 305] on span "**** 1753" at bounding box center [479, 311] width 250 height 12
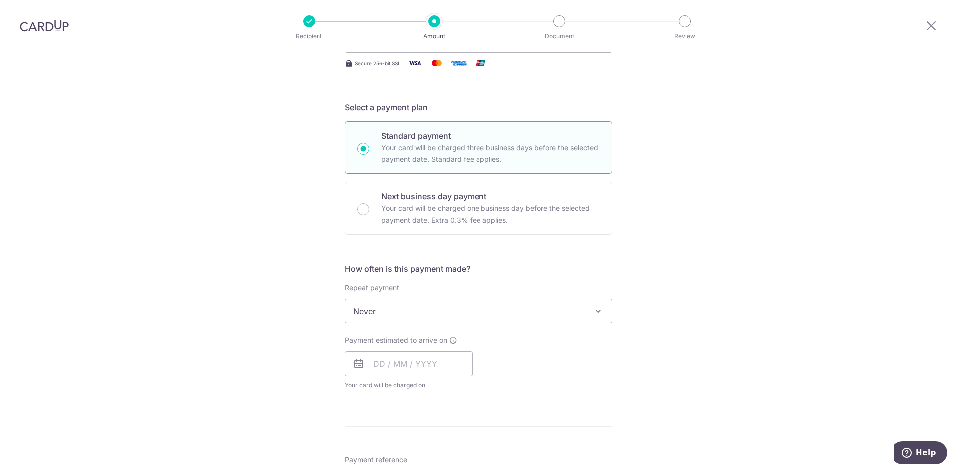
click at [523, 313] on span "Never" at bounding box center [479, 311] width 266 height 24
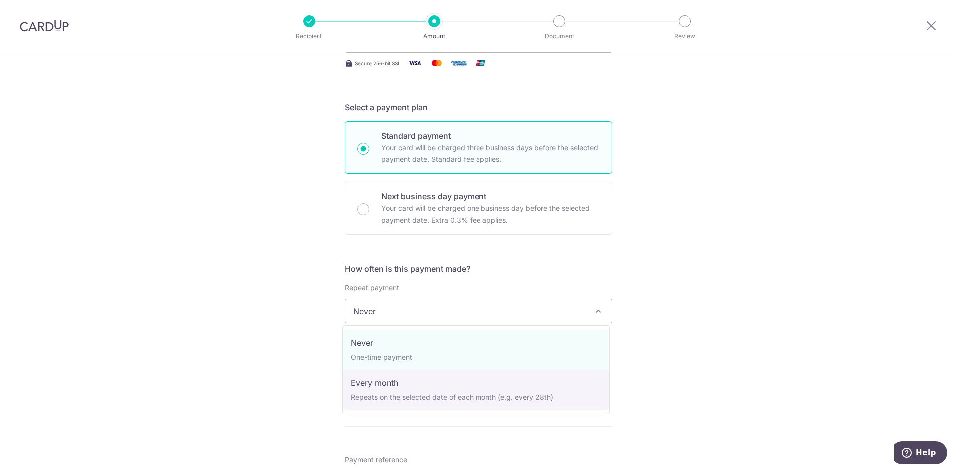
select select "3"
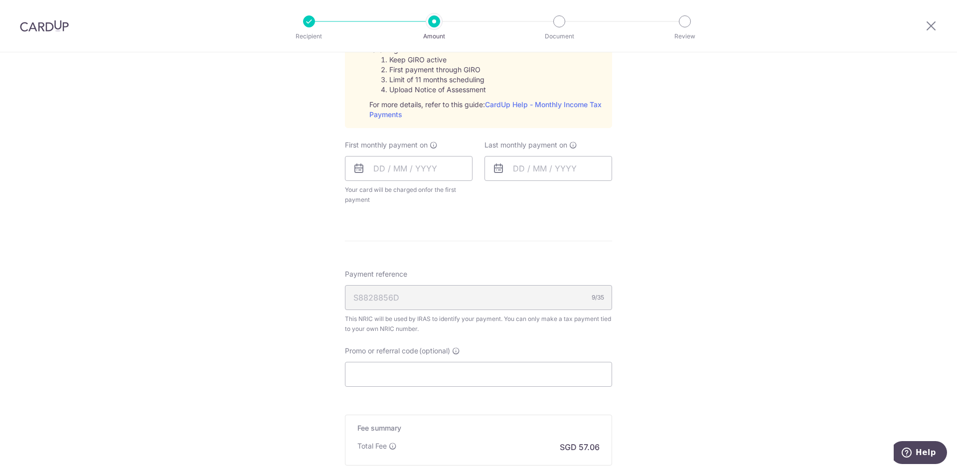
scroll to position [299, 0]
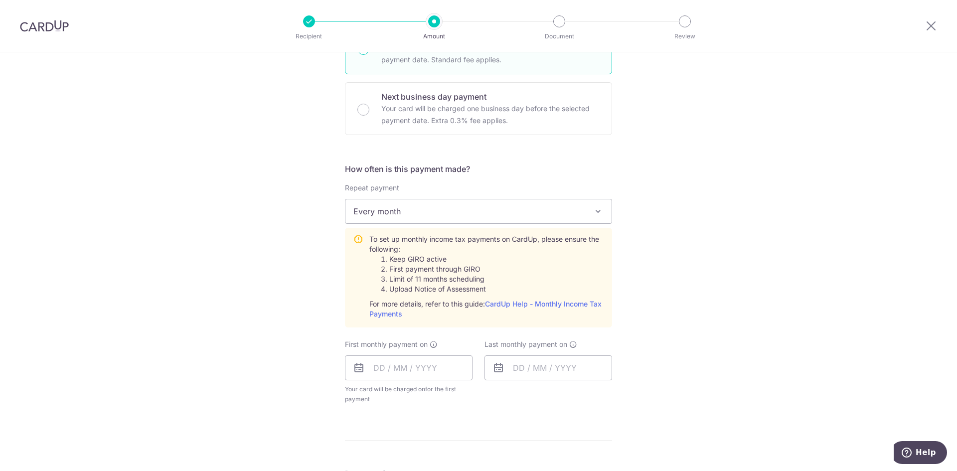
click at [490, 207] on span "Every month" at bounding box center [479, 211] width 266 height 24
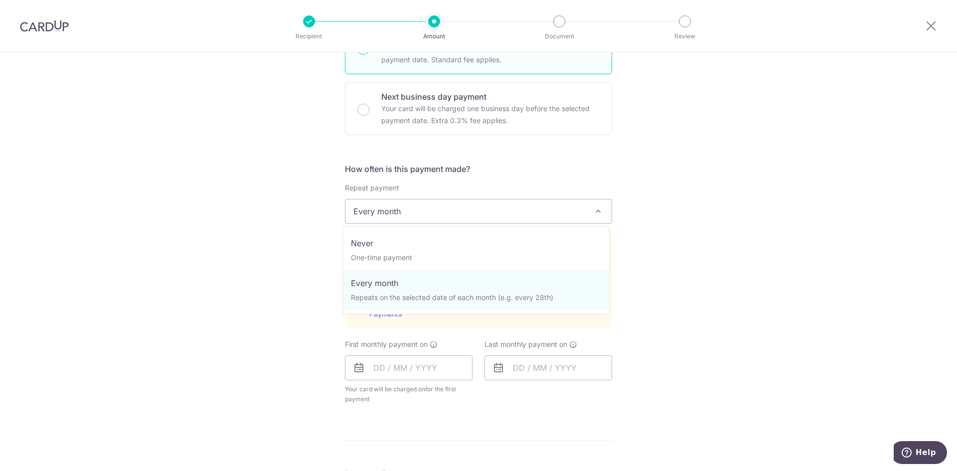
click at [681, 193] on div "Tell us more about your payment Enter one-time or monthly payment amount SGD 2,…" at bounding box center [478, 273] width 957 height 1040
click at [475, 210] on span "Every month" at bounding box center [479, 211] width 266 height 24
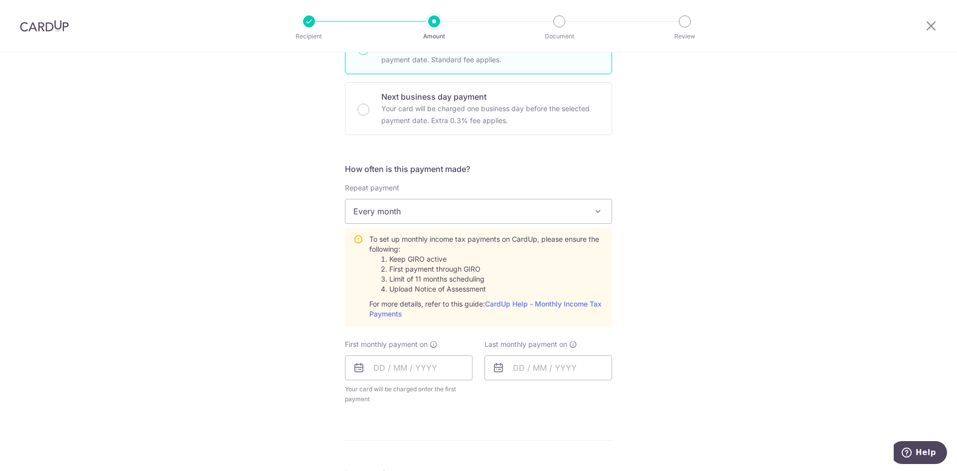
click at [710, 219] on div "Tell us more about your payment Enter one-time or monthly payment amount SGD 2,…" at bounding box center [478, 273] width 957 height 1040
click at [391, 375] on input "text" at bounding box center [409, 368] width 128 height 25
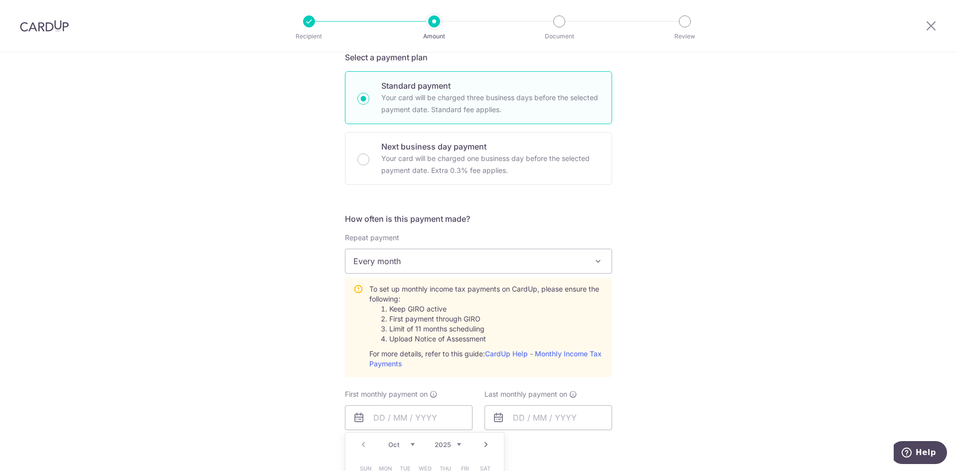
scroll to position [549, 0]
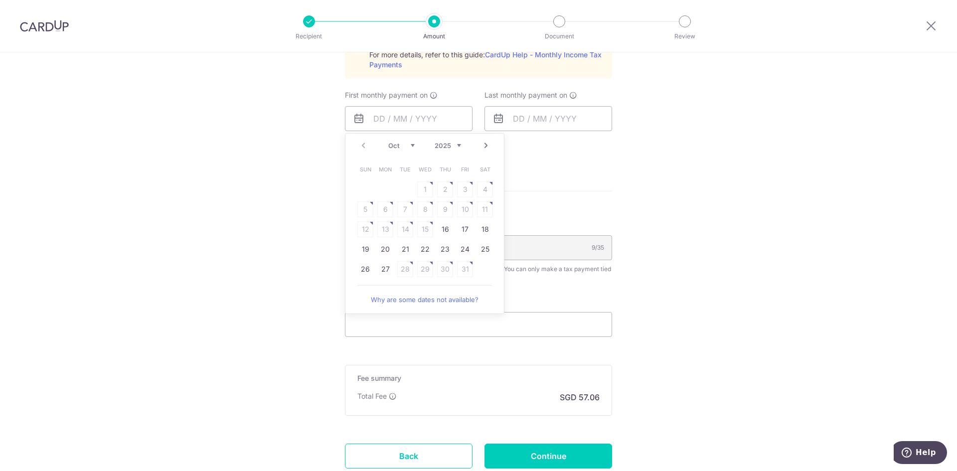
click at [489, 145] on link "Next" at bounding box center [486, 146] width 12 height 12
click at [465, 211] on link "7" at bounding box center [465, 209] width 16 height 16
type input "07/11/2025"
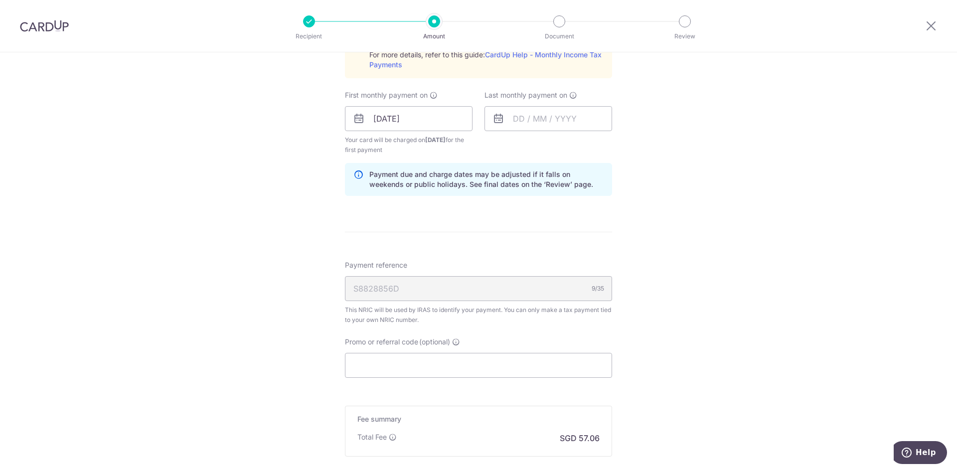
click at [659, 197] on div "Tell us more about your payment Enter one-time or monthly payment amount SGD 2,…" at bounding box center [478, 44] width 957 height 1081
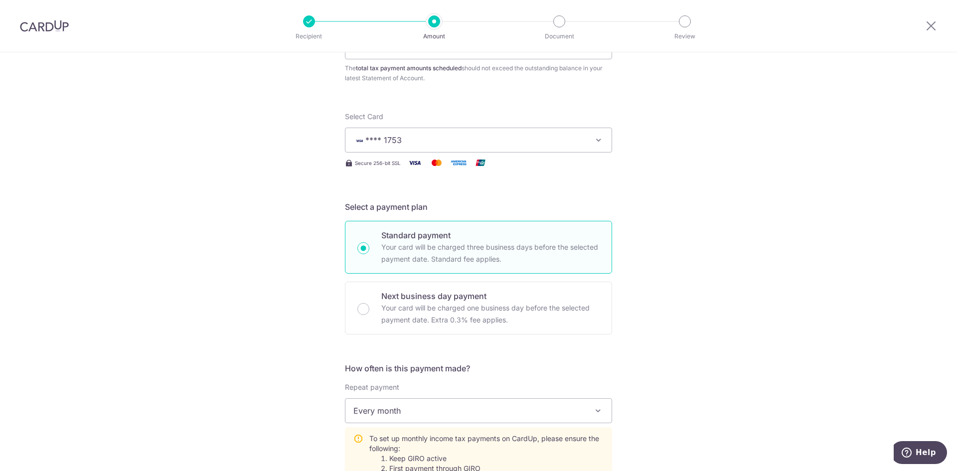
scroll to position [449, 0]
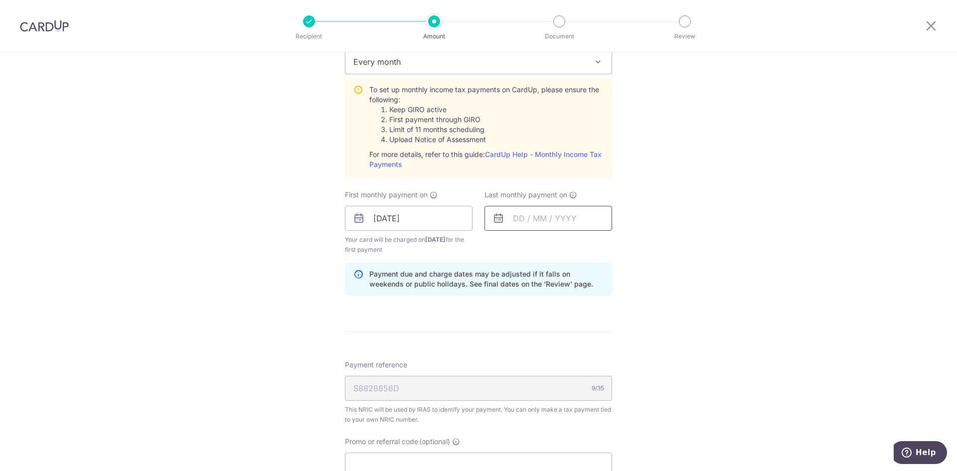
click at [555, 219] on input "text" at bounding box center [549, 218] width 128 height 25
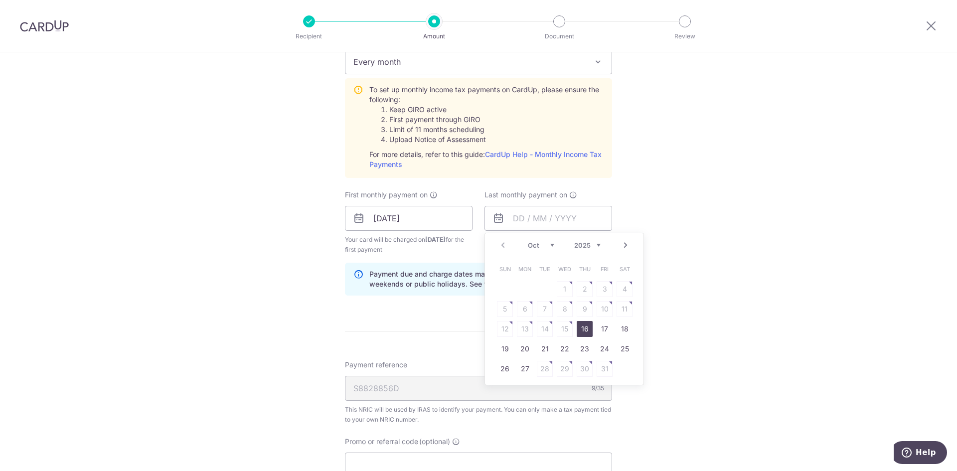
click at [535, 244] on select "Oct Nov Dec" at bounding box center [541, 245] width 26 height 8
click at [580, 244] on select "2025 2026" at bounding box center [587, 245] width 26 height 8
click at [535, 247] on select "Jan Feb Mar Apr May Jun [DATE] Aug Sep Oct Nov" at bounding box center [541, 245] width 26 height 8
click at [574, 304] on table "Sun Mon Tue Wed Thu Fri Sat 1 2 3 4 5 6 7 8 9 10 11 12 13 14 15 16 17 18 19 20 …" at bounding box center [565, 319] width 140 height 120
click at [559, 328] on table "Sun Mon Tue Wed Thu Fri Sat 1 2 3 4 5 6 7 8 9 10 11 12 13 14 15 16 17 18 19 20 …" at bounding box center [565, 319] width 140 height 120
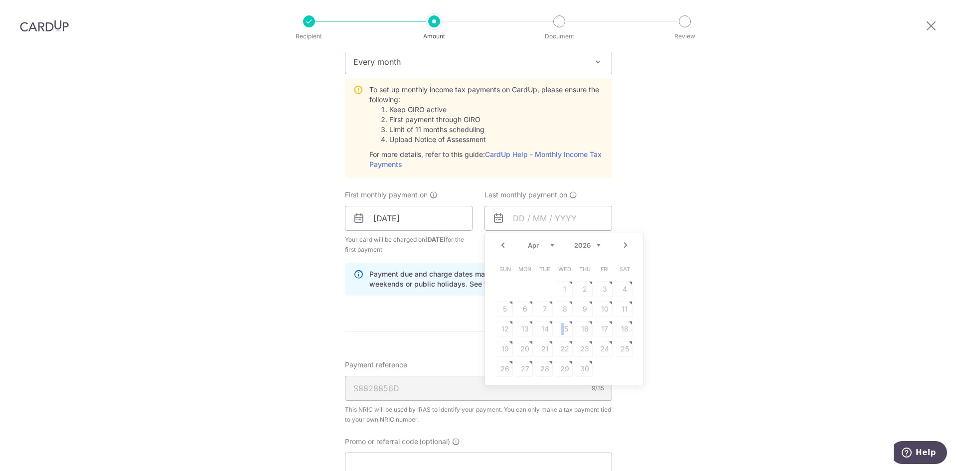
click at [545, 245] on select "Jan Feb Mar Apr May Jun [DATE] Aug Sep Oct Nov" at bounding box center [541, 245] width 26 height 8
click at [583, 309] on link "7" at bounding box center [585, 309] width 16 height 16
type input "[DATE]"
click at [743, 300] on div "Tell us more about your payment Enter one-time or monthly payment amount SGD 2,…" at bounding box center [478, 144] width 957 height 1081
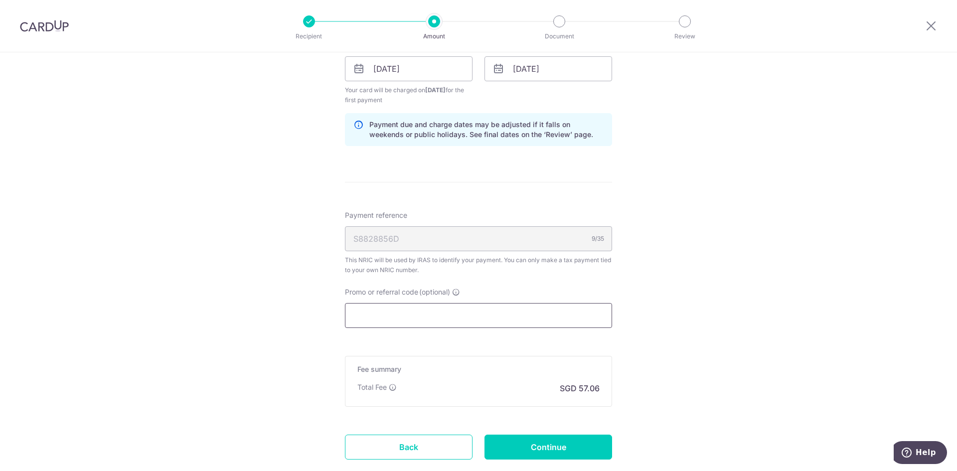
click at [398, 325] on input "Promo or referral code (optional)" at bounding box center [478, 315] width 267 height 25
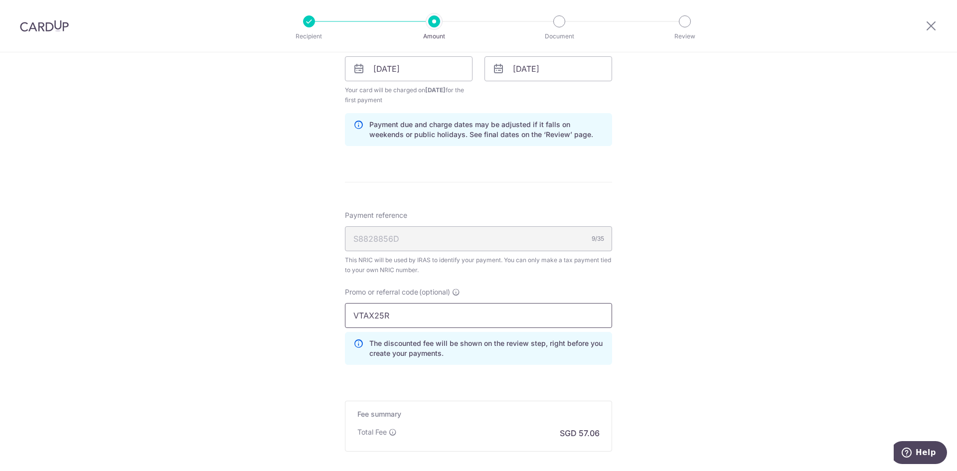
type input "VTAX25R"
click at [731, 325] on div "Tell us more about your payment Enter one-time or monthly payment amount SGD 2,…" at bounding box center [478, 16] width 957 height 1125
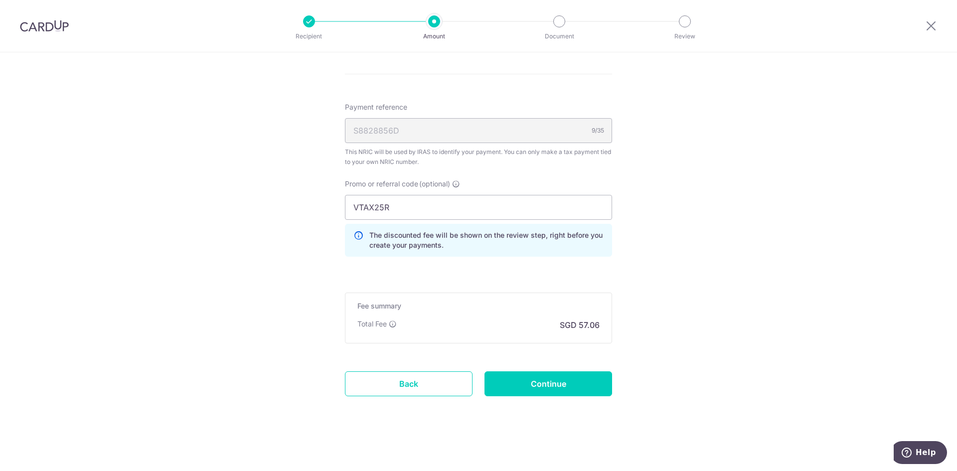
click at [465, 256] on div "The discounted fee will be shown on the review step, right before you create yo…" at bounding box center [478, 240] width 267 height 33
click at [575, 318] on div "Fee summary Base fee Extend fee Next-day fee Total Fee SGD 57.06" at bounding box center [478, 318] width 267 height 51
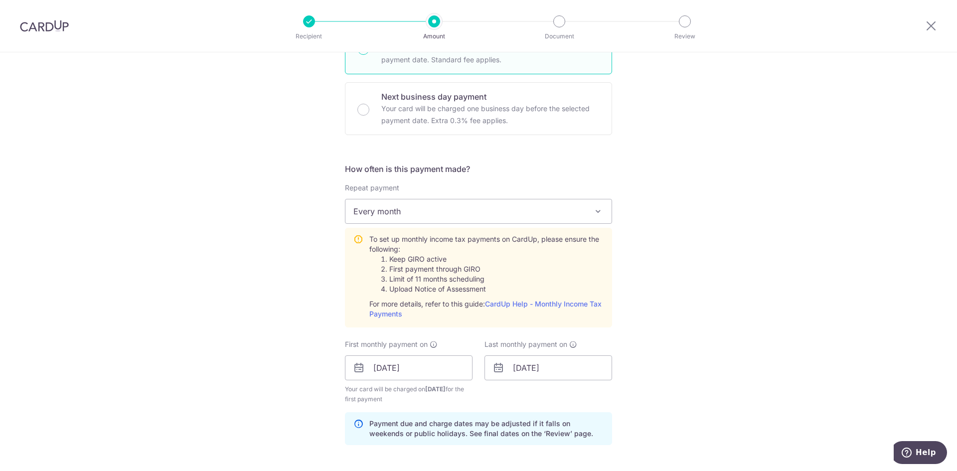
scroll to position [648, 0]
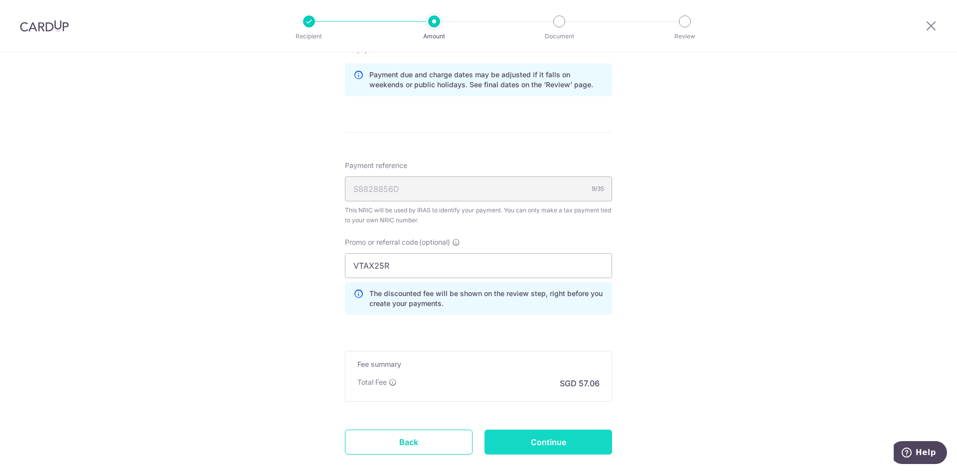
click at [583, 433] on input "Continue" at bounding box center [549, 442] width 128 height 25
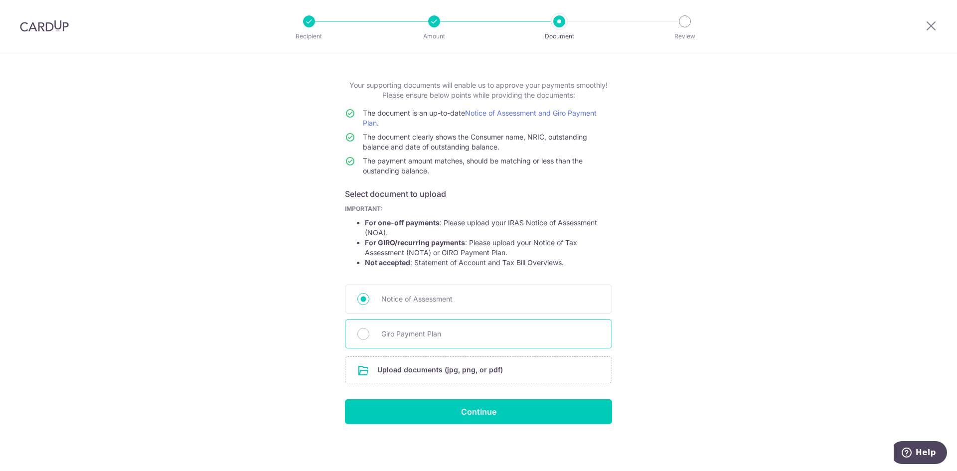
click at [397, 332] on span "Giro Payment Plan" at bounding box center [490, 334] width 218 height 12
click at [370, 332] on input "Giro Payment Plan" at bounding box center [364, 334] width 12 height 12
radio input "true"
click at [440, 377] on input "file" at bounding box center [479, 370] width 266 height 26
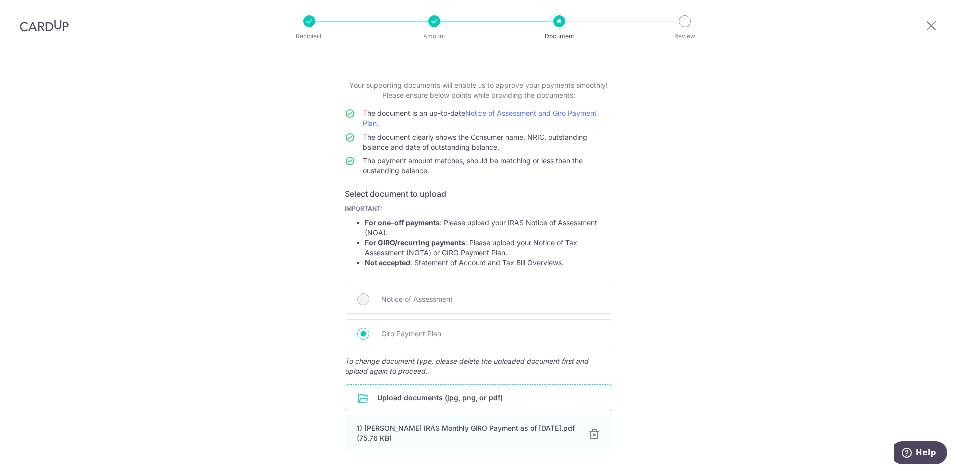
scroll to position [112, 0]
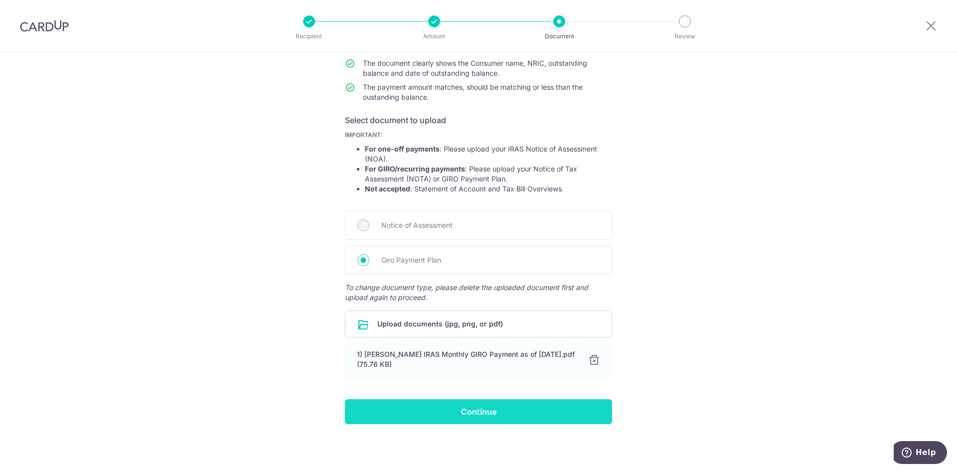
click at [485, 414] on input "Continue" at bounding box center [478, 411] width 267 height 25
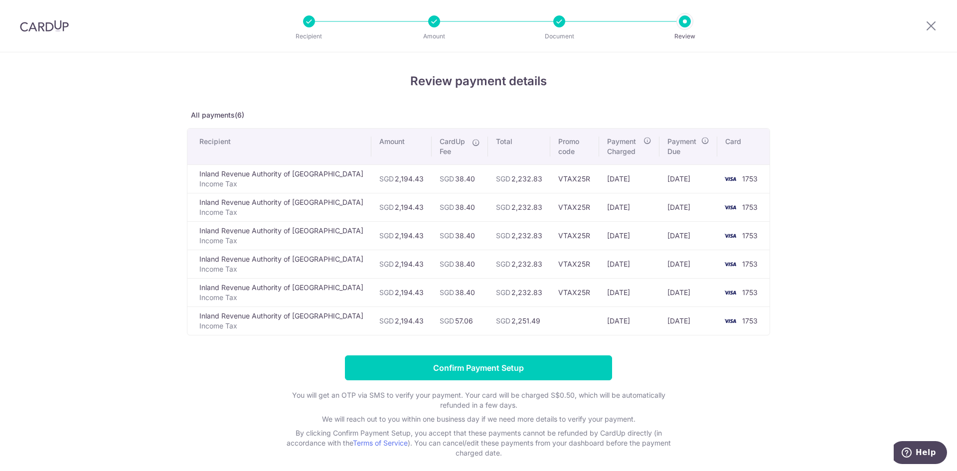
click at [279, 179] on td "Inland Revenue Authority of Singapore Income Tax" at bounding box center [279, 179] width 184 height 28
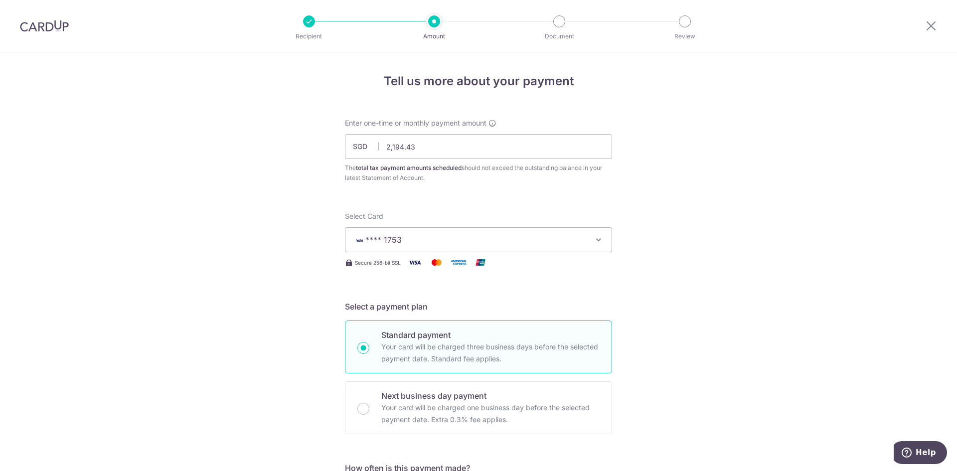
scroll to position [349, 0]
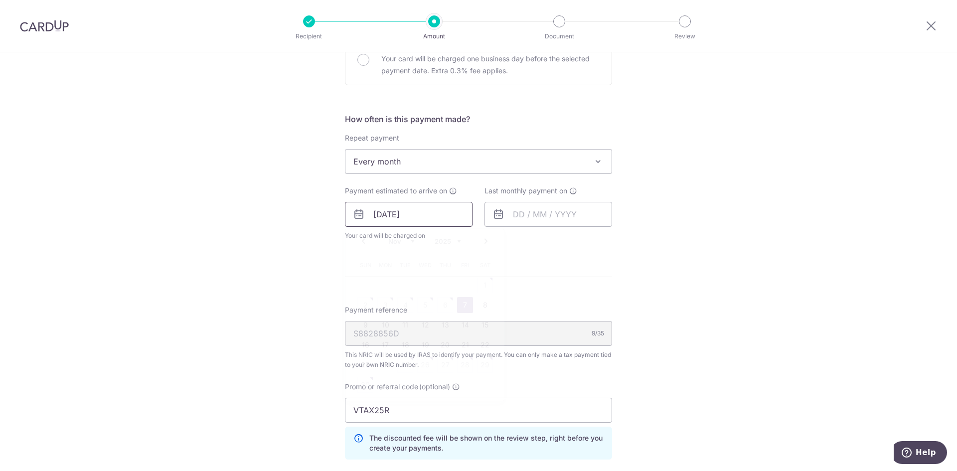
click at [376, 218] on input "[DATE]" at bounding box center [409, 214] width 128 height 25
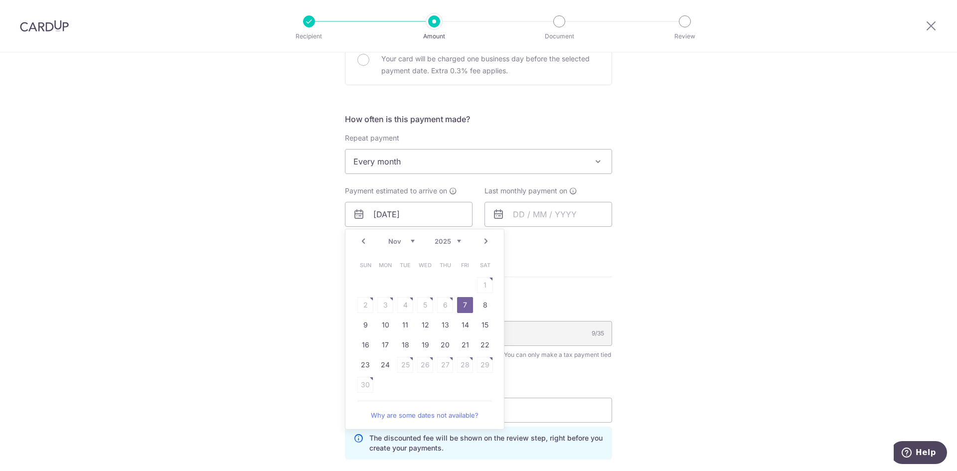
click at [362, 245] on link "Prev" at bounding box center [364, 241] width 12 height 12
drag, startPoint x: 381, startPoint y: 366, endPoint x: 568, endPoint y: 194, distance: 253.1
click at [381, 365] on link "27" at bounding box center [385, 365] width 16 height 16
type input "[DATE]"
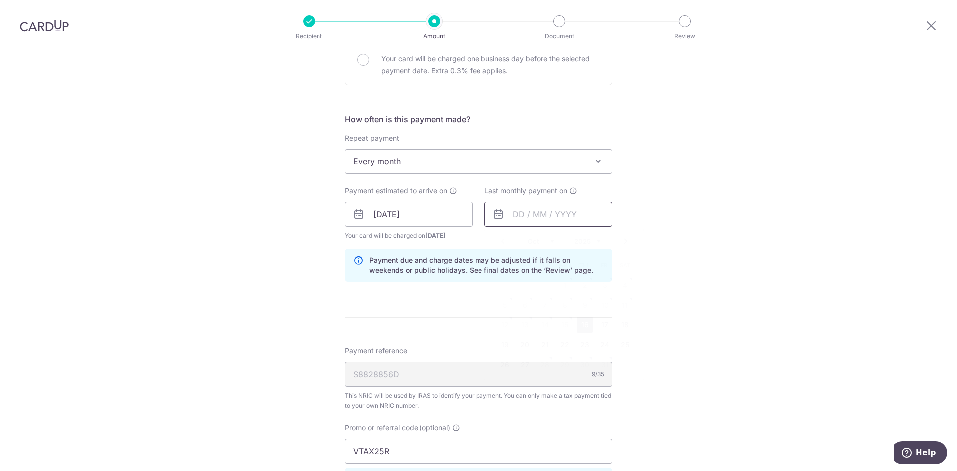
click at [548, 213] on input "text" at bounding box center [549, 214] width 128 height 25
click at [535, 242] on select "Oct Nov Dec" at bounding box center [541, 241] width 26 height 8
click at [588, 242] on select "2025 2026" at bounding box center [587, 241] width 26 height 8
click at [531, 236] on div "Prev Next Jan Feb Mar Apr May Jun [DATE] Aug Sep Oct [DATE] 2026" at bounding box center [564, 241] width 159 height 24
click at [535, 242] on select "Jan Feb Mar Apr May Jun [DATE] Aug Sep Oct Nov" at bounding box center [541, 241] width 26 height 8
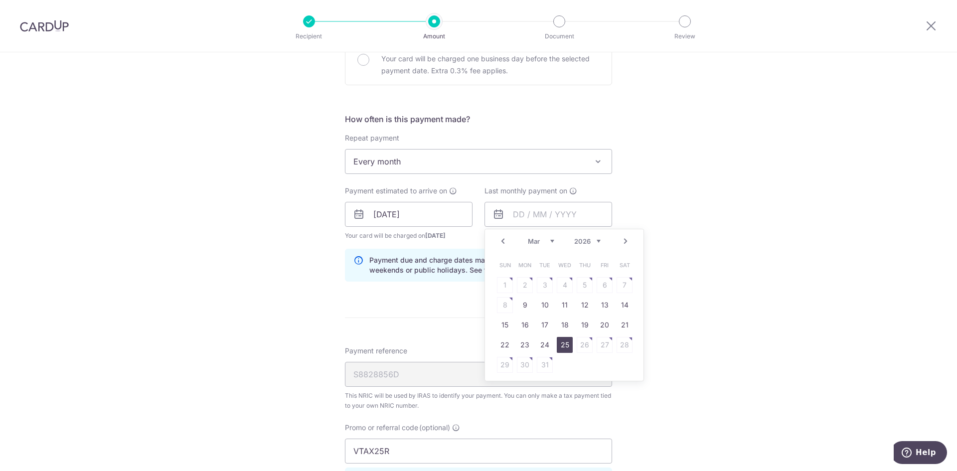
click at [558, 349] on link "25" at bounding box center [565, 345] width 16 height 16
type input "[DATE]"
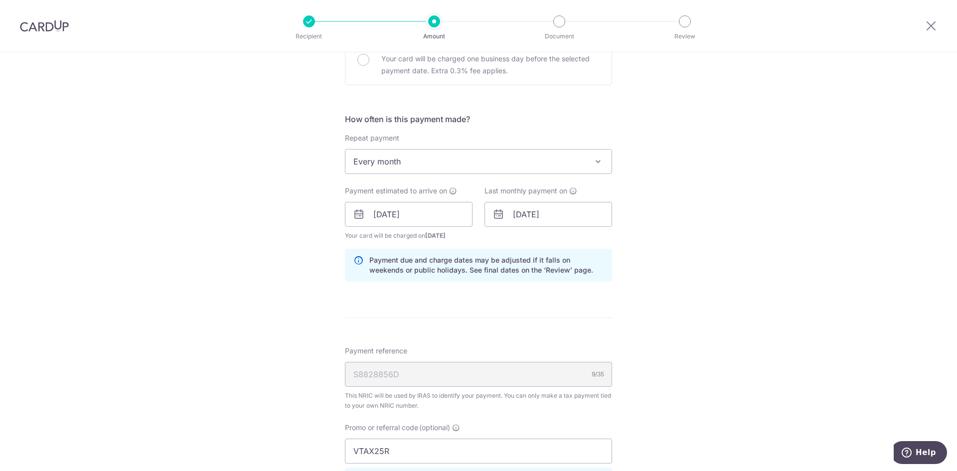
click at [708, 306] on div "Tell us more about your payment Enter one-time or monthly payment amount SGD 2,…" at bounding box center [478, 209] width 957 height 1012
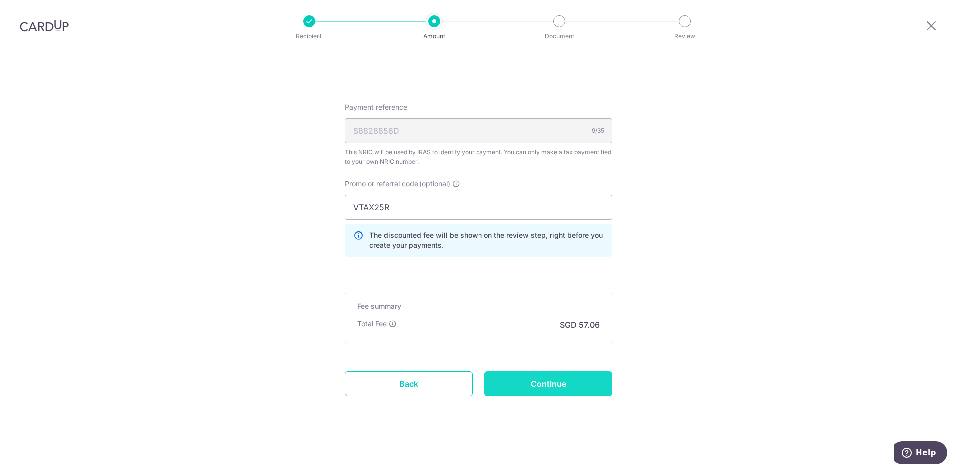
click at [578, 393] on input "Continue" at bounding box center [549, 383] width 128 height 25
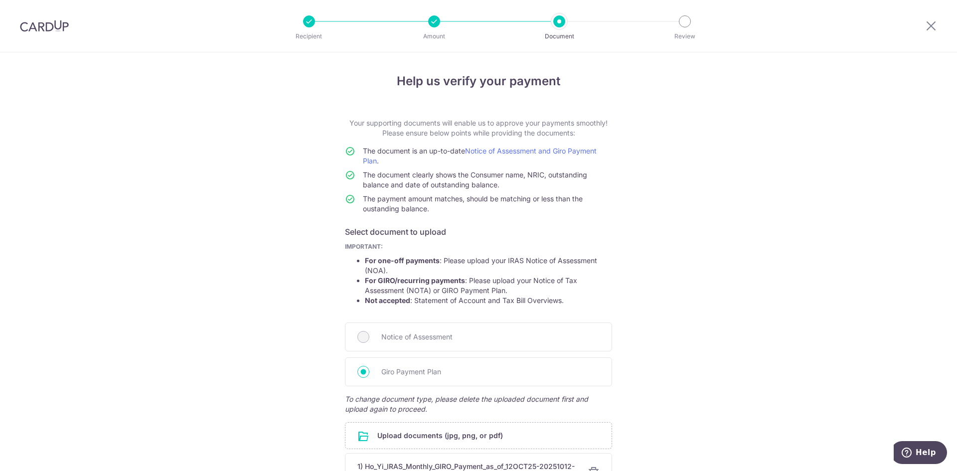
scroll to position [113, 0]
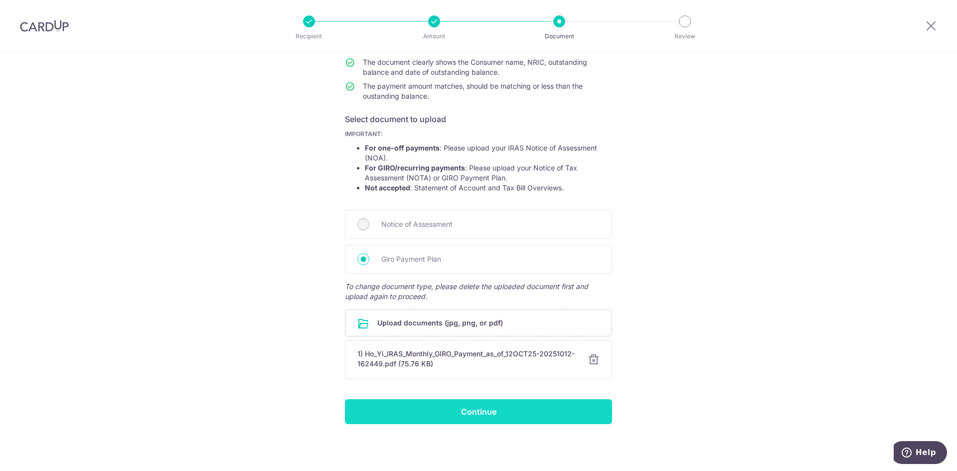
click at [522, 408] on input "Continue" at bounding box center [478, 411] width 267 height 25
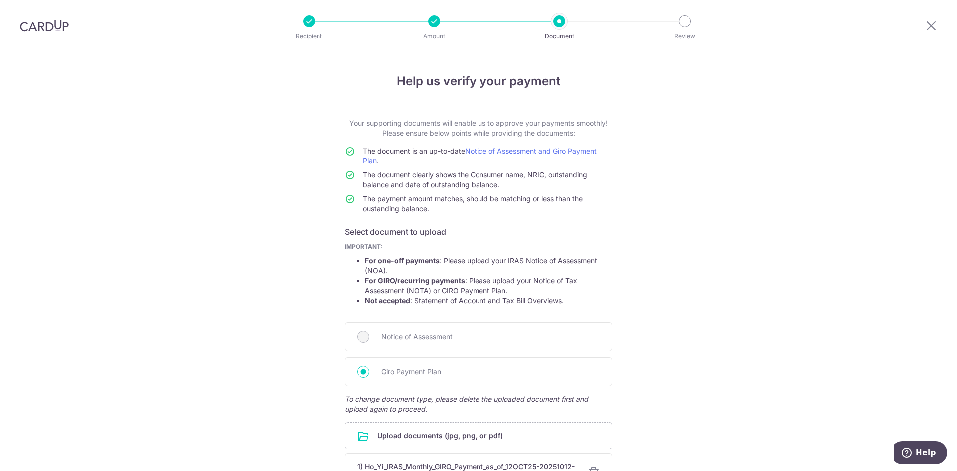
scroll to position [113, 0]
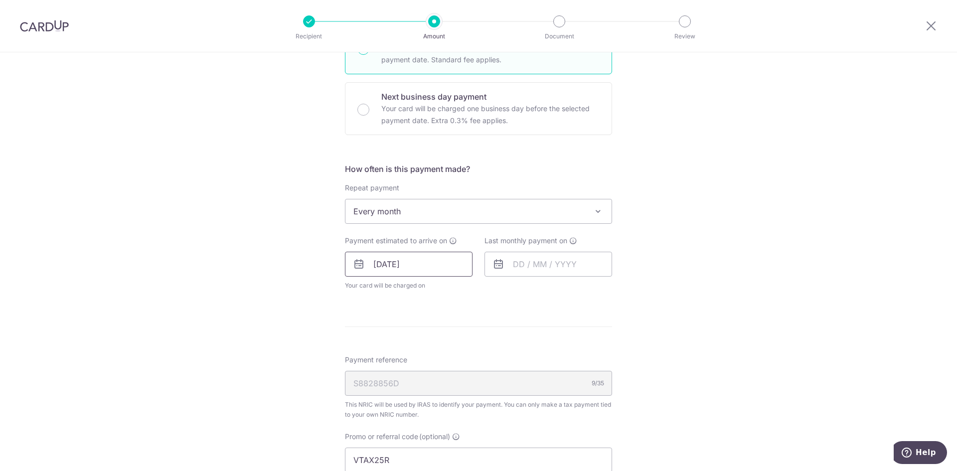
click at [394, 268] on input "[DATE]" at bounding box center [409, 264] width 128 height 25
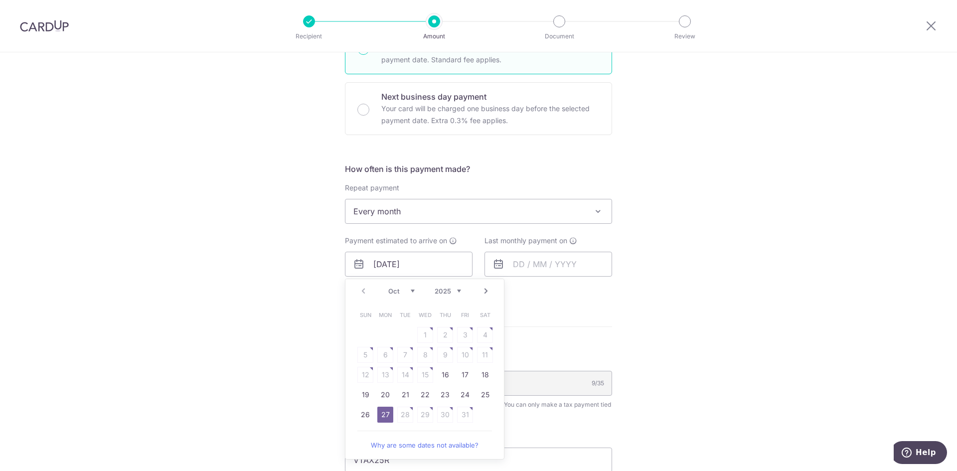
click at [402, 291] on select "Oct Nov Dec" at bounding box center [401, 291] width 26 height 8
click at [399, 293] on select "Oct Nov Dec" at bounding box center [401, 291] width 26 height 8
click at [442, 377] on link "16" at bounding box center [445, 375] width 16 height 16
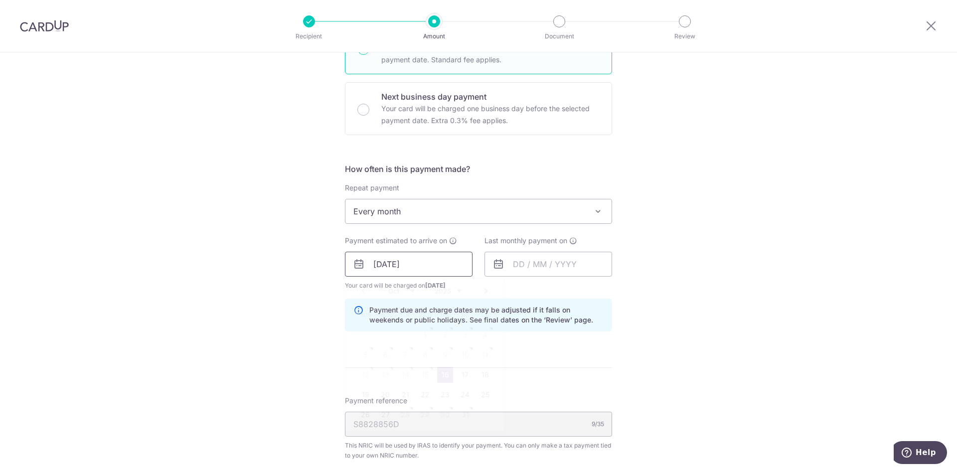
click at [412, 265] on input "16/10/2025" at bounding box center [409, 264] width 128 height 25
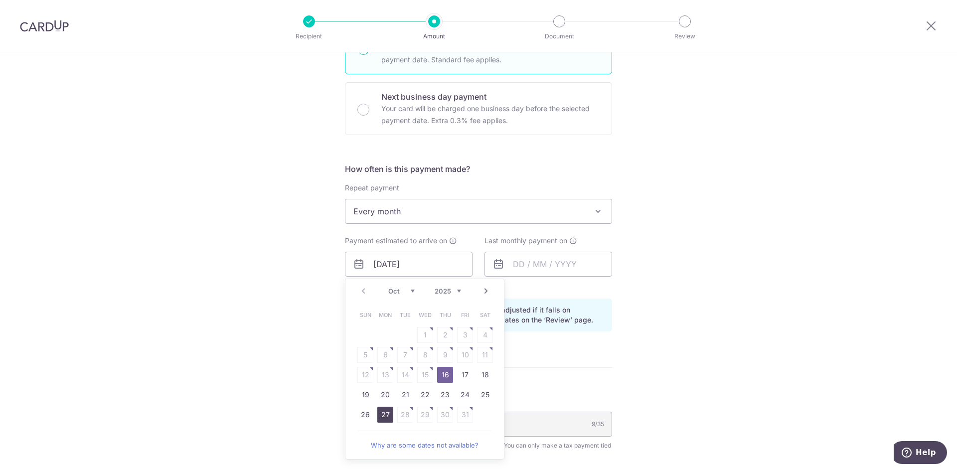
click at [386, 420] on link "27" at bounding box center [385, 415] width 16 height 16
type input "[DATE]"
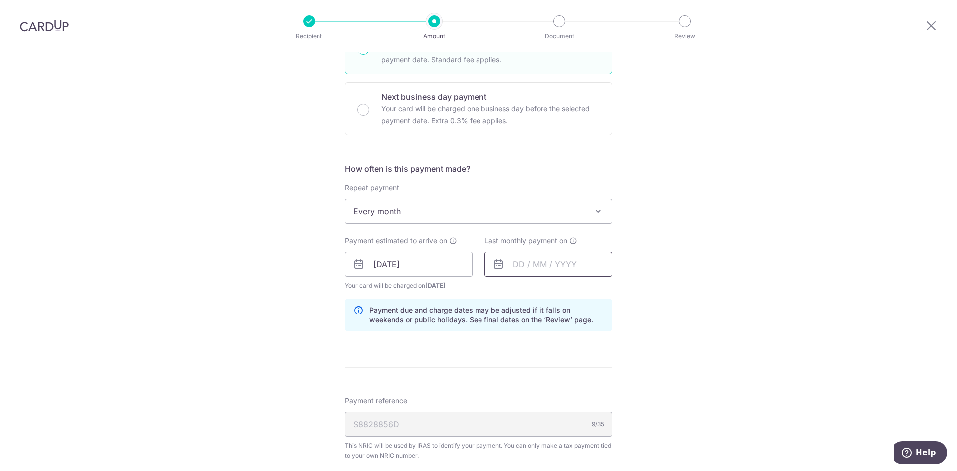
click at [556, 266] on input "text" at bounding box center [549, 264] width 128 height 25
click at [547, 294] on select "Oct Nov Dec" at bounding box center [541, 291] width 26 height 8
click at [550, 291] on select "Oct Nov Dec" at bounding box center [541, 291] width 26 height 8
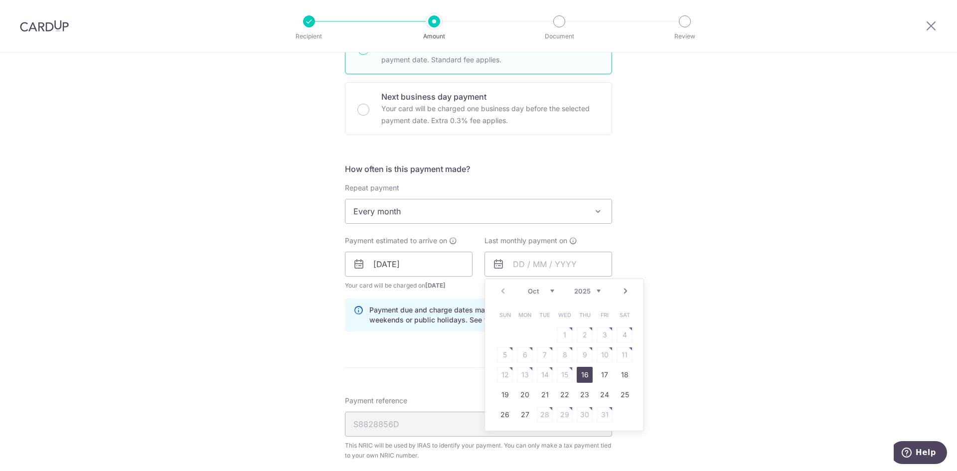
click at [586, 289] on select "2025 2026" at bounding box center [587, 291] width 26 height 8
click at [549, 293] on select "Jan Feb Mar Apr May Jun [DATE] Aug Sep Oct Nov" at bounding box center [541, 291] width 26 height 8
click at [521, 416] on link "25" at bounding box center [525, 415] width 16 height 16
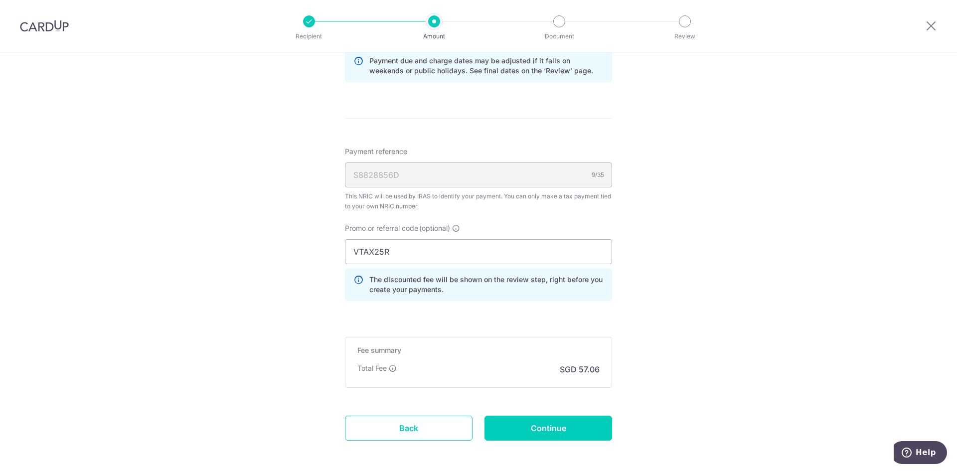
scroll to position [349, 0]
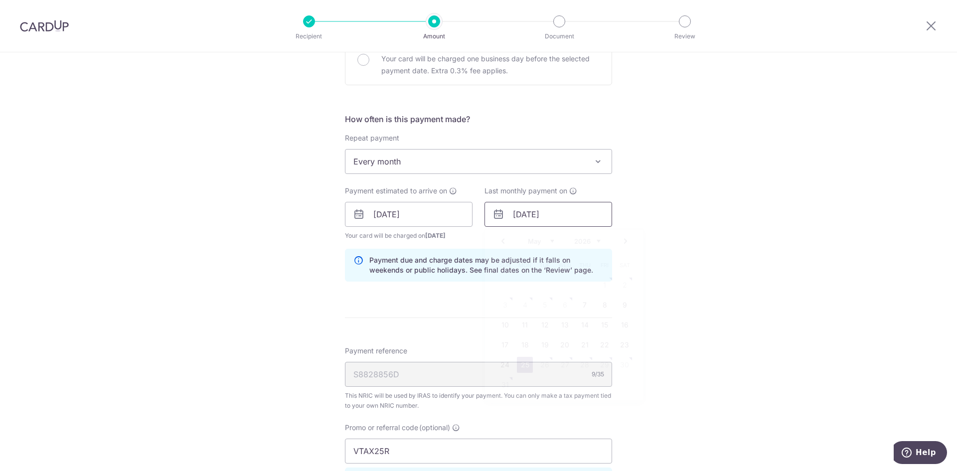
click at [532, 213] on input "25/05/2026" at bounding box center [549, 214] width 128 height 25
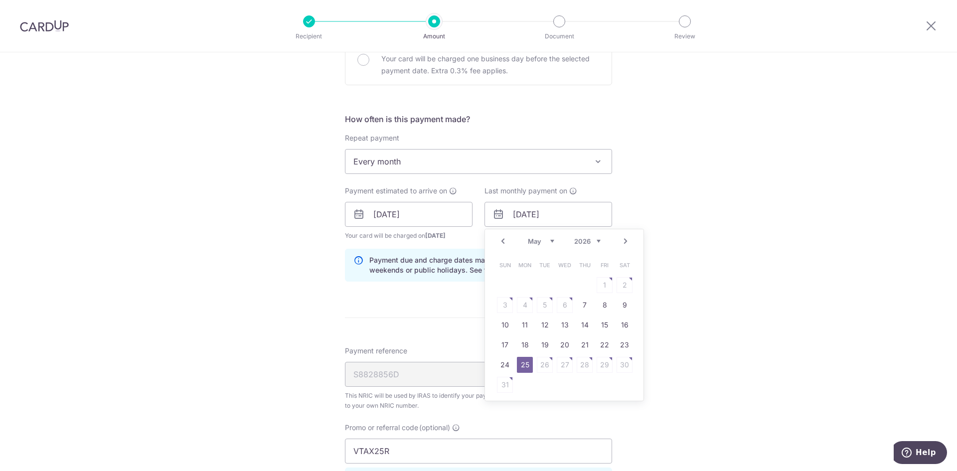
click at [502, 241] on link "Prev" at bounding box center [503, 241] width 12 height 12
click at [559, 214] on input "25/05/2026" at bounding box center [549, 214] width 128 height 25
click at [560, 344] on link "25" at bounding box center [565, 345] width 16 height 16
type input "25/03/2026"
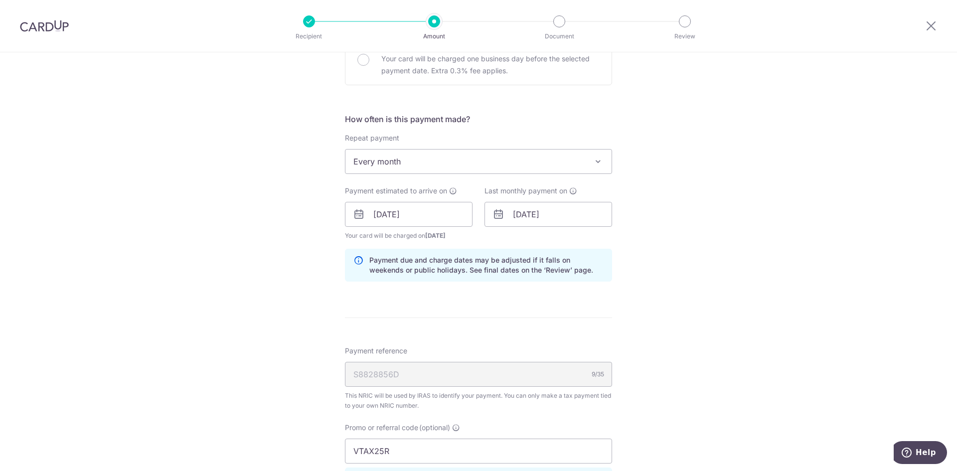
click at [672, 273] on div "Tell us more about your payment Enter one-time or monthly payment amount SGD 2,…" at bounding box center [478, 209] width 957 height 1012
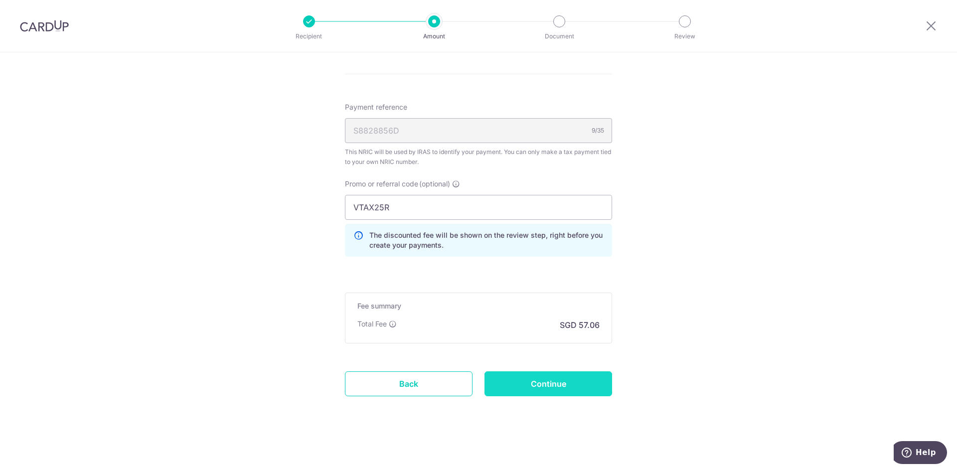
click at [581, 394] on input "Continue" at bounding box center [549, 383] width 128 height 25
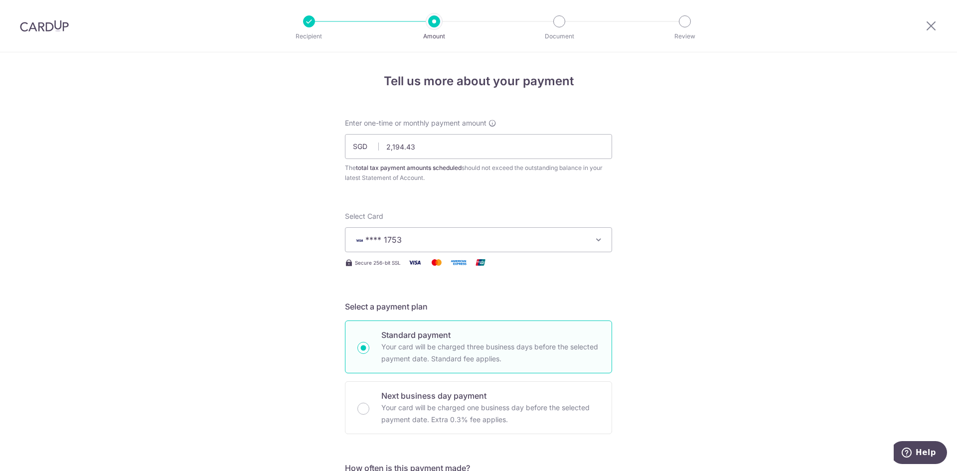
scroll to position [349, 0]
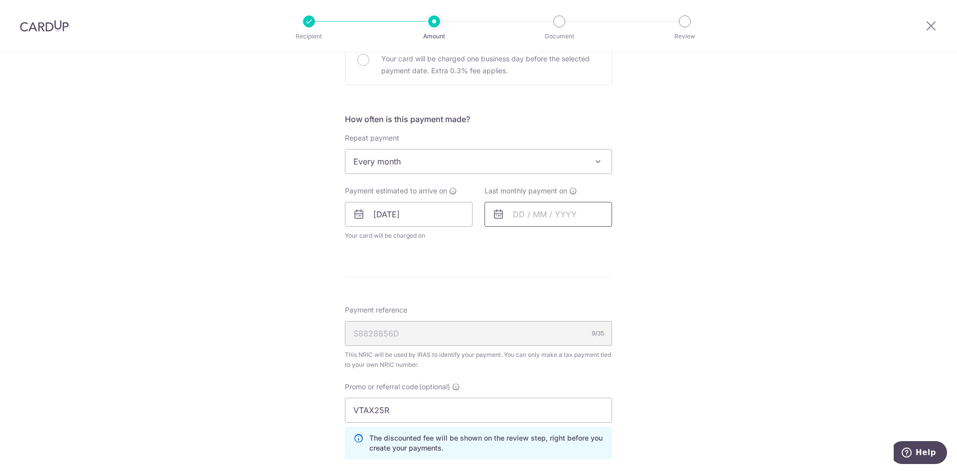
click at [555, 220] on input "text" at bounding box center [549, 214] width 128 height 25
click at [707, 285] on div "Tell us more about your payment Enter one-time or monthly payment amount SGD 2,…" at bounding box center [478, 188] width 957 height 971
click at [558, 221] on input "text" at bounding box center [549, 214] width 128 height 25
click at [591, 242] on select "2025 2026" at bounding box center [587, 241] width 26 height 8
click at [534, 240] on select "Jan Feb Mar Apr May Jun [DATE] Aug Sep Oct Nov" at bounding box center [541, 241] width 26 height 8
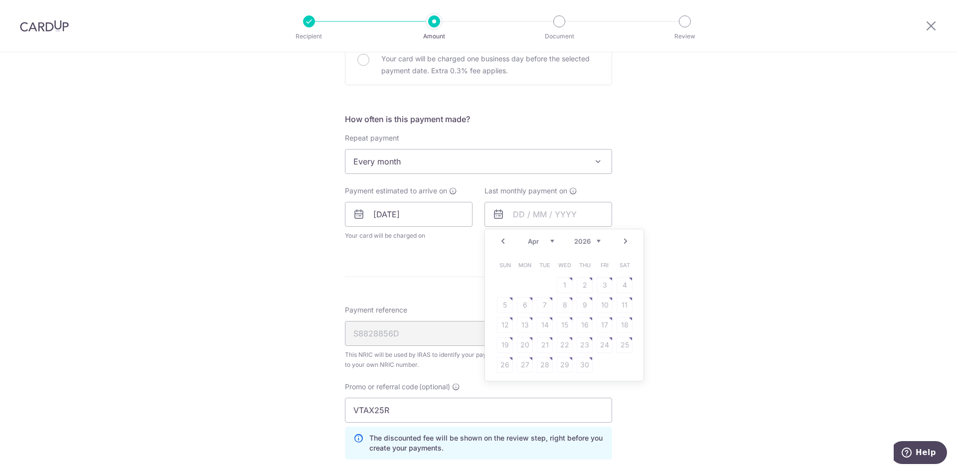
click at [550, 335] on table "Sun Mon Tue Wed Thu Fri Sat 1 2 3 4 5 6 7 8 9 10 11 12 13 14 15 16 17 18 19 20 …" at bounding box center [565, 315] width 140 height 120
click at [538, 344] on table "Sun Mon Tue Wed Thu Fri Sat 1 2 3 4 5 6 7 8 9 10 11 12 13 14 15 16 17 18 19 20 …" at bounding box center [565, 315] width 140 height 120
drag, startPoint x: 556, startPoint y: 355, endPoint x: 620, endPoint y: 340, distance: 65.9
click at [593, 362] on table "Sun Mon Tue Wed Thu Fri Sat 1 2 3 4 5 6 7 8 9 10 11 12 13 14 15 16 17 18 19 20 …" at bounding box center [565, 315] width 140 height 120
click at [565, 268] on span "Wed" at bounding box center [565, 265] width 16 height 16
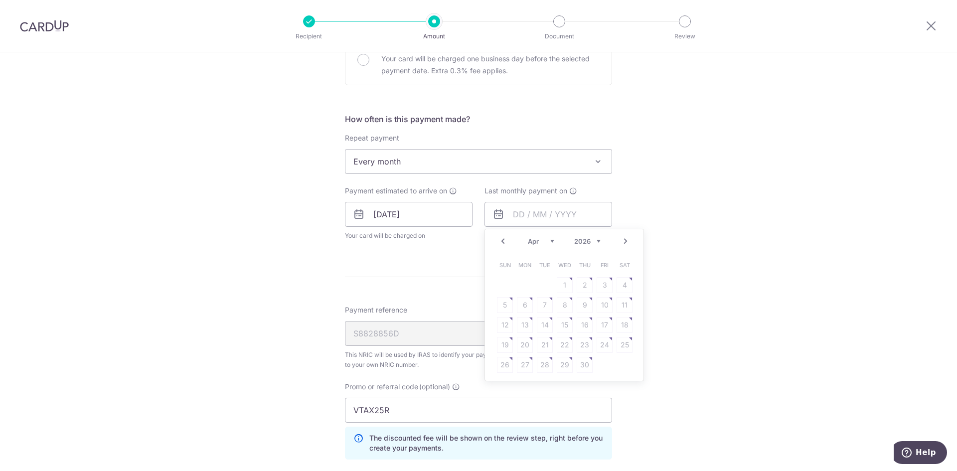
click at [540, 243] on select "Jan Feb Mar Apr May Jun Jul Aug Sep Oct Nov" at bounding box center [541, 241] width 26 height 8
click at [579, 307] on link "7" at bounding box center [585, 305] width 16 height 16
type input "07/05/2026"
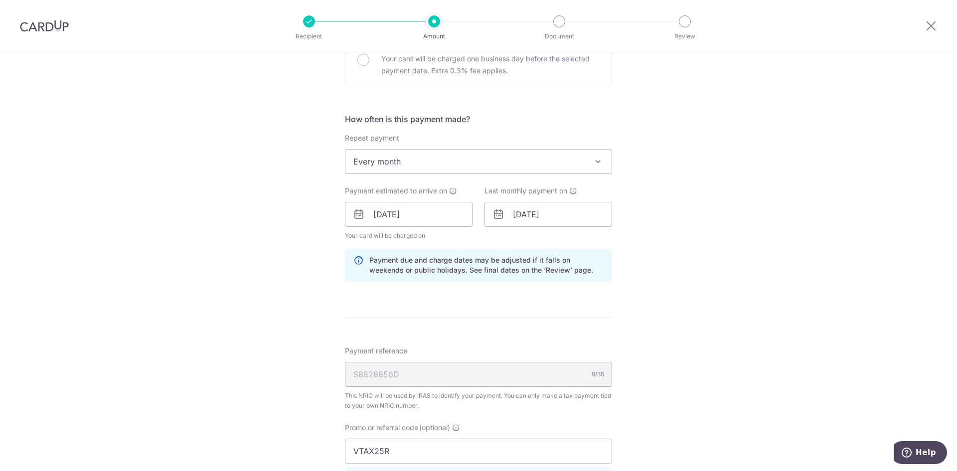
scroll to position [593, 0]
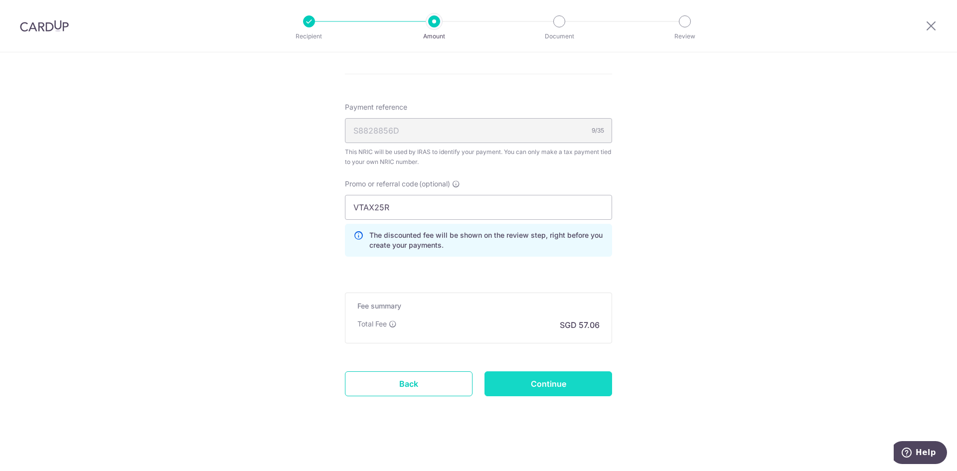
click at [566, 384] on input "Continue" at bounding box center [549, 383] width 128 height 25
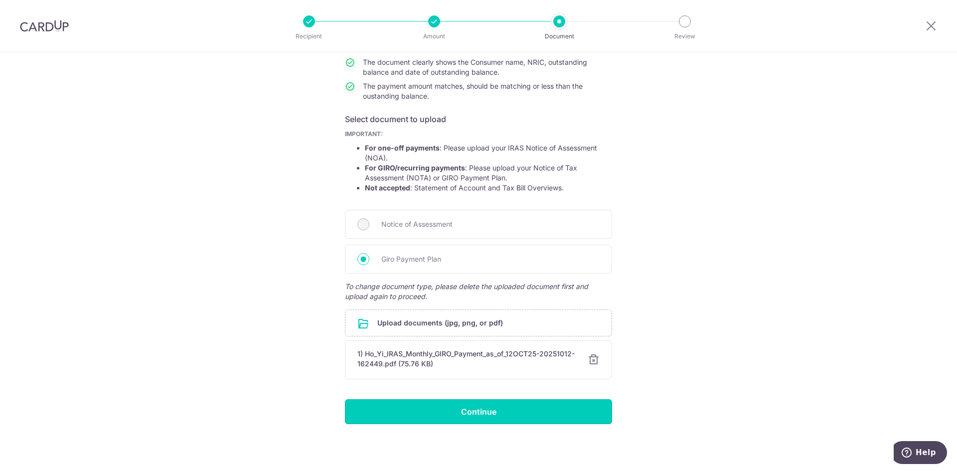
click at [553, 414] on input "Continue" at bounding box center [478, 411] width 267 height 25
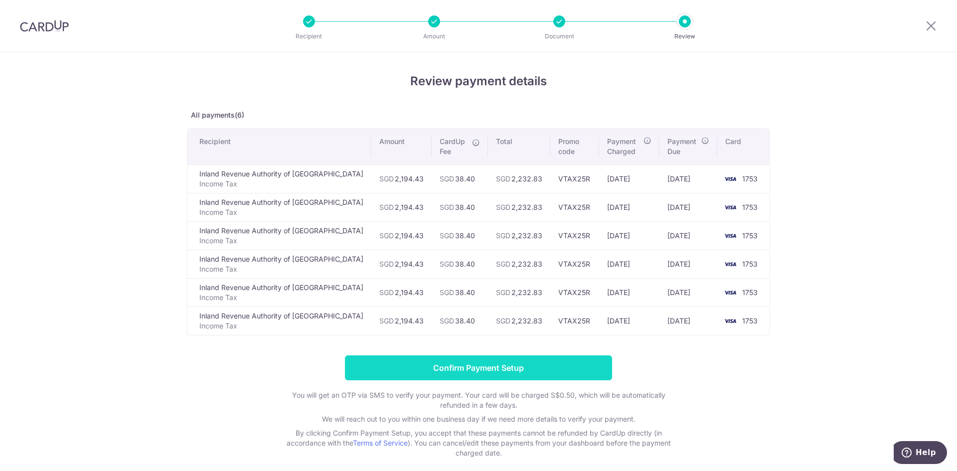
click at [547, 371] on input "Confirm Payment Setup" at bounding box center [478, 368] width 267 height 25
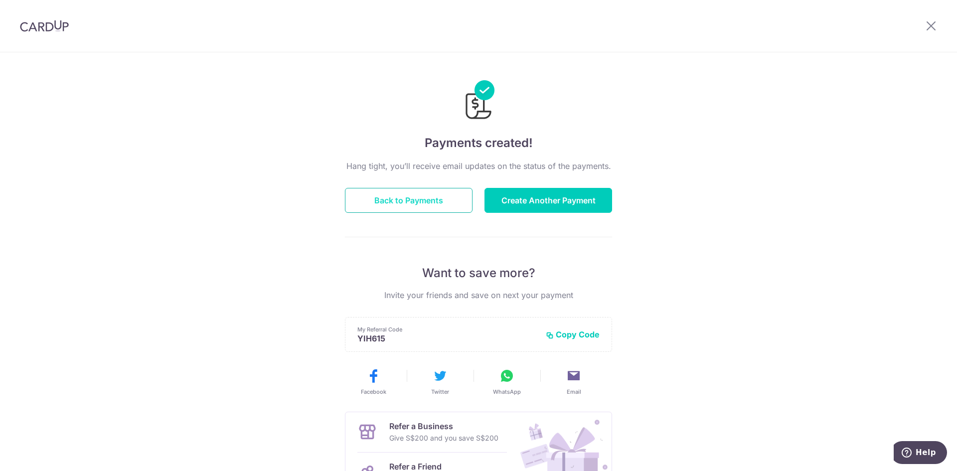
click at [402, 201] on button "Back to Payments" at bounding box center [409, 200] width 128 height 25
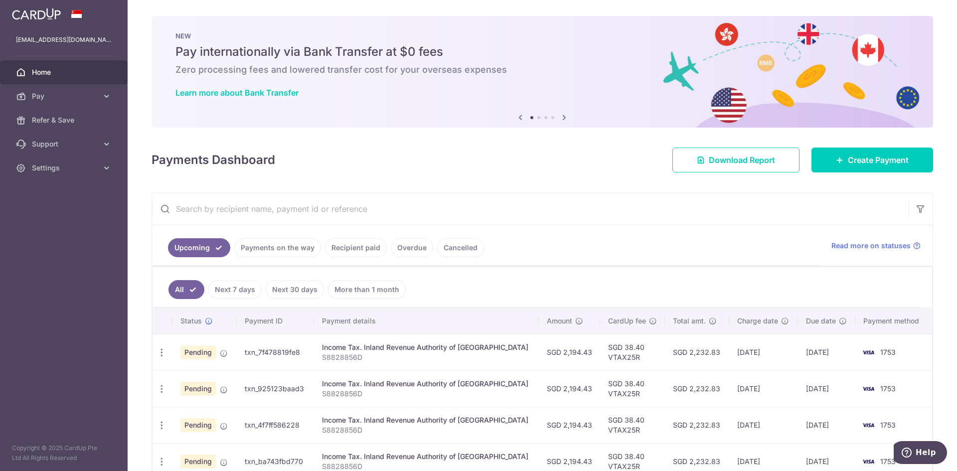
scroll to position [130, 0]
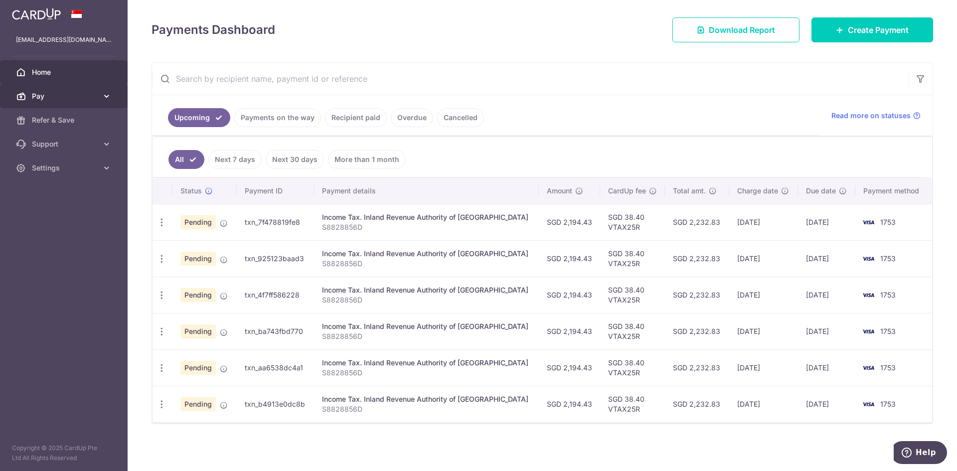
click at [69, 91] on link "Pay" at bounding box center [64, 96] width 128 height 24
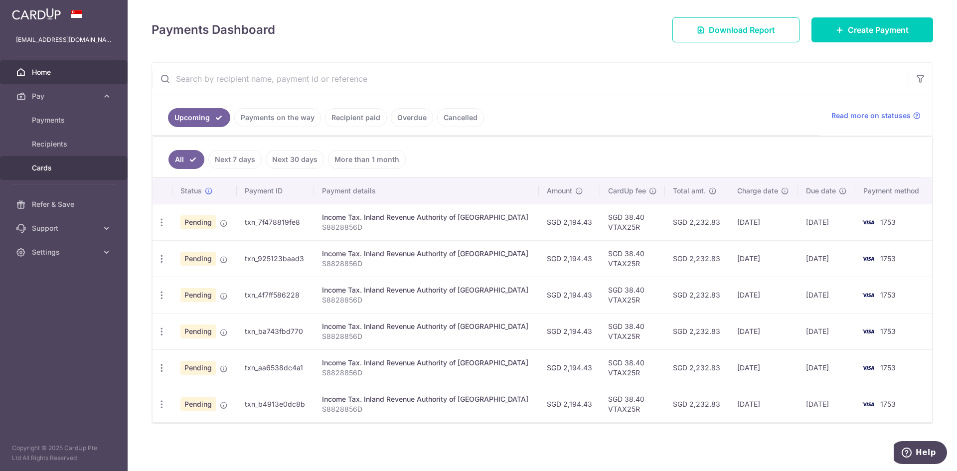
click at [49, 163] on span "Cards" at bounding box center [65, 168] width 66 height 10
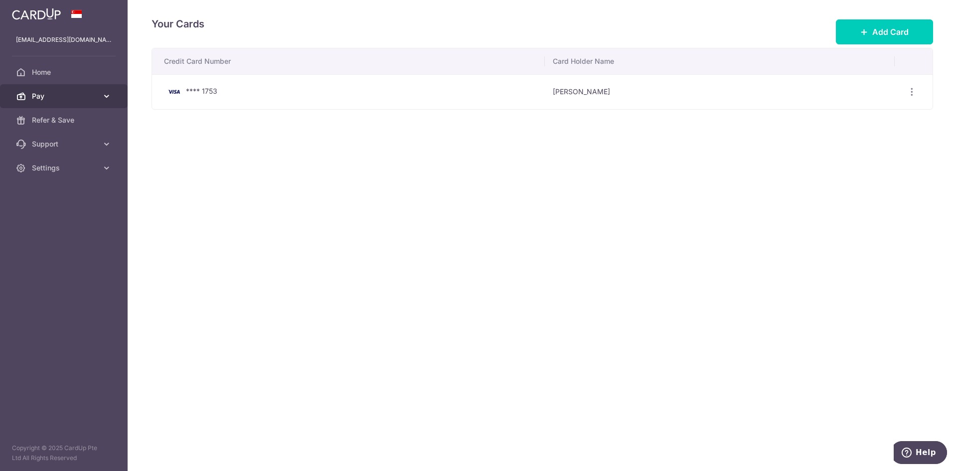
click at [63, 98] on span "Pay" at bounding box center [65, 96] width 66 height 10
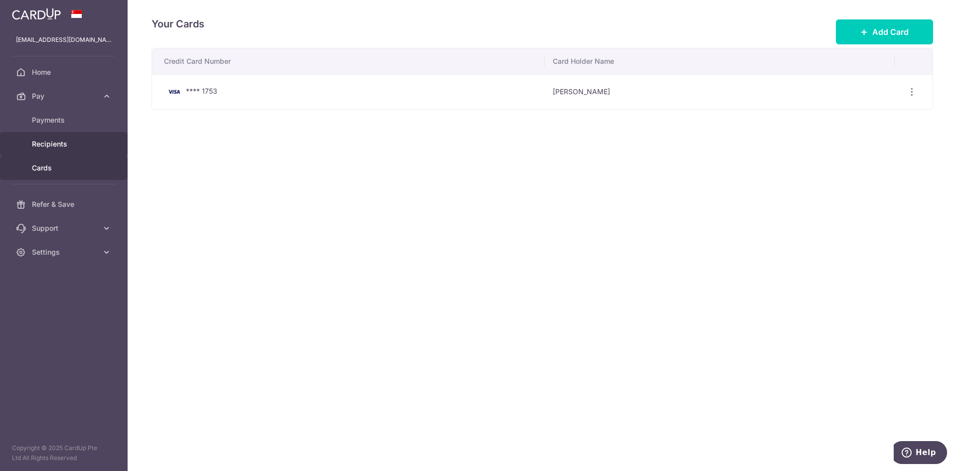
click at [58, 139] on span "Recipients" at bounding box center [65, 144] width 66 height 10
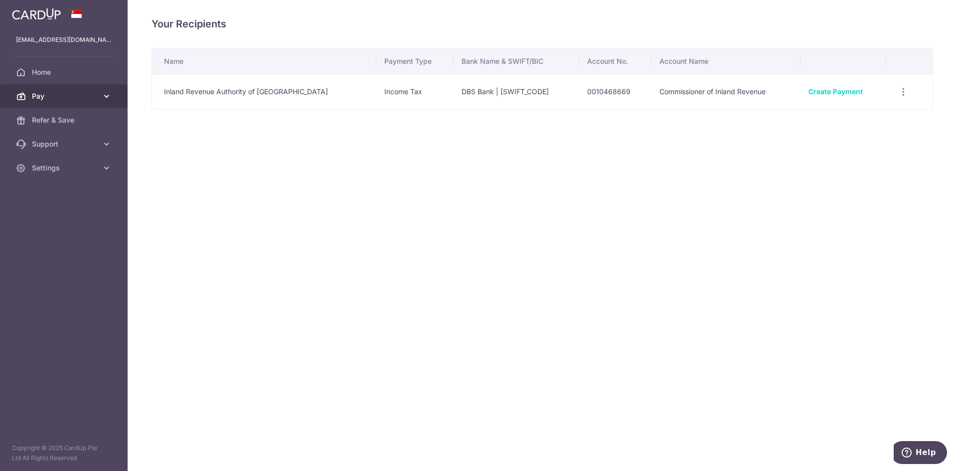
click at [72, 100] on span "Pay" at bounding box center [65, 96] width 66 height 10
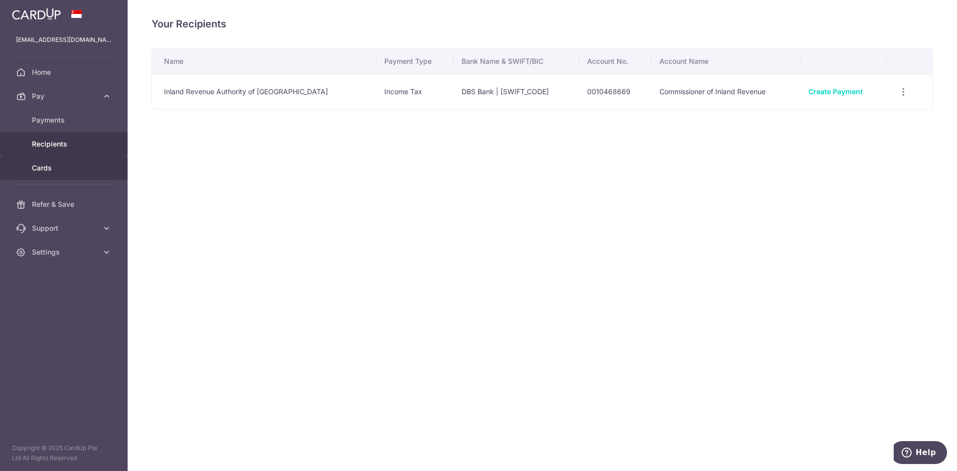
click at [59, 165] on span "Cards" at bounding box center [65, 168] width 66 height 10
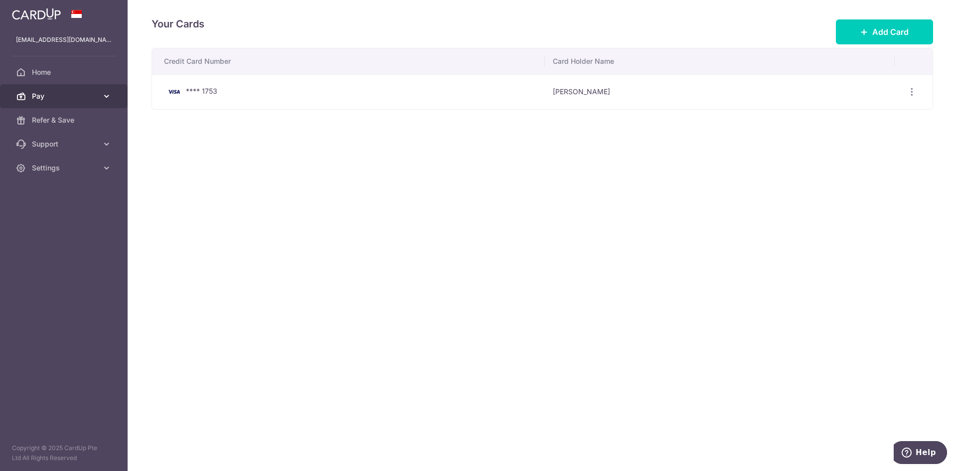
click at [49, 95] on span "Pay" at bounding box center [65, 96] width 66 height 10
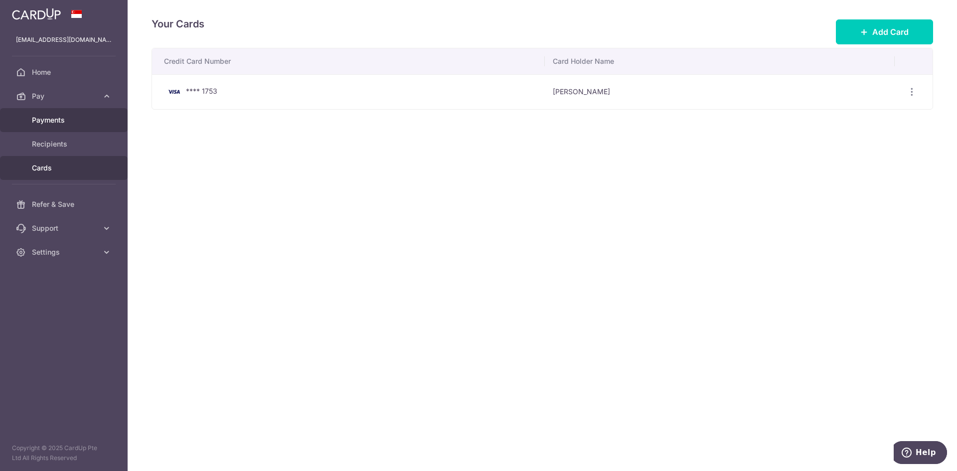
click at [51, 116] on span "Payments" at bounding box center [65, 120] width 66 height 10
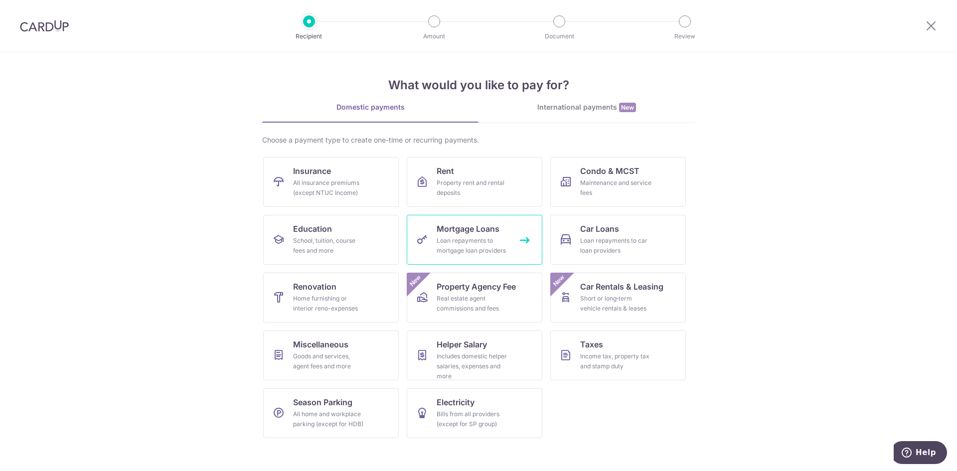
click at [491, 249] on div "Loan repayments to mortgage loan providers" at bounding box center [473, 246] width 72 height 20
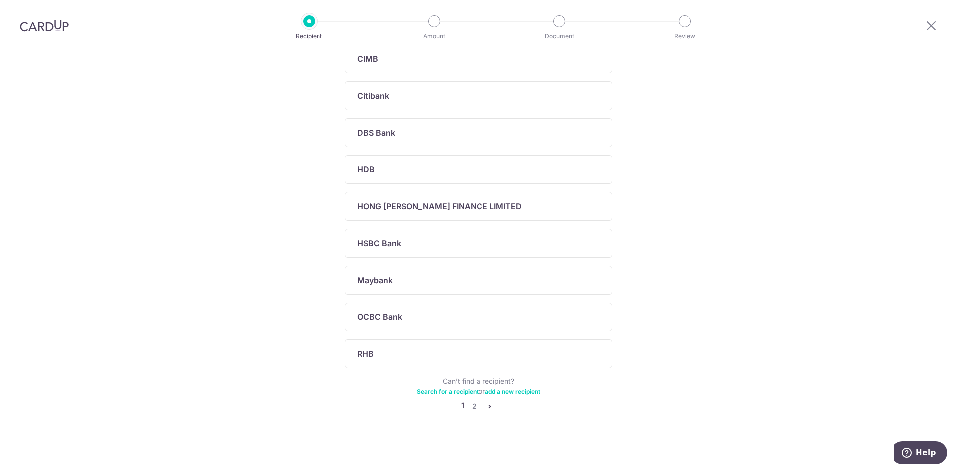
scroll to position [53, 0]
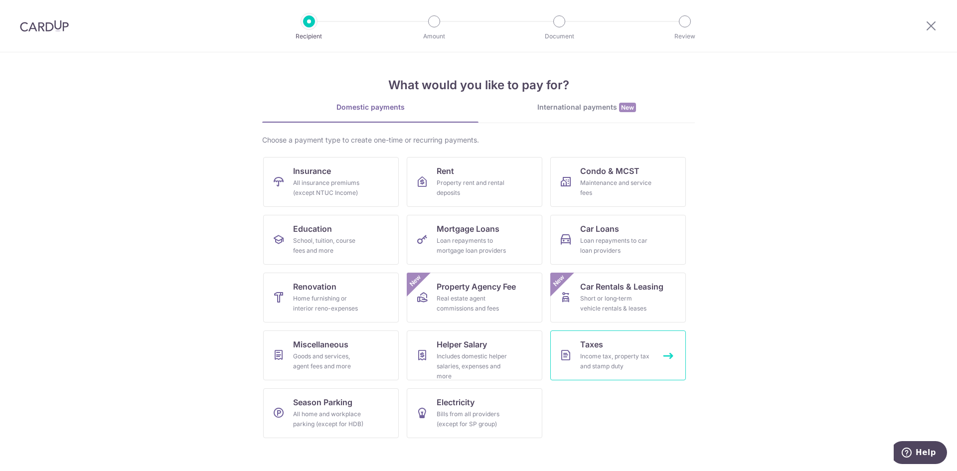
click at [597, 362] on div "Income tax, property tax and stamp duty" at bounding box center [616, 362] width 72 height 20
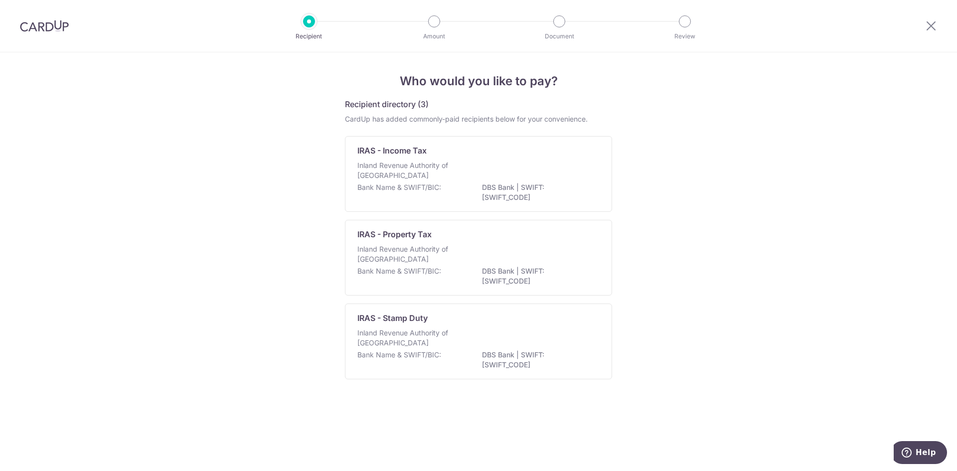
click at [541, 226] on div "IRAS - Property Tax Inland Revenue Authority of [GEOGRAPHIC_DATA] Bank Name & S…" at bounding box center [478, 258] width 267 height 76
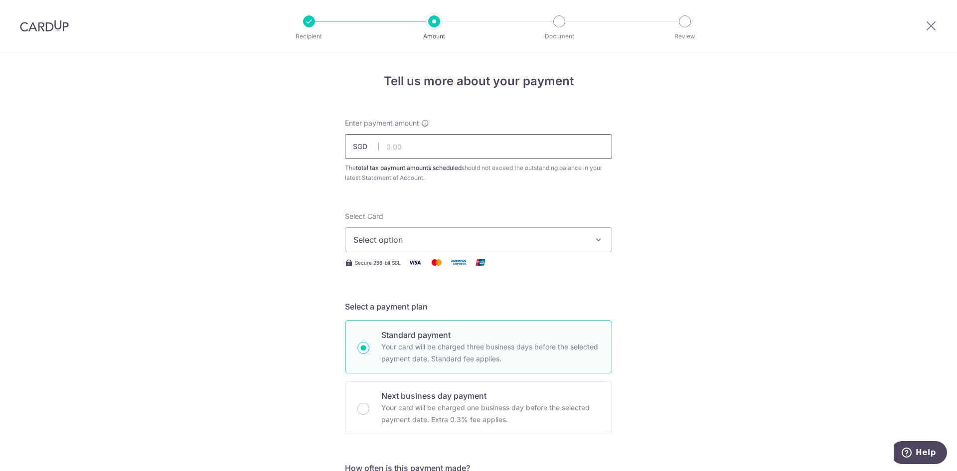
click at [456, 151] on input "text" at bounding box center [478, 146] width 267 height 25
type input "294.00"
click at [602, 224] on div "Select Card Select option Add credit card Your Cards **** 1753" at bounding box center [478, 231] width 267 height 41
click at [445, 242] on span "Select option" at bounding box center [470, 240] width 232 height 12
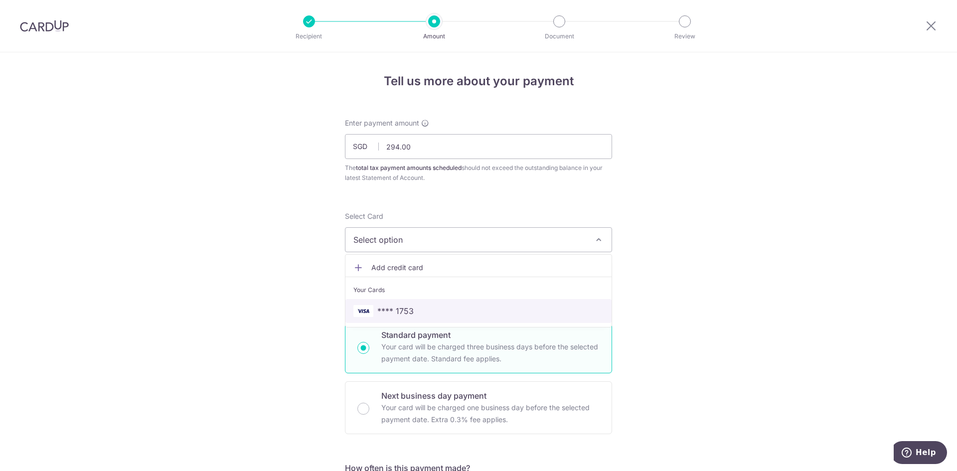
click at [415, 308] on span "**** 1753" at bounding box center [479, 311] width 250 height 12
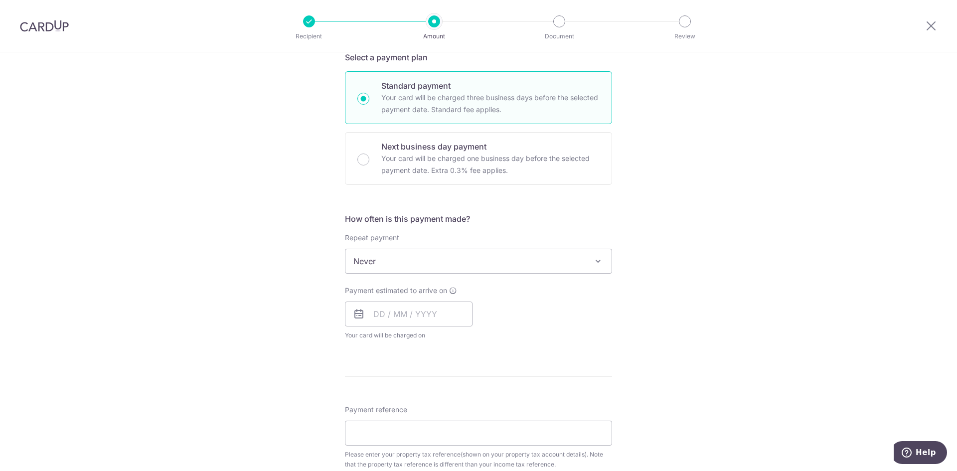
click at [427, 260] on span "Never" at bounding box center [479, 261] width 266 height 24
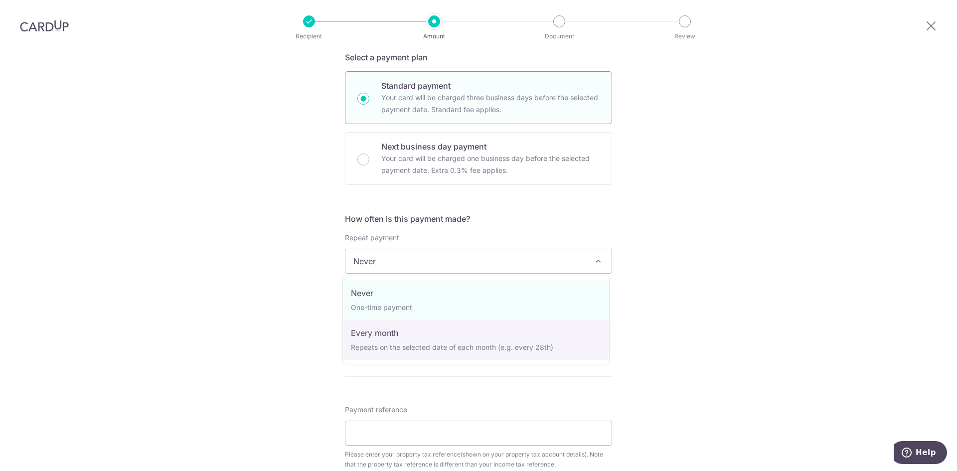
select select "3"
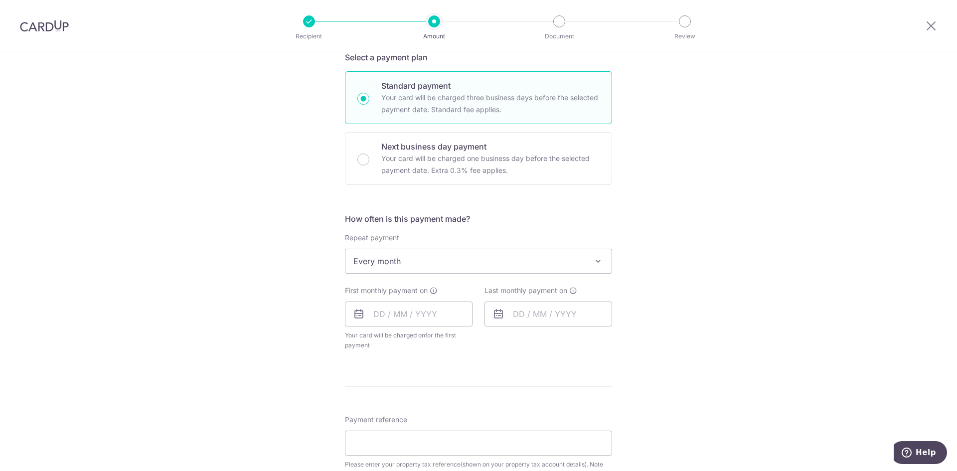
scroll to position [449, 0]
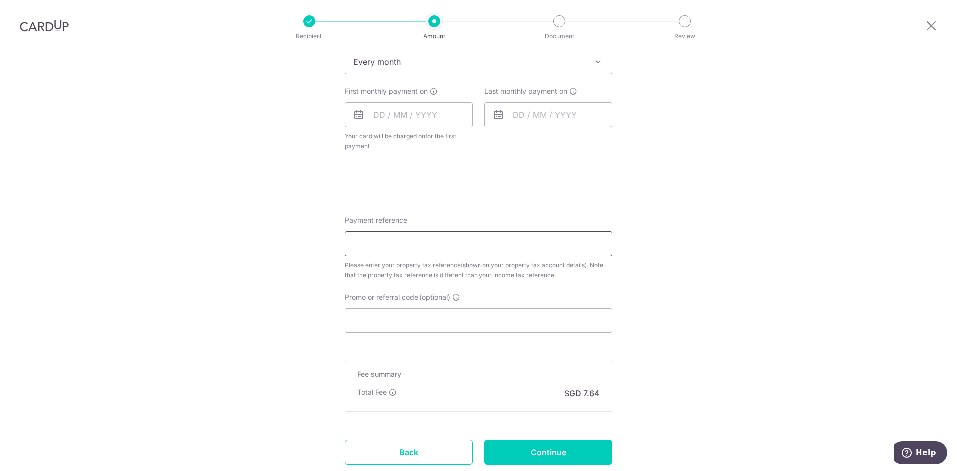
click at [449, 240] on input "Payment reference" at bounding box center [478, 243] width 267 height 25
type input "VTAX25"
click at [460, 243] on input "VTAX25" at bounding box center [478, 243] width 267 height 25
click at [657, 242] on div "Tell us more about your payment Enter payment amount SGD 294.00 294.00 The tota…" at bounding box center [478, 72] width 957 height 936
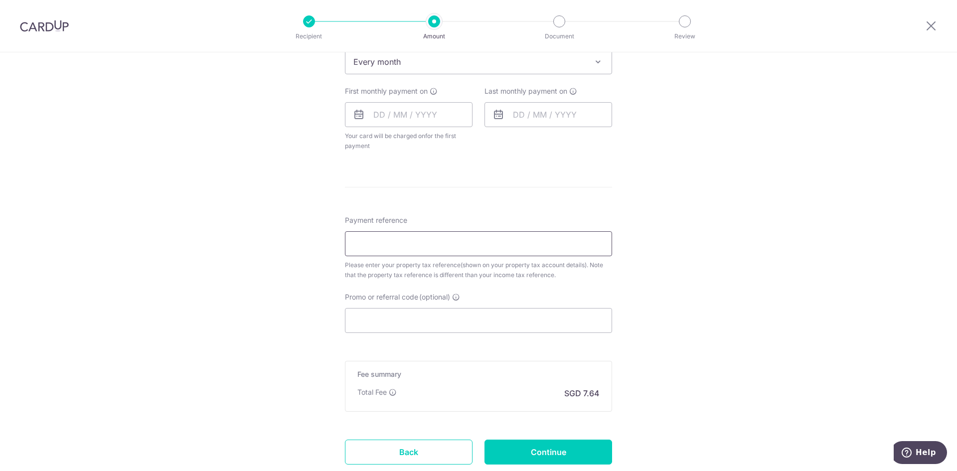
paste input "5356622N"
type input "5356622N"
click at [730, 292] on div "Tell us more about your payment Enter payment amount SGD 294.00 294.00 The tota…" at bounding box center [478, 72] width 957 height 936
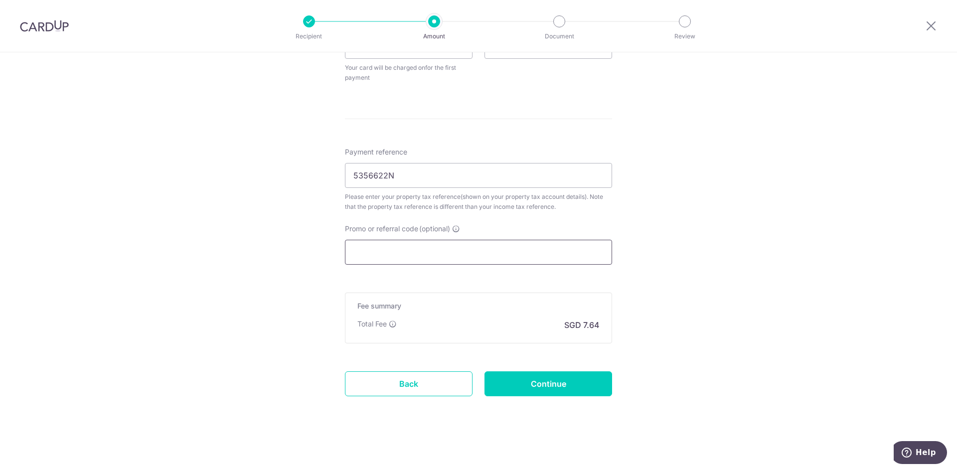
scroll to position [368, 0]
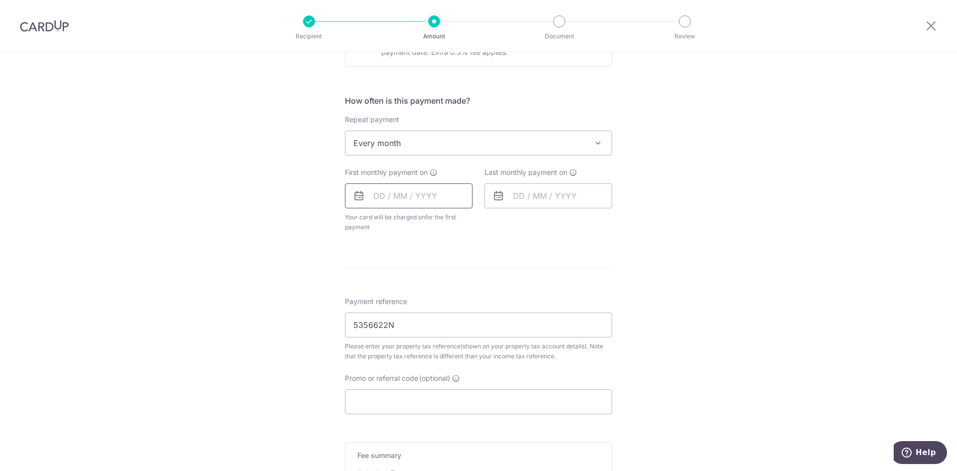
click at [371, 202] on input "text" at bounding box center [409, 196] width 128 height 25
click at [584, 270] on form "Enter payment amount SGD 294.00 294.00 The total tax payment amounts scheduled …" at bounding box center [478, 162] width 267 height 823
click at [397, 202] on input "text" at bounding box center [409, 196] width 128 height 25
click at [398, 222] on select "Oct Nov Dec" at bounding box center [401, 223] width 26 height 8
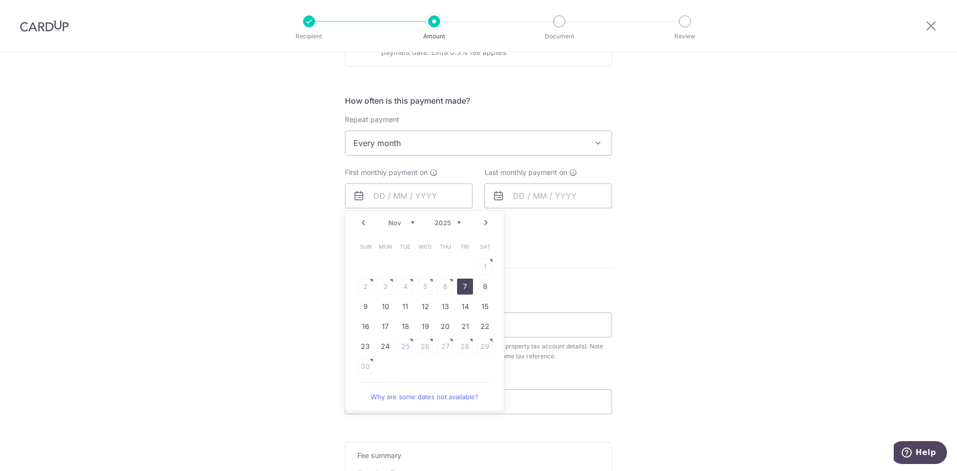
click at [467, 286] on link "7" at bounding box center [465, 287] width 16 height 16
type input "07/11/2025"
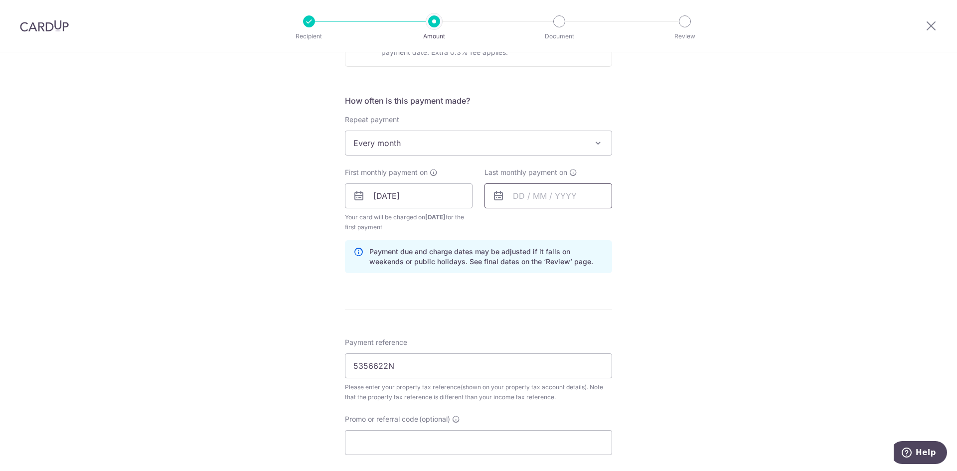
click at [516, 196] on input "text" at bounding box center [549, 196] width 128 height 25
click at [535, 221] on select "Oct Nov Dec" at bounding box center [541, 223] width 26 height 8
click at [525, 287] on link "8" at bounding box center [525, 287] width 16 height 16
type input "08/12/2025"
click at [713, 294] on div "Tell us more about your payment Enter payment amount SGD 294.00 294.00 The tota…" at bounding box center [478, 173] width 957 height 977
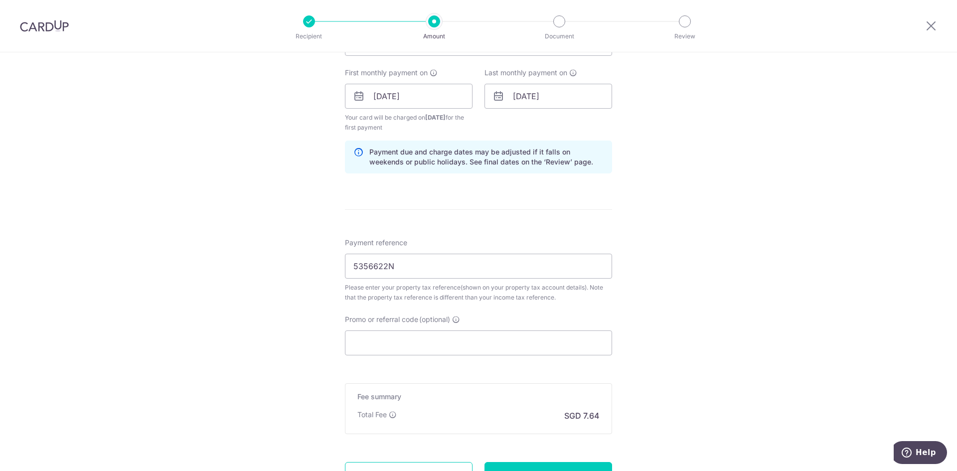
scroll to position [558, 0]
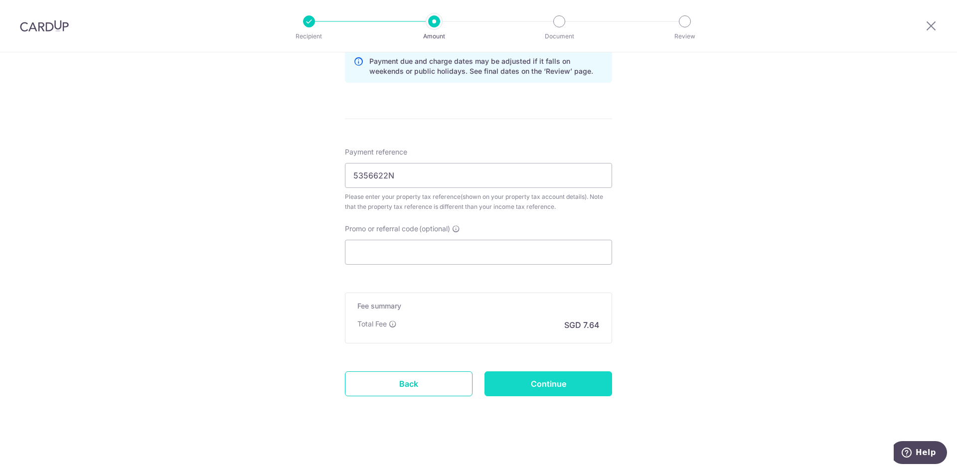
click at [588, 391] on input "Continue" at bounding box center [549, 383] width 128 height 25
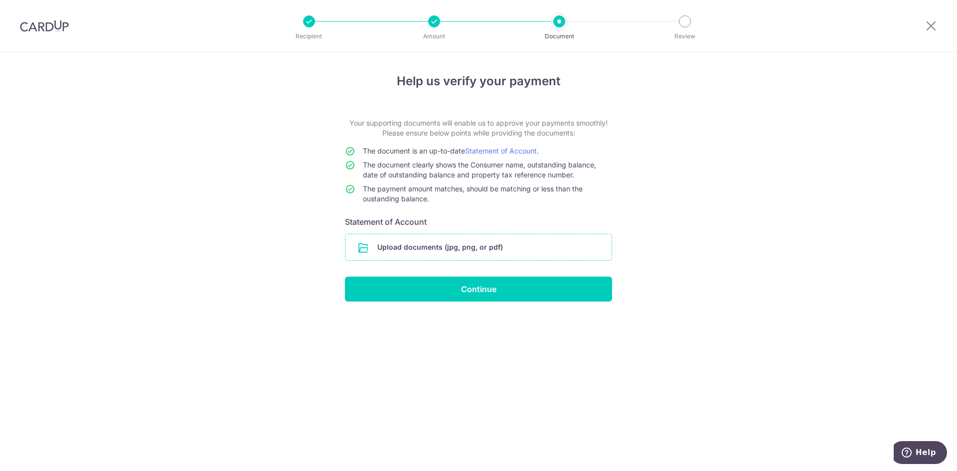
click at [493, 257] on input "file" at bounding box center [479, 247] width 266 height 26
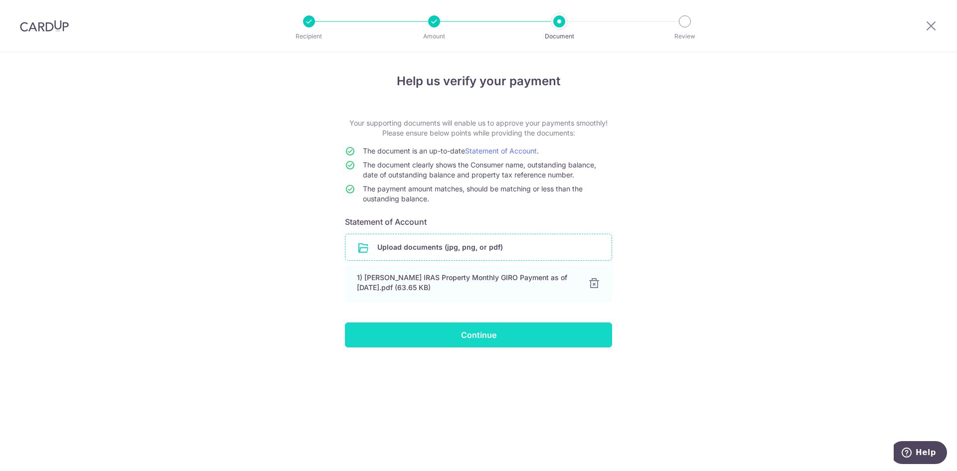
click at [449, 342] on input "Continue" at bounding box center [478, 335] width 267 height 25
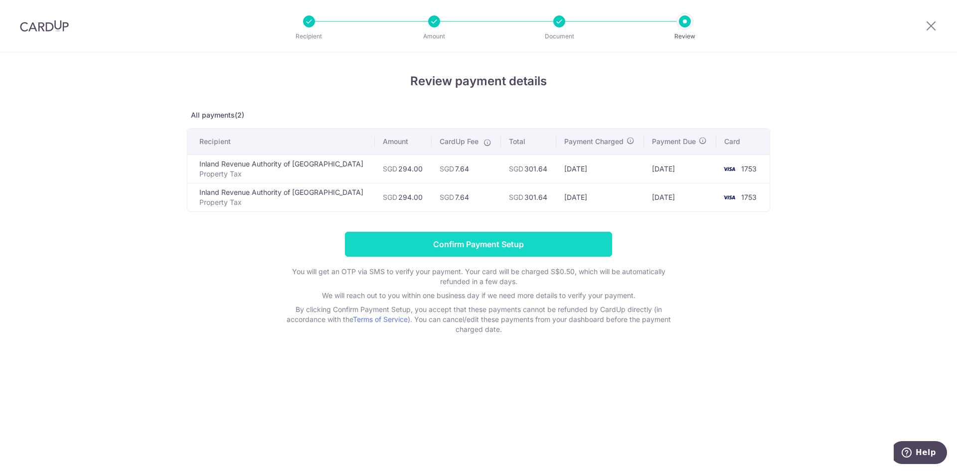
click at [512, 242] on input "Confirm Payment Setup" at bounding box center [478, 244] width 267 height 25
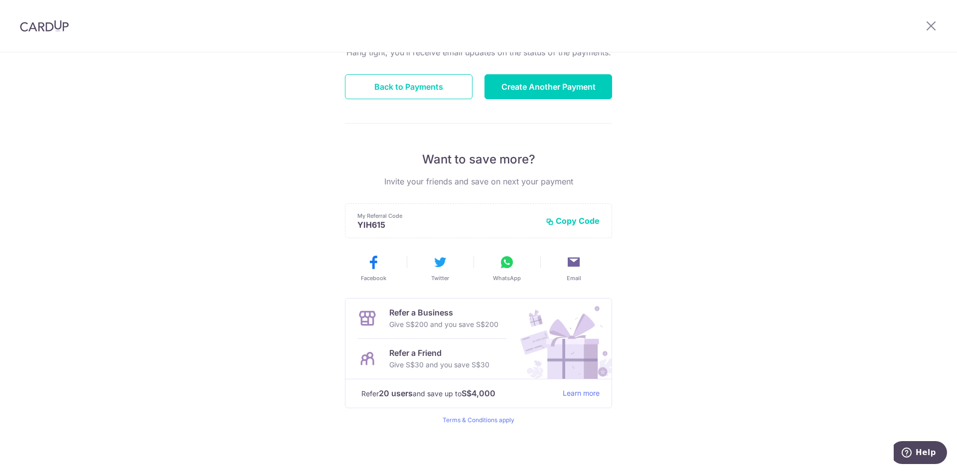
scroll to position [64, 0]
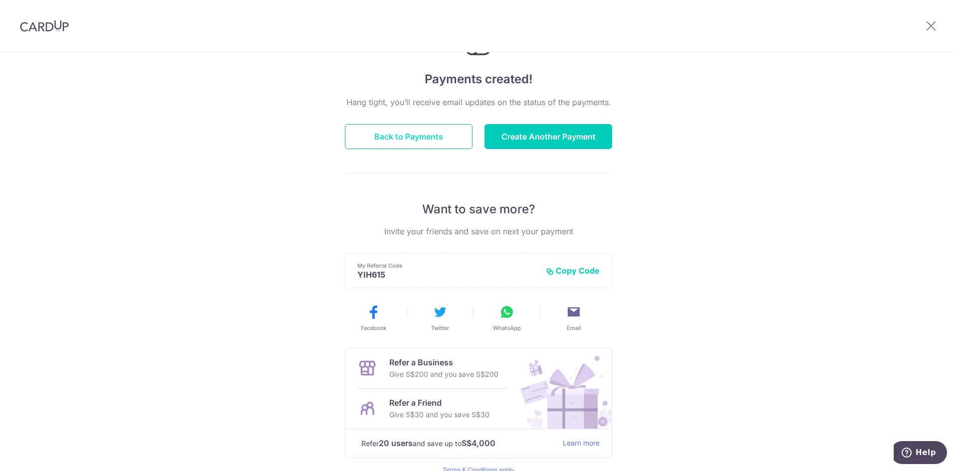
click at [403, 145] on button "Back to Payments" at bounding box center [409, 136] width 128 height 25
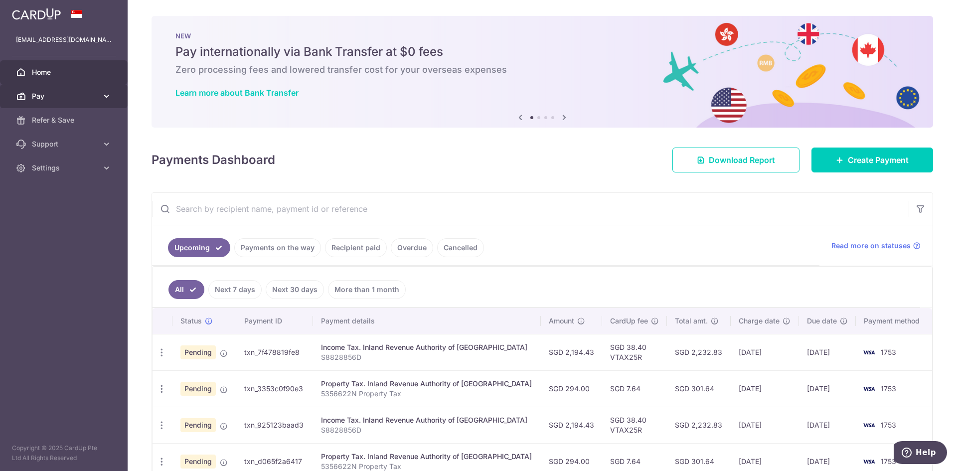
click at [77, 97] on span "Pay" at bounding box center [65, 96] width 66 height 10
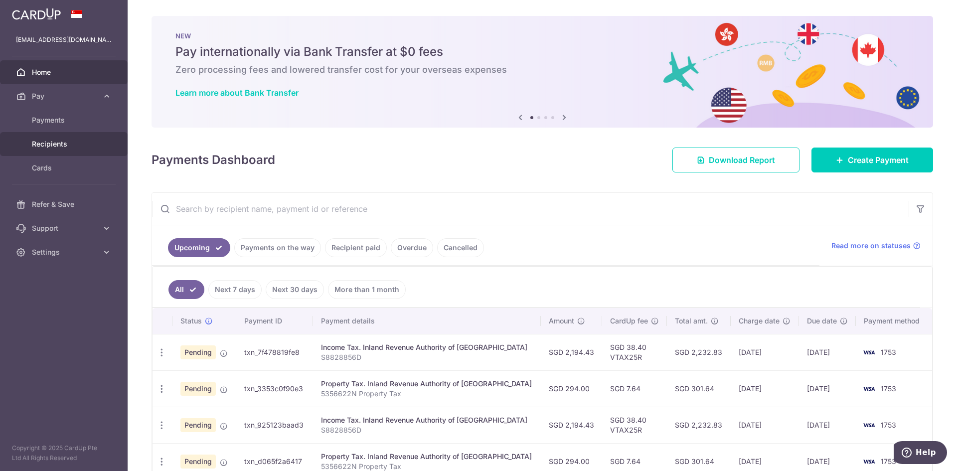
click at [57, 137] on link "Recipients" at bounding box center [64, 144] width 128 height 24
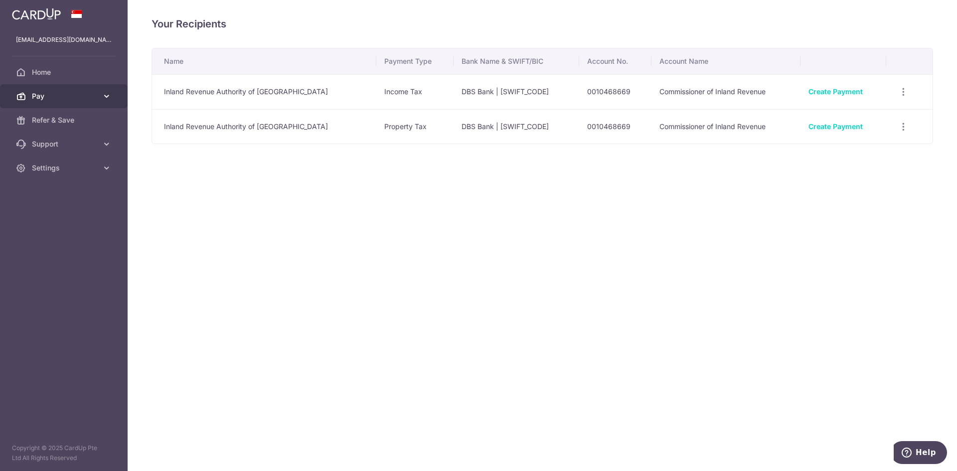
click at [64, 98] on span "Pay" at bounding box center [65, 96] width 66 height 10
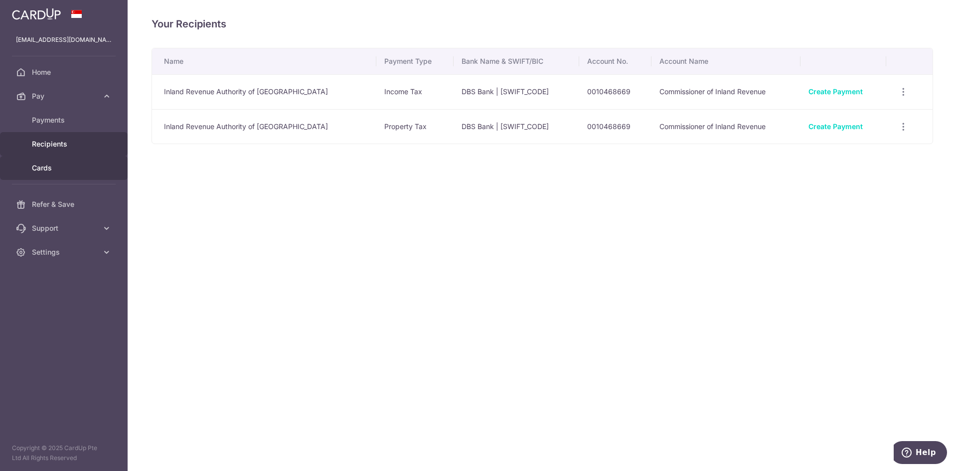
click at [49, 168] on span "Cards" at bounding box center [65, 168] width 66 height 10
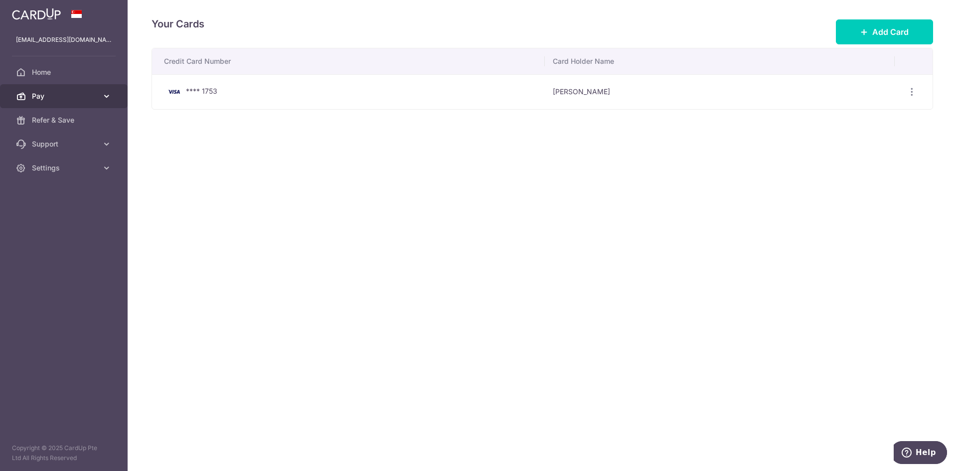
click at [61, 98] on span "Pay" at bounding box center [65, 96] width 66 height 10
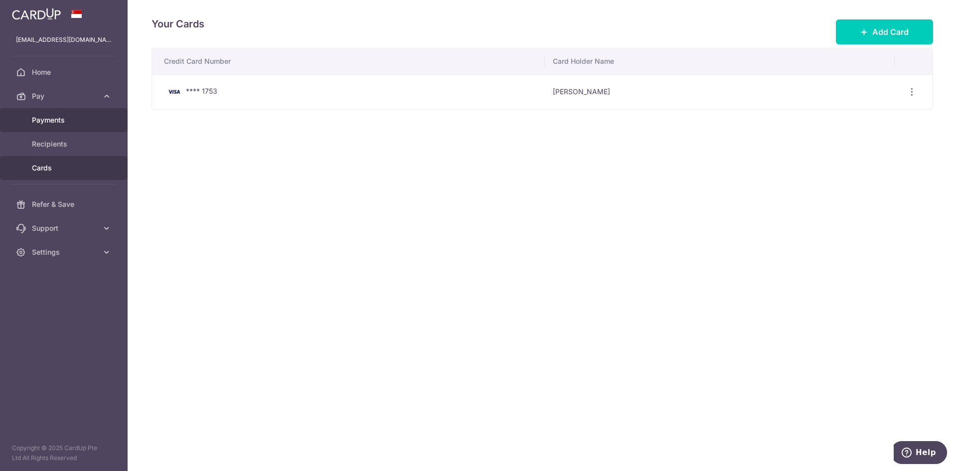
click at [55, 126] on link "Payments" at bounding box center [64, 120] width 128 height 24
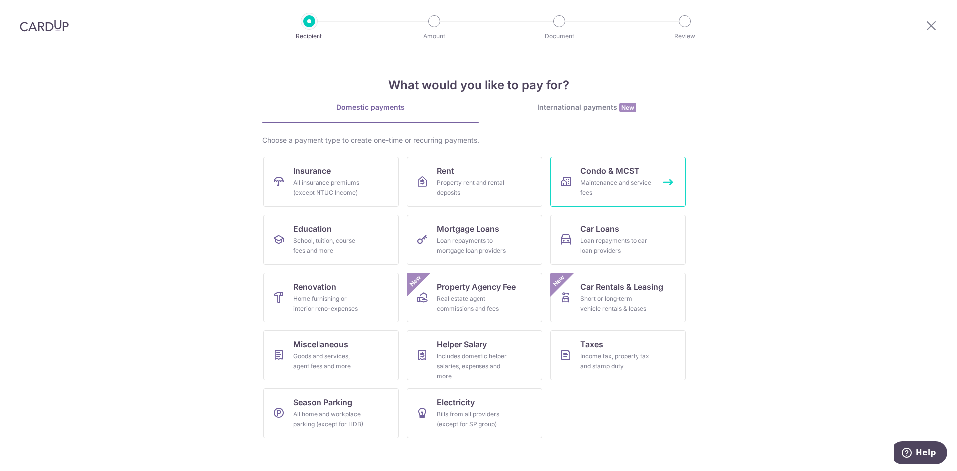
click at [653, 171] on link "Condo & MCST Maintenance and service fees" at bounding box center [619, 182] width 136 height 50
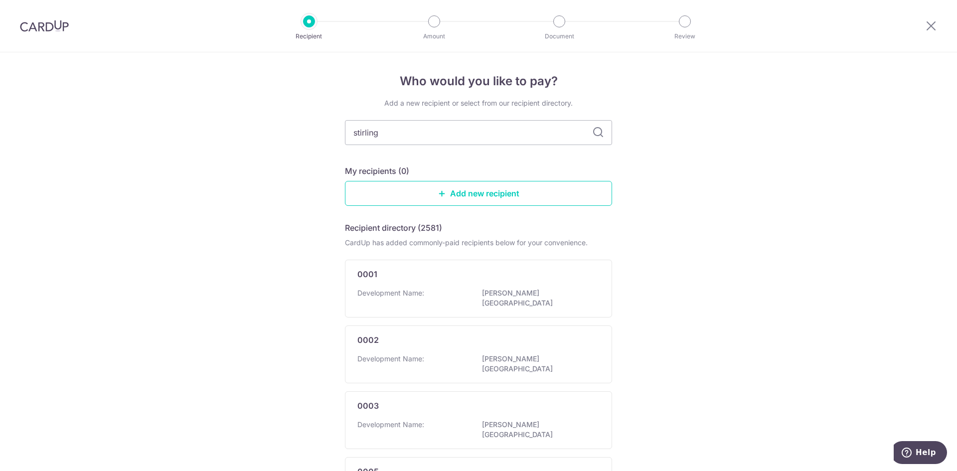
type input "stirling"
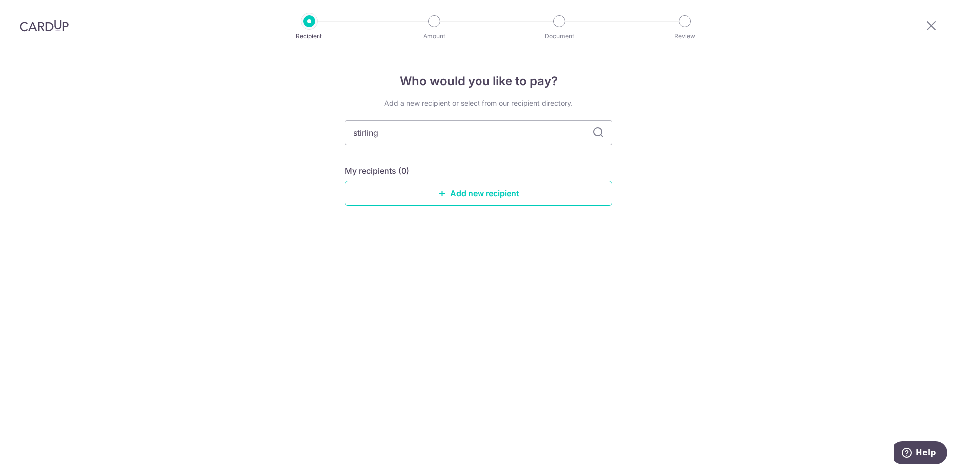
click at [604, 131] on icon at bounding box center [598, 133] width 12 height 12
click at [516, 137] on input "stirling" at bounding box center [478, 132] width 267 height 25
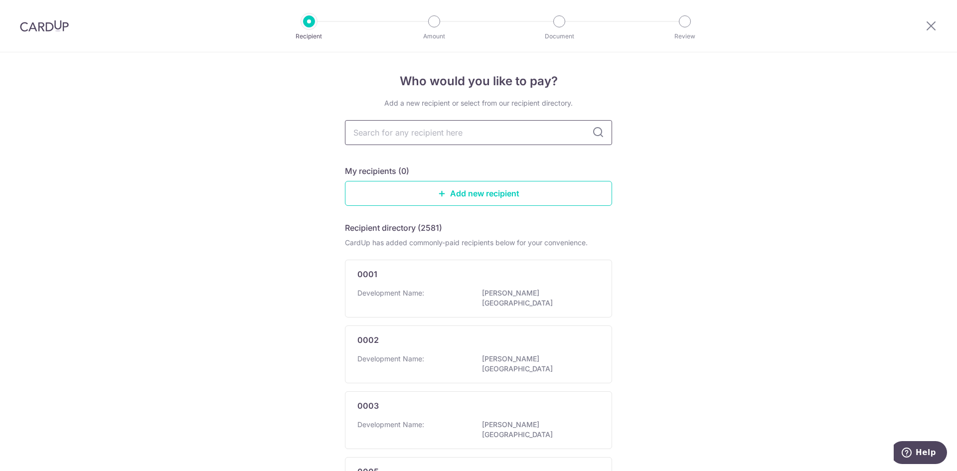
click at [480, 130] on input "text" at bounding box center [478, 132] width 267 height 25
type input "savills"
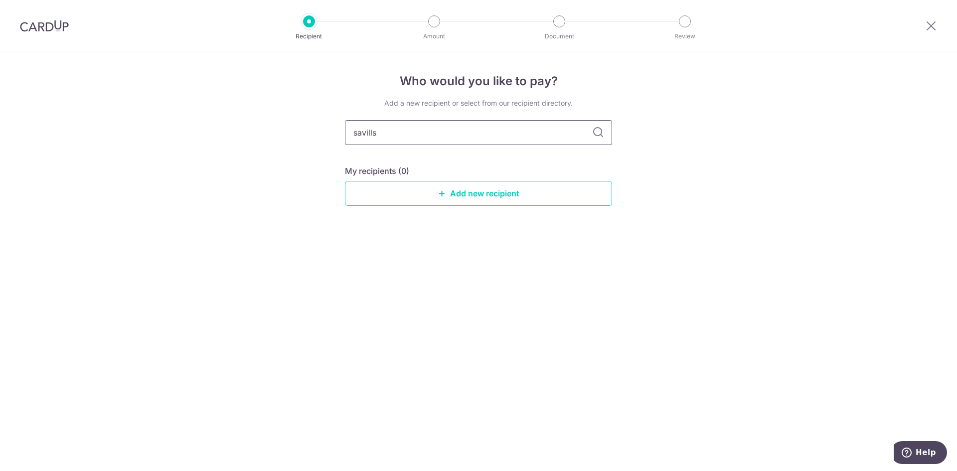
click at [480, 132] on input "savills" at bounding box center [478, 132] width 267 height 25
click at [460, 195] on link "Add new recipient" at bounding box center [478, 193] width 267 height 25
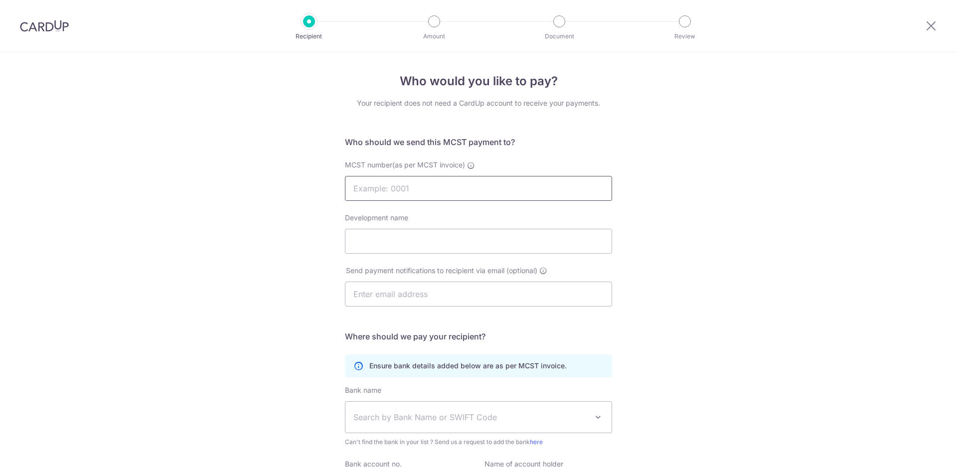
click at [458, 191] on input "MCST number(as per MCST invoice)" at bounding box center [478, 188] width 267 height 25
click at [396, 198] on input "MCST number(as per MCST invoice)" at bounding box center [478, 188] width 267 height 25
type input "4814"
type input "S"
type input "Stirling Residences"
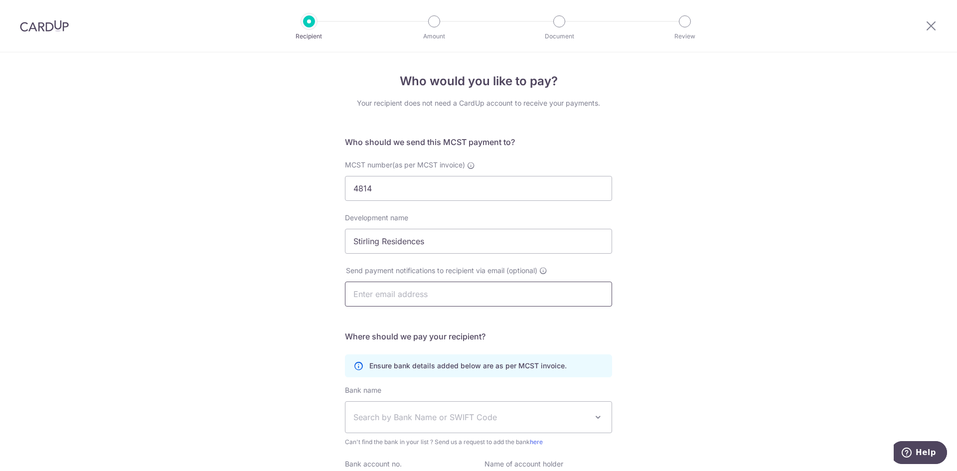
click at [419, 302] on input "text" at bounding box center [478, 294] width 267 height 25
click at [415, 296] on input "text" at bounding box center [478, 294] width 267 height 25
paste input "kin.san@savills.com.sg"
type input "kin.san@savills.com.sg"
click at [684, 336] on div "Who would you like to pay? Your recipient does not need a CardUp account to rec…" at bounding box center [478, 316] width 957 height 528
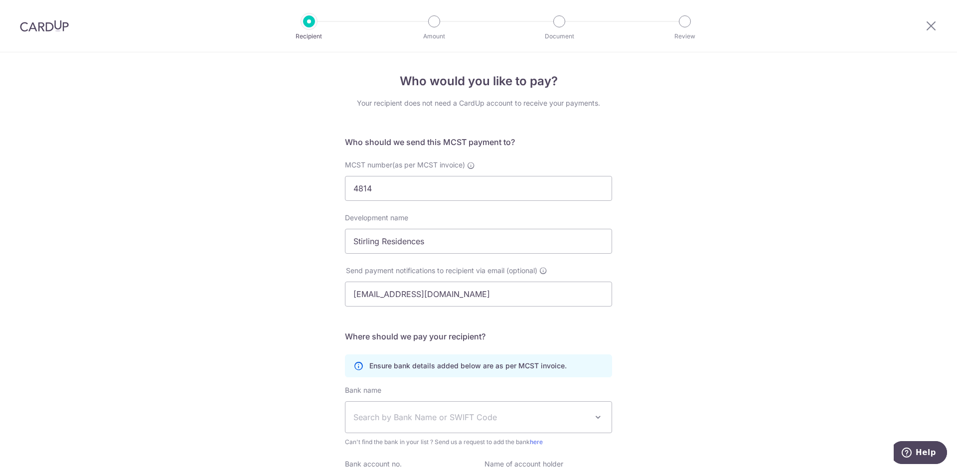
scroll to position [109, 0]
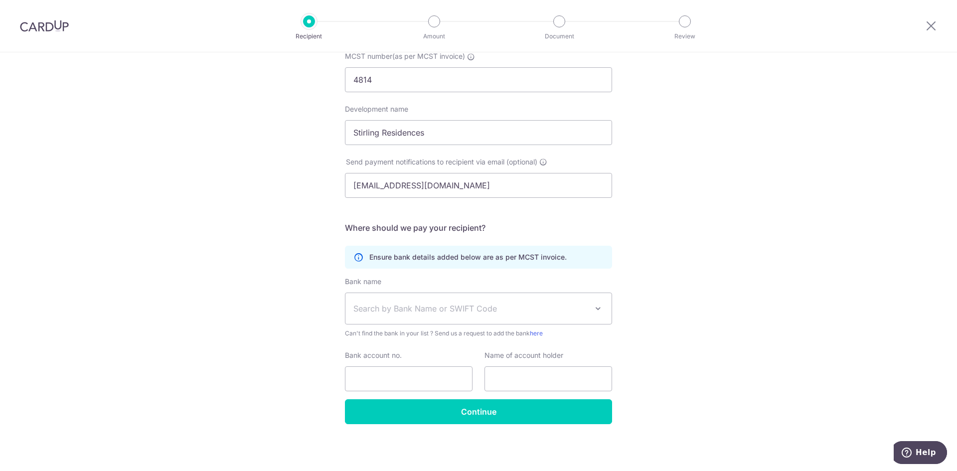
click at [405, 308] on span "Search by Bank Name or SWIFT Code" at bounding box center [471, 309] width 234 height 12
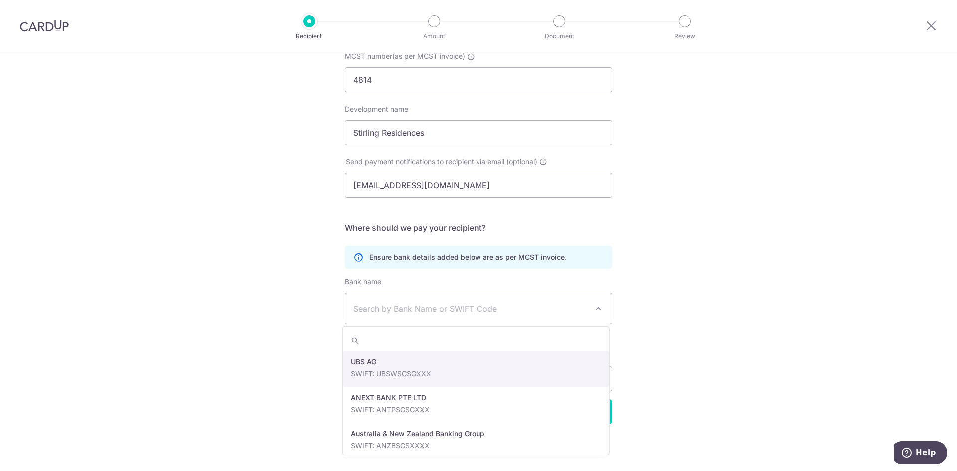
click at [405, 308] on span "Search by Bank Name or SWIFT Code" at bounding box center [471, 309] width 234 height 12
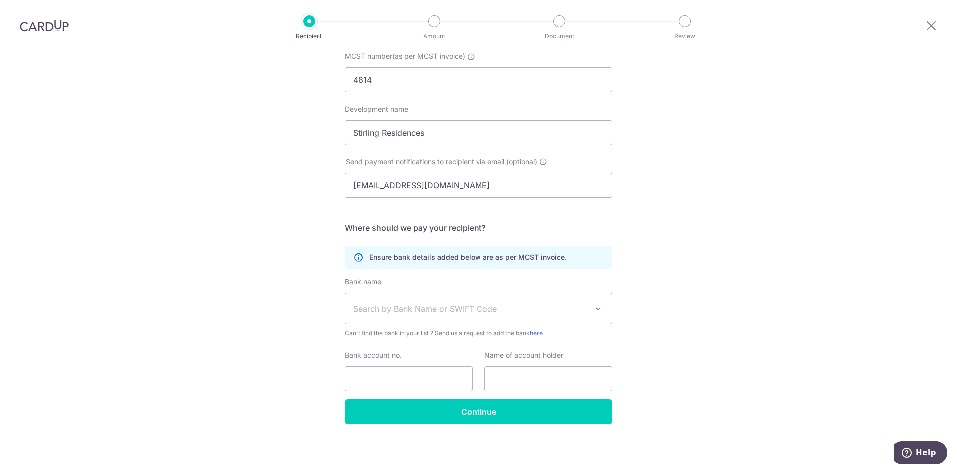
click at [754, 267] on div "Who would you like to pay? Your recipient does not need a CardUp account to rec…" at bounding box center [478, 208] width 957 height 528
click at [360, 303] on span "Search by Bank Name or SWIFT Code" at bounding box center [471, 309] width 234 height 12
click at [401, 306] on span "Search by Bank Name or SWIFT Code" at bounding box center [471, 309] width 234 height 12
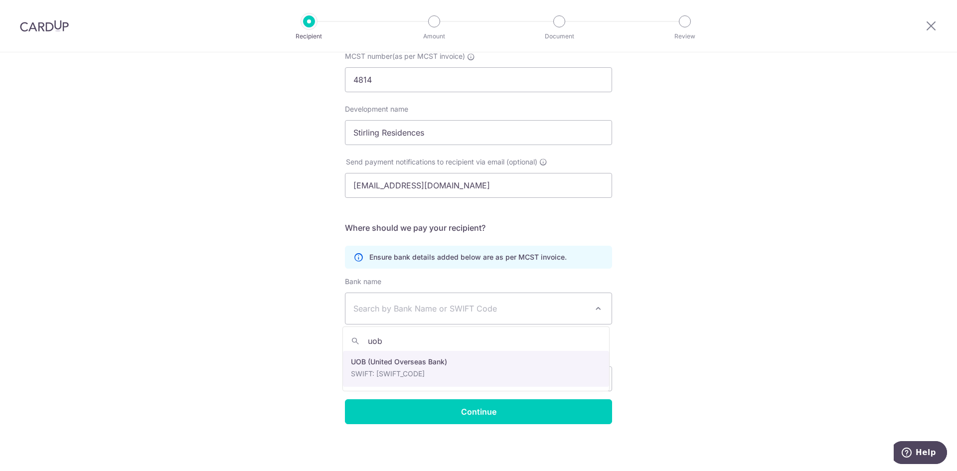
type input "uob"
drag, startPoint x: 417, startPoint y: 371, endPoint x: 395, endPoint y: 384, distance: 25.2
select select "18"
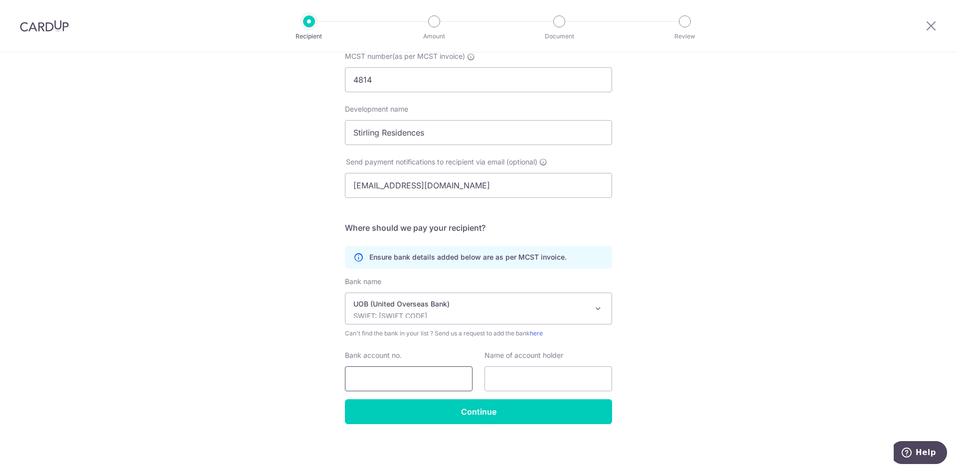
click at [389, 374] on input "Bank account no." at bounding box center [409, 379] width 128 height 25
type input "7793247749"
click at [515, 377] on input "text" at bounding box center [549, 379] width 128 height 25
click at [529, 383] on input "text" at bounding box center [549, 379] width 128 height 25
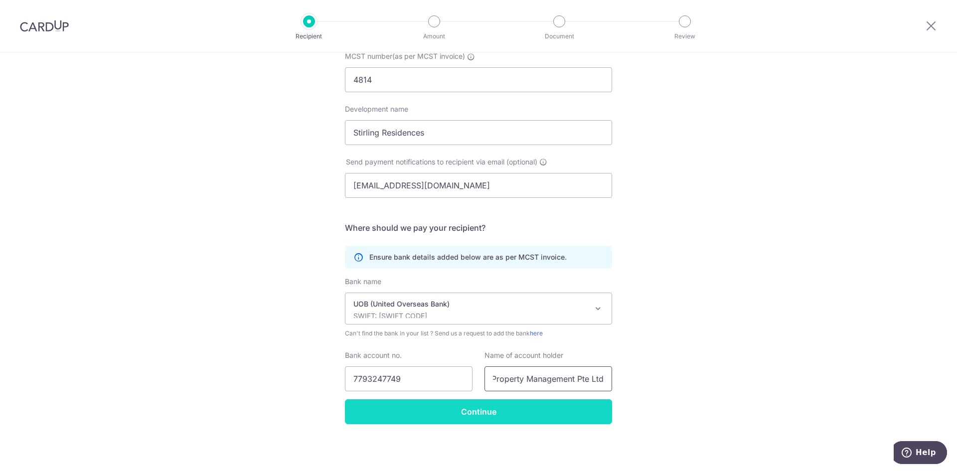
type input "Savills Property Management Pte Ltd"
click at [533, 418] on input "Continue" at bounding box center [478, 411] width 267 height 25
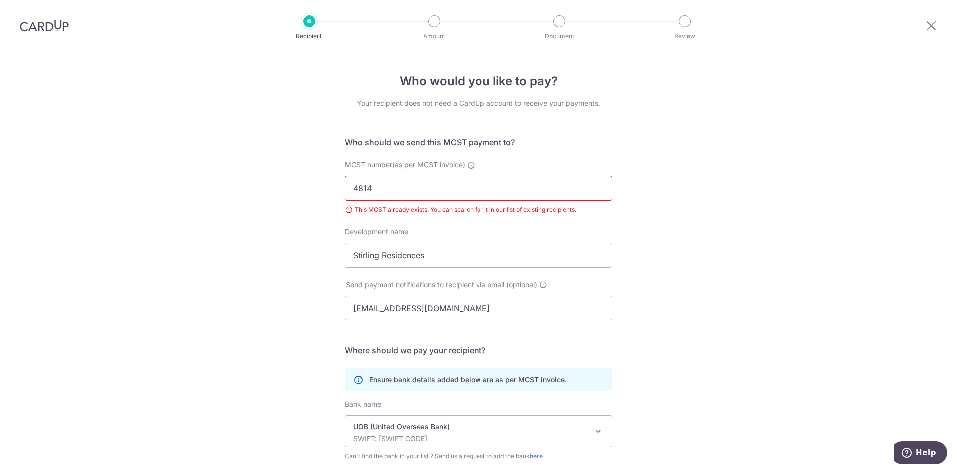
click at [415, 185] on input "4814" at bounding box center [478, 188] width 267 height 25
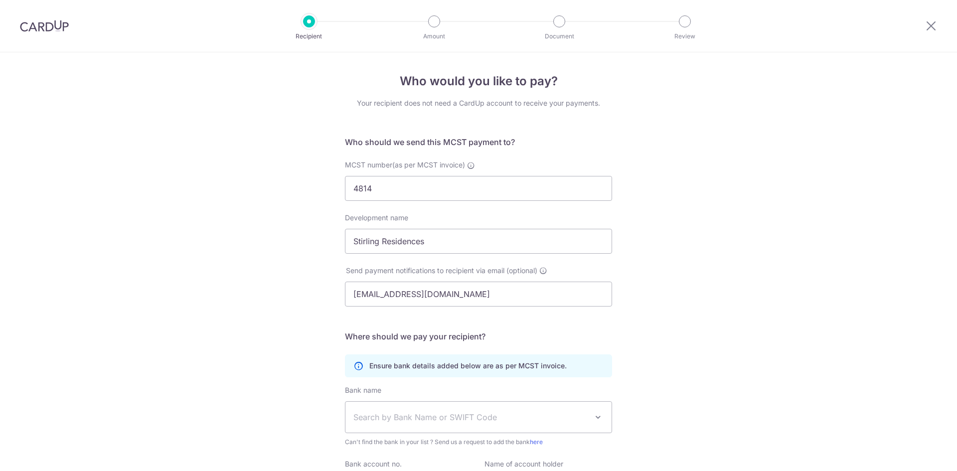
select select "18"
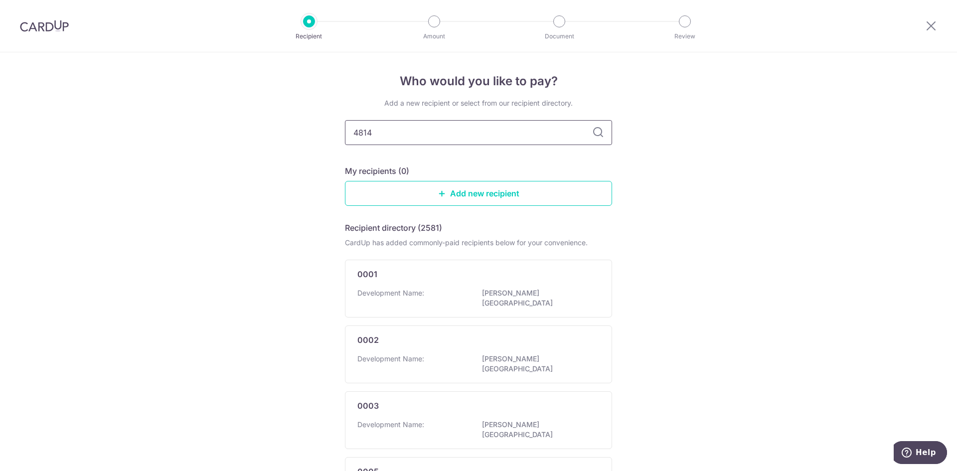
type input "4814"
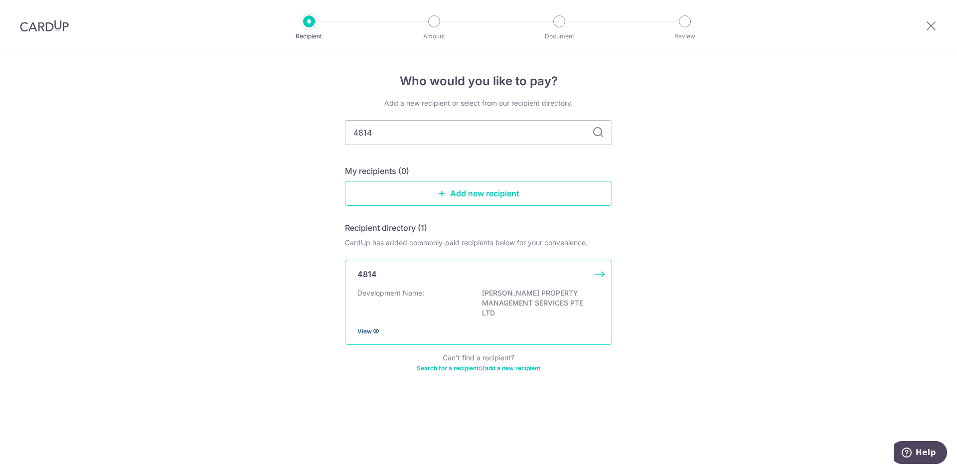
click at [376, 333] on icon at bounding box center [376, 331] width 8 height 8
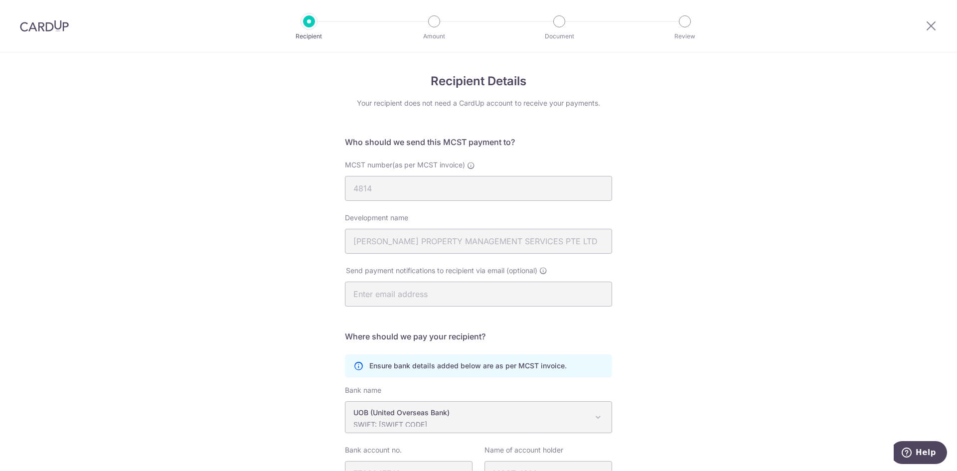
scroll to position [95, 0]
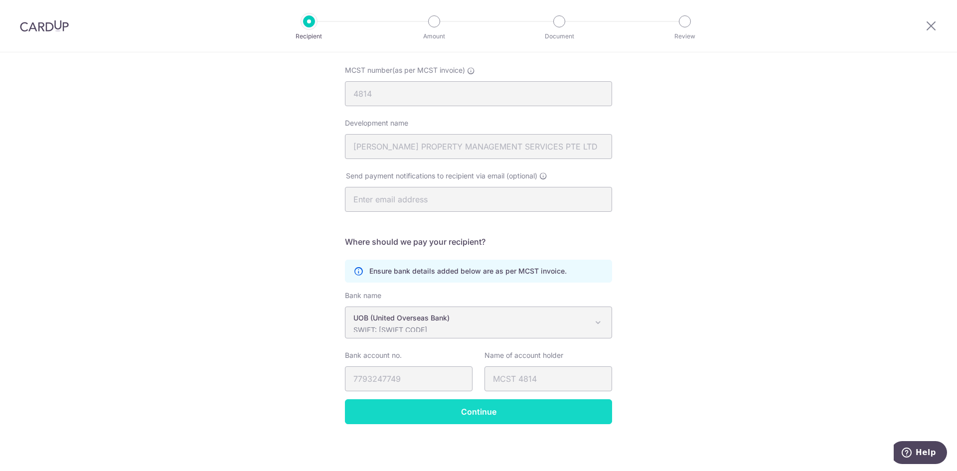
click at [466, 410] on input "Continue" at bounding box center [478, 411] width 267 height 25
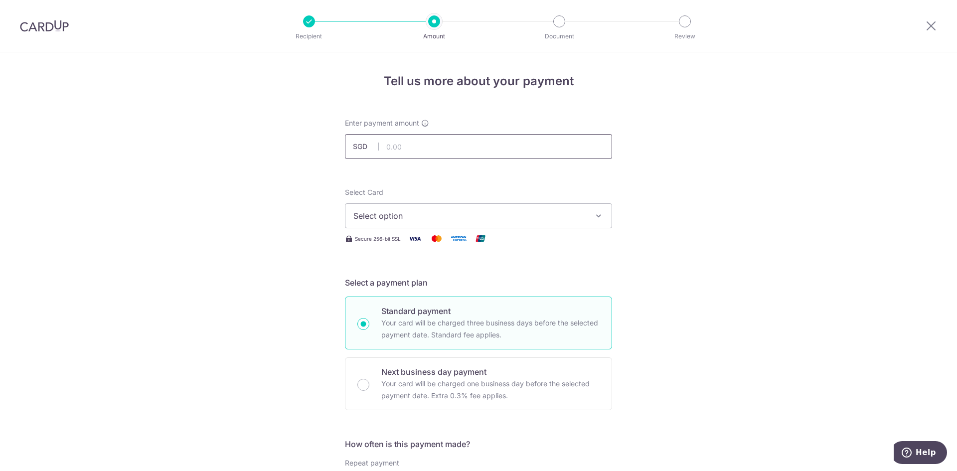
click at [433, 153] on input "text" at bounding box center [478, 146] width 267 height 25
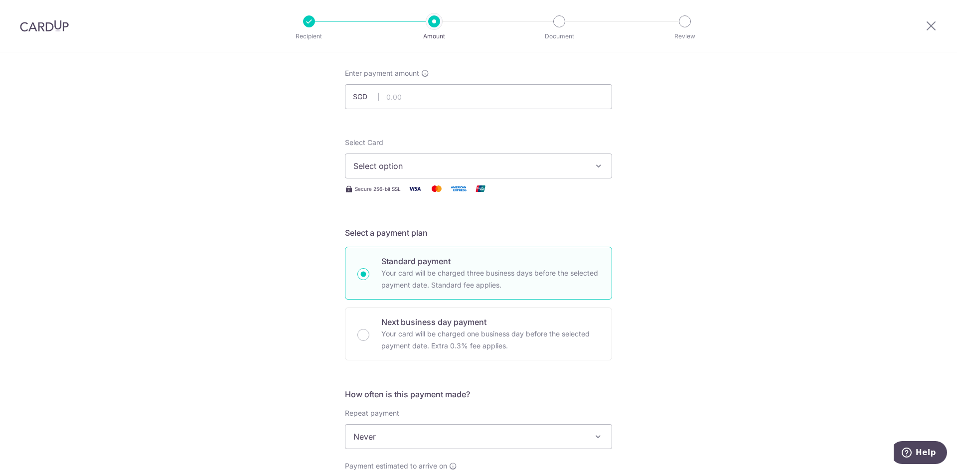
click at [726, 272] on div "Tell us more about your payment Enter payment amount SGD Select Card Select opt…" at bounding box center [478, 453] width 957 height 902
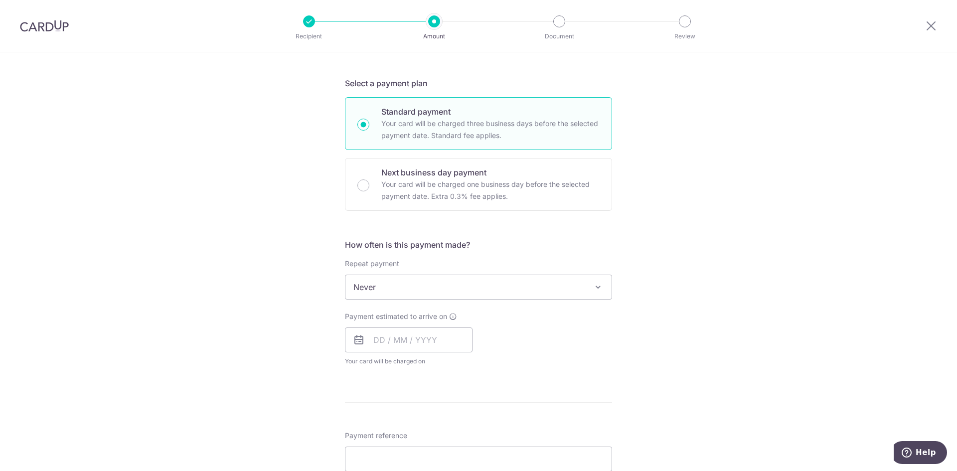
click at [419, 290] on span "Never" at bounding box center [479, 287] width 266 height 24
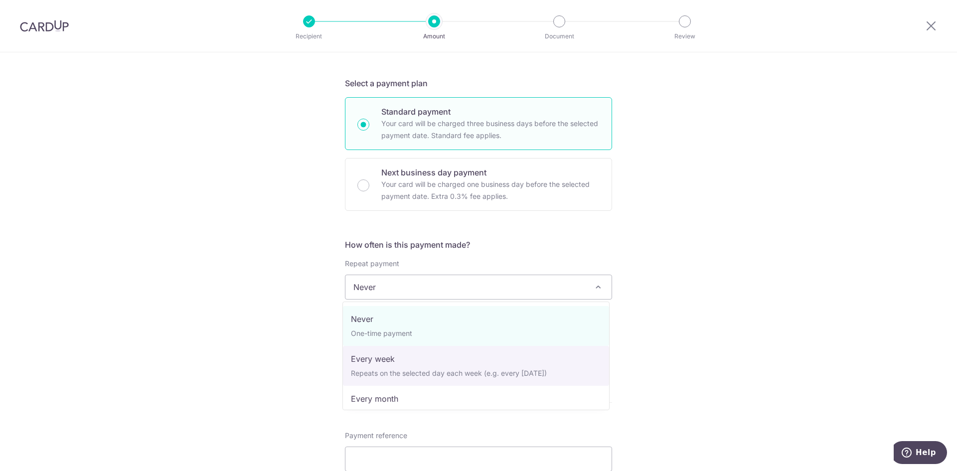
scroll to position [100, 0]
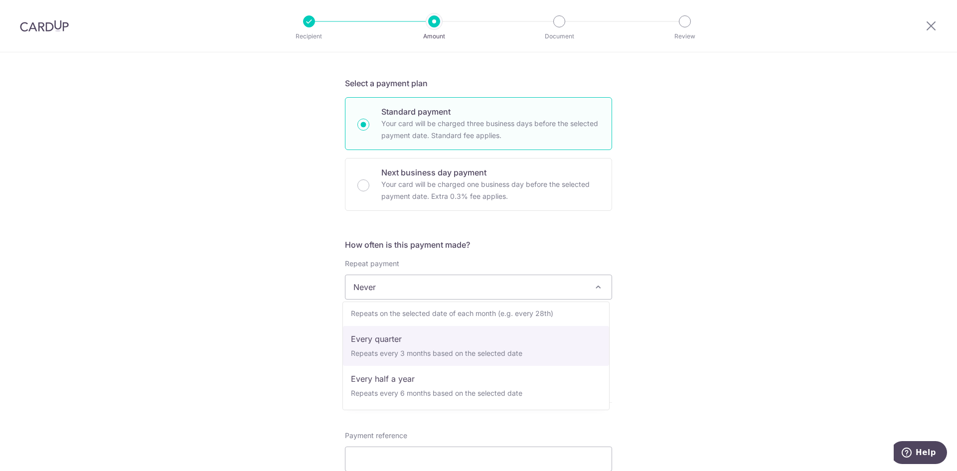
select select "4"
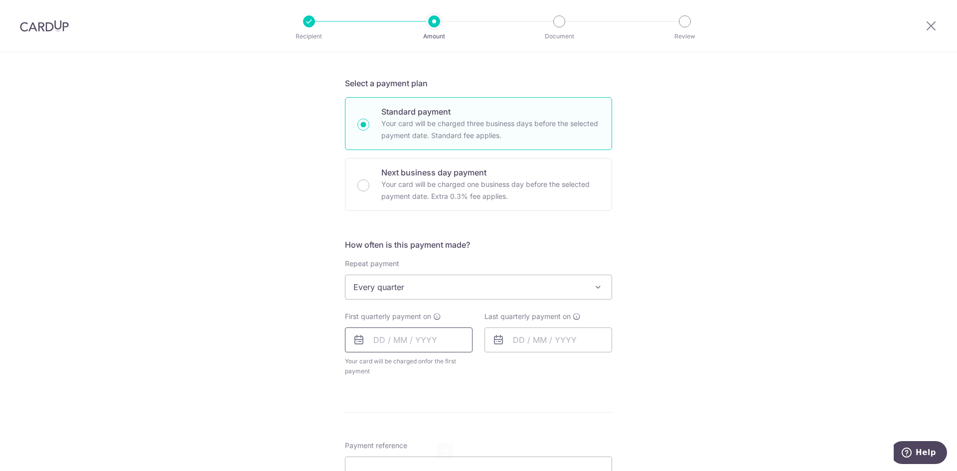
click at [377, 341] on input "text" at bounding box center [409, 340] width 128 height 25
click at [605, 399] on form "Enter payment amount SGD Select Card Select option Add credit card Your Cards *…" at bounding box center [478, 318] width 267 height 799
click at [377, 329] on input "text" at bounding box center [409, 340] width 128 height 25
click at [598, 393] on form "Enter payment amount SGD Select Card Select option Add credit card Your Cards *…" at bounding box center [478, 318] width 267 height 799
click at [368, 342] on input "text" at bounding box center [409, 340] width 128 height 25
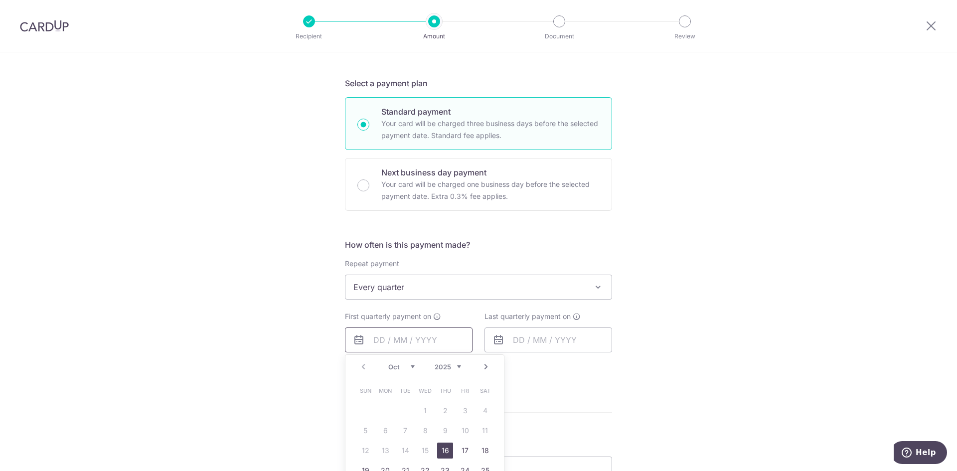
scroll to position [399, 0]
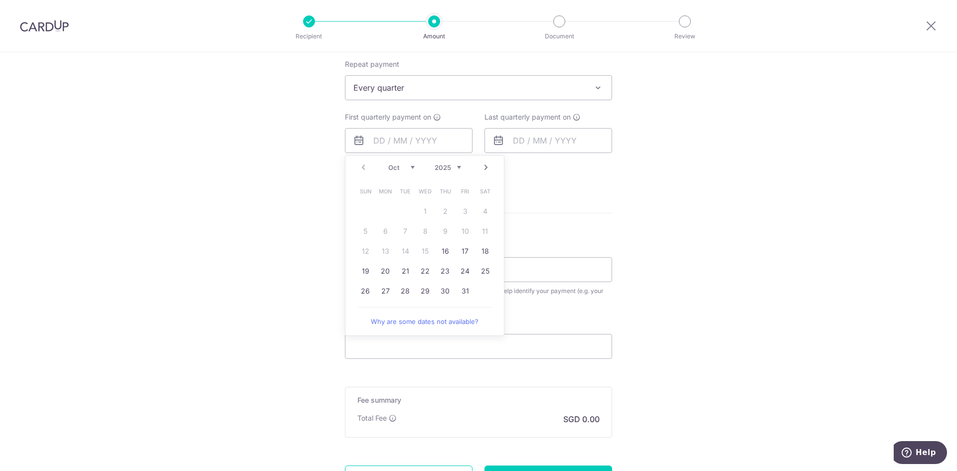
click at [397, 172] on div "Oct Nov Dec 2025 2026 2027 2028 2029 2030 2031 2032 2033 2034 2035" at bounding box center [424, 168] width 73 height 8
click at [443, 166] on select "2025 2026 2027 2028 2029 2030 2031 2032 2033 2034 2035" at bounding box center [448, 168] width 26 height 8
click at [405, 170] on select "Jan Feb Mar Apr May Jun Jul Aug Sep Oct Nov Dec" at bounding box center [401, 168] width 26 height 8
click at [441, 215] on link "1" at bounding box center [445, 211] width 16 height 16
type input "[DATE]"
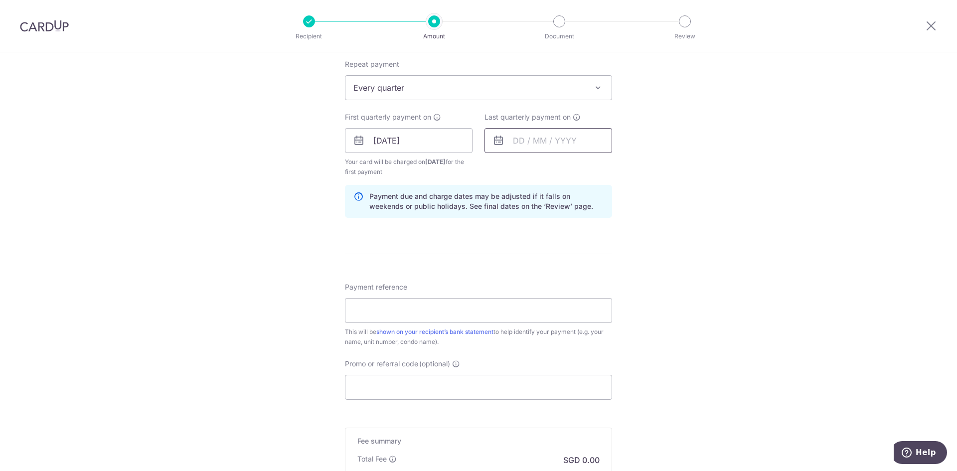
click at [535, 137] on input "text" at bounding box center [549, 140] width 128 height 25
click at [540, 169] on select "Jan Feb Mar Apr May Jun Jul Aug Sep Oct Nov Dec" at bounding box center [541, 168] width 26 height 8
click at [540, 169] on select "Jan Feb Mar Apr May Jun [DATE] Aug Sep Oct Nov Dec" at bounding box center [541, 168] width 26 height 8
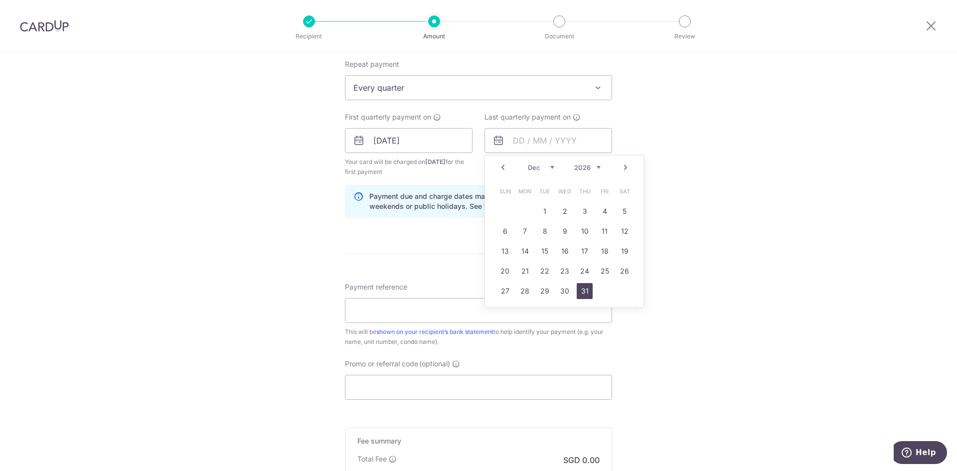
click at [585, 291] on link "31" at bounding box center [585, 291] width 16 height 16
type input "31/12/2026"
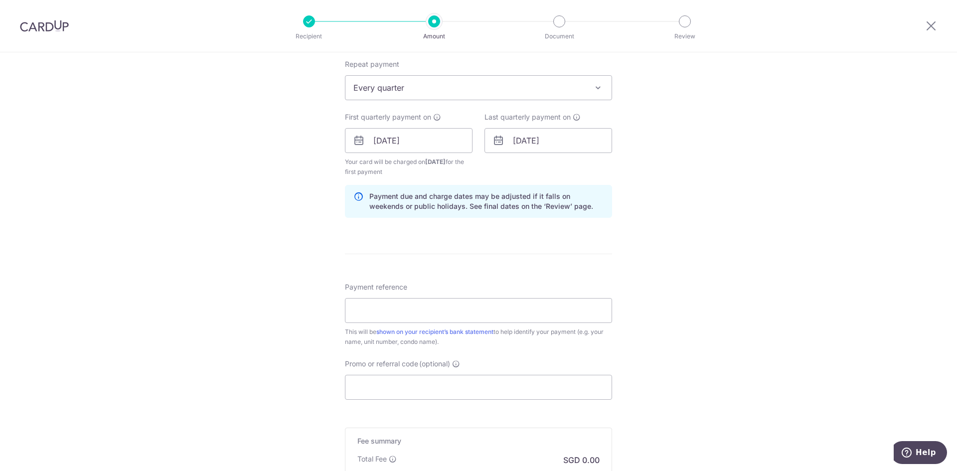
click at [704, 257] on div "Tell us more about your payment Enter payment amount SGD Select Card Select opt…" at bounding box center [478, 129] width 957 height 953
click at [386, 143] on input "[DATE]" at bounding box center [409, 140] width 128 height 25
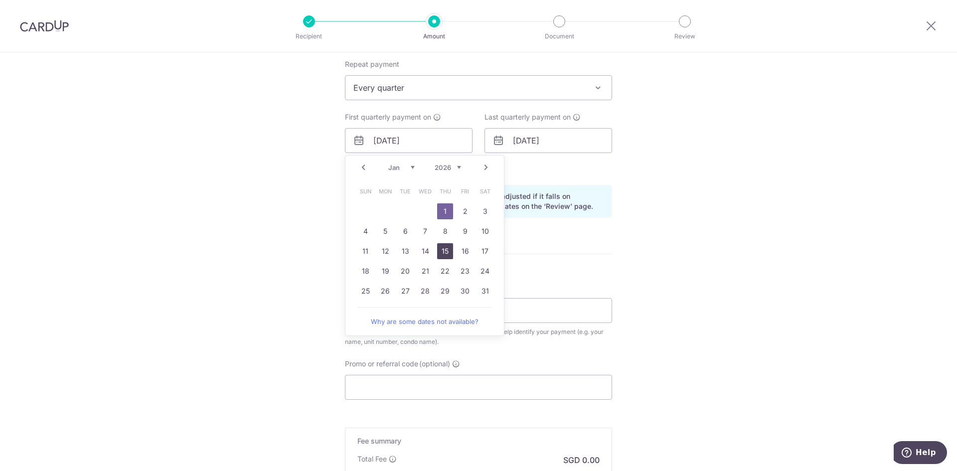
click at [440, 248] on link "15" at bounding box center [445, 251] width 16 height 16
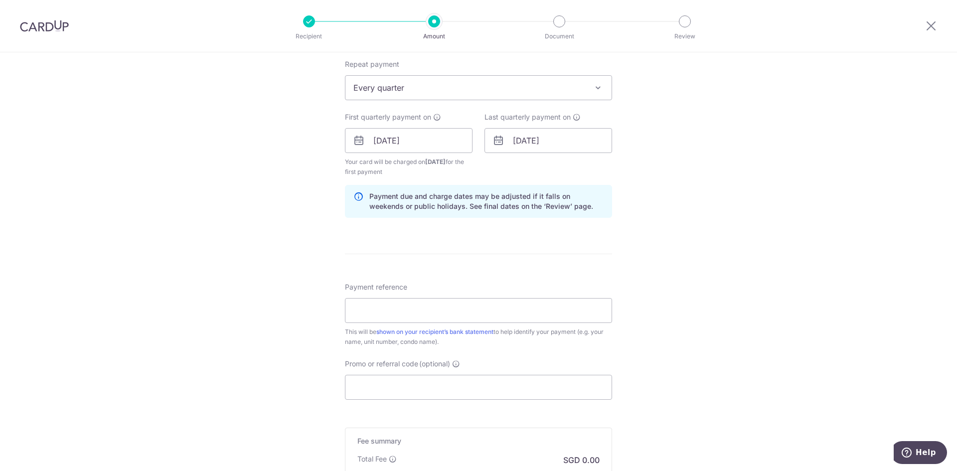
click at [637, 235] on div "Tell us more about your payment Enter payment amount SGD Select Card Select opt…" at bounding box center [478, 129] width 957 height 953
click at [510, 143] on input "31/12/2026" at bounding box center [549, 140] width 128 height 25
click at [380, 136] on input "15/01/2026" at bounding box center [409, 140] width 128 height 25
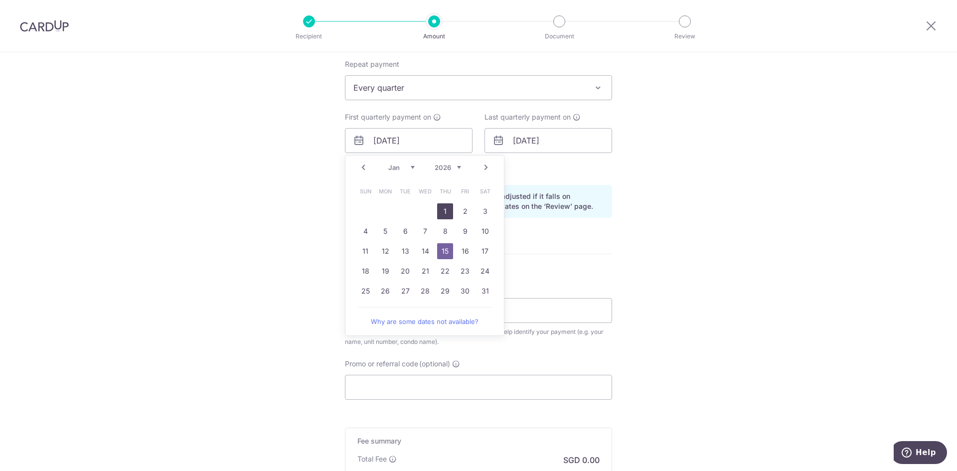
click at [437, 208] on link "1" at bounding box center [445, 211] width 16 height 16
type input "[DATE]"
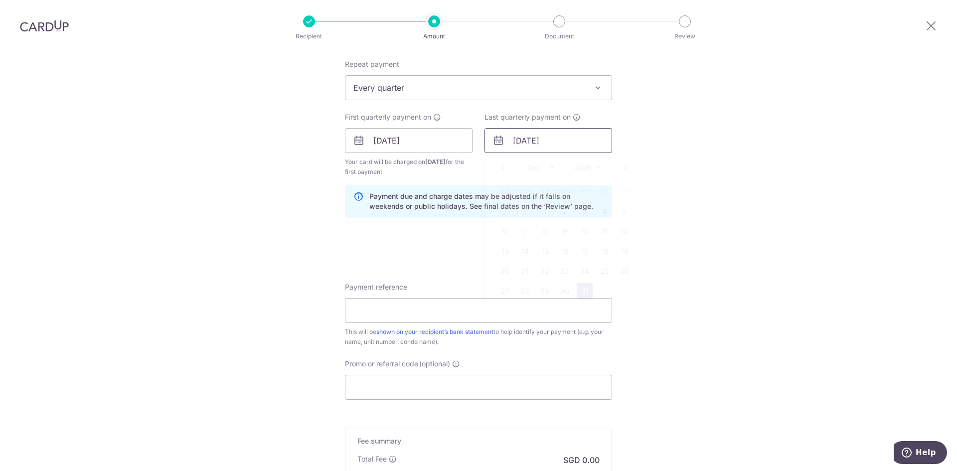
click at [550, 142] on input "31/12/2026" at bounding box center [549, 140] width 128 height 25
click at [398, 148] on input "[DATE]" at bounding box center [409, 140] width 128 height 25
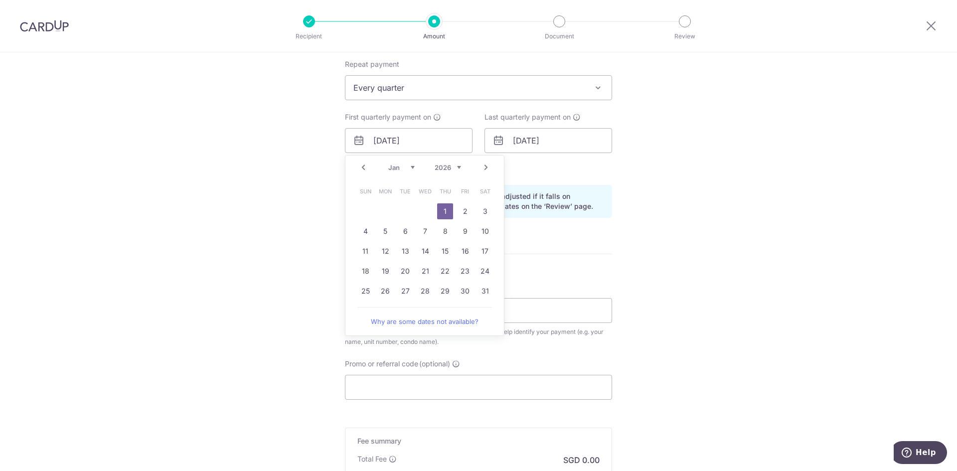
click at [581, 255] on form "Enter payment amount SGD Select Card Select option Add credit card Your Cards *…" at bounding box center [478, 139] width 267 height 840
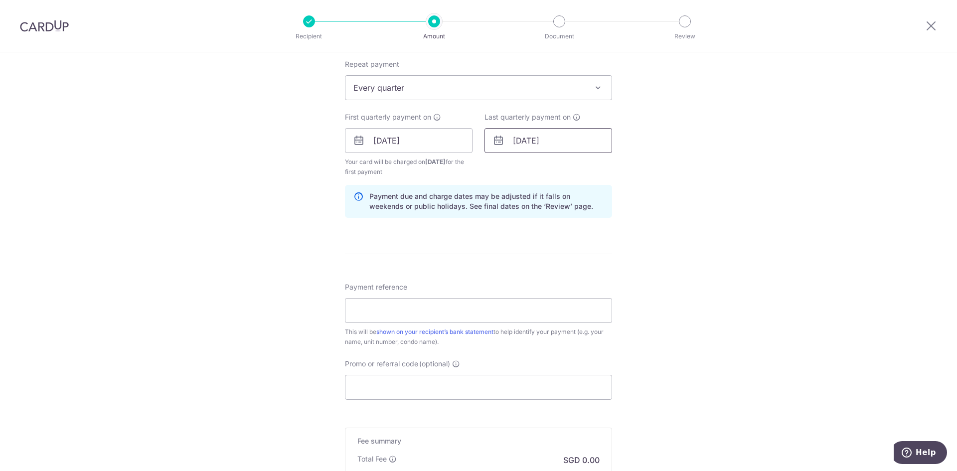
click at [523, 136] on input "31/12/2026" at bounding box center [549, 140] width 128 height 25
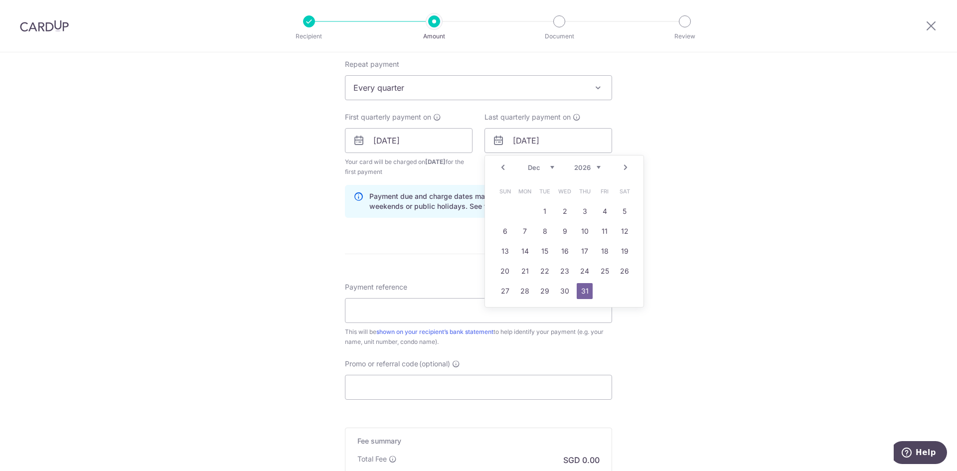
click at [585, 170] on select "2026 2027 2028 2029 2030 2031 2032 2033 2034 2035" at bounding box center [587, 168] width 26 height 8
click at [558, 214] on link "1" at bounding box center [565, 211] width 16 height 16
type input "01/12/2027"
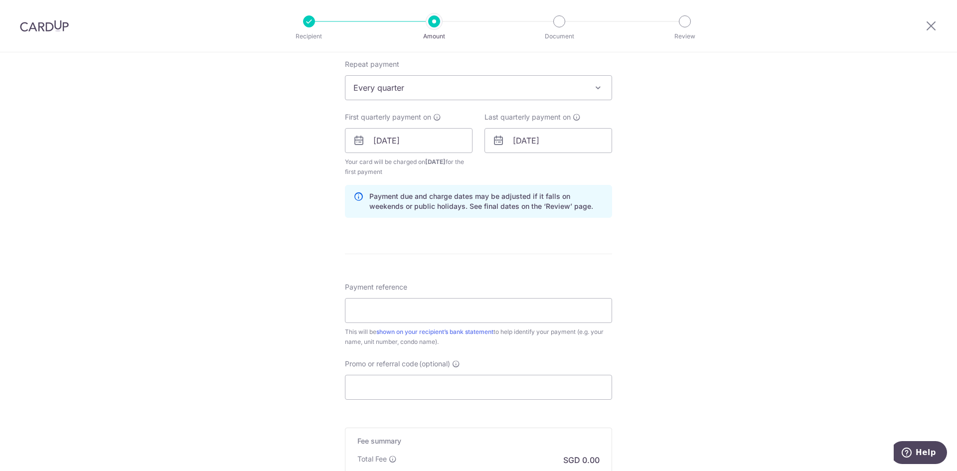
click at [727, 171] on div "Tell us more about your payment Enter payment amount SGD Select Card Select opt…" at bounding box center [478, 129] width 957 height 953
click at [444, 311] on input "Payment reference" at bounding box center [478, 310] width 267 height 25
click at [390, 307] on input "Payment reference" at bounding box center [478, 310] width 267 height 25
type input "Stirling Residences Blk 23 #38-13"
click at [467, 388] on input "Promo or referral code (optional)" at bounding box center [478, 387] width 267 height 25
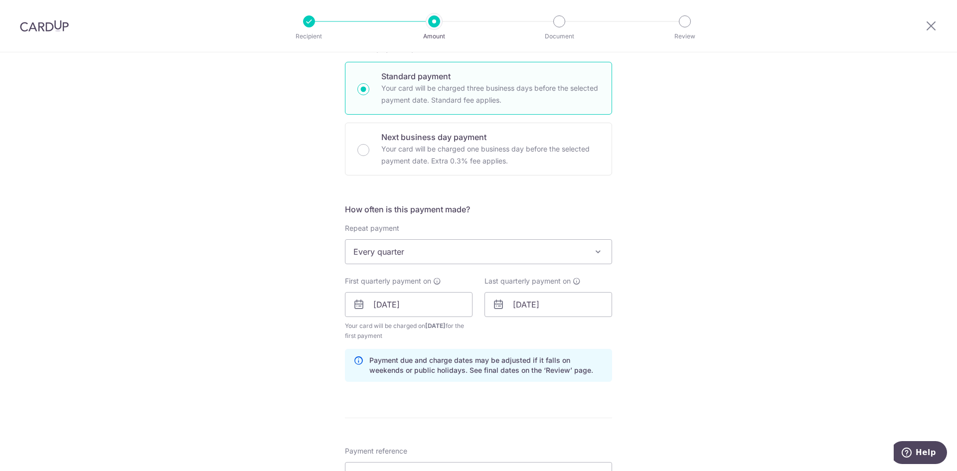
scroll to position [85, 0]
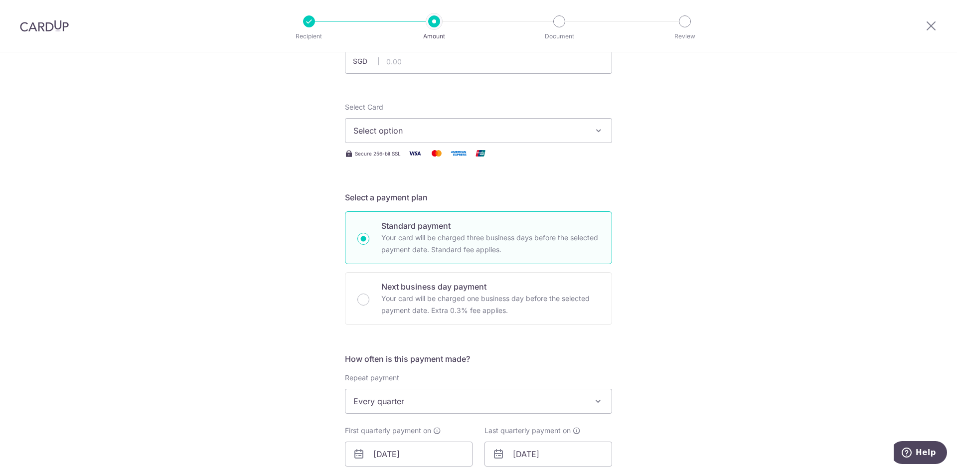
click at [456, 127] on span "Select option" at bounding box center [470, 131] width 232 height 12
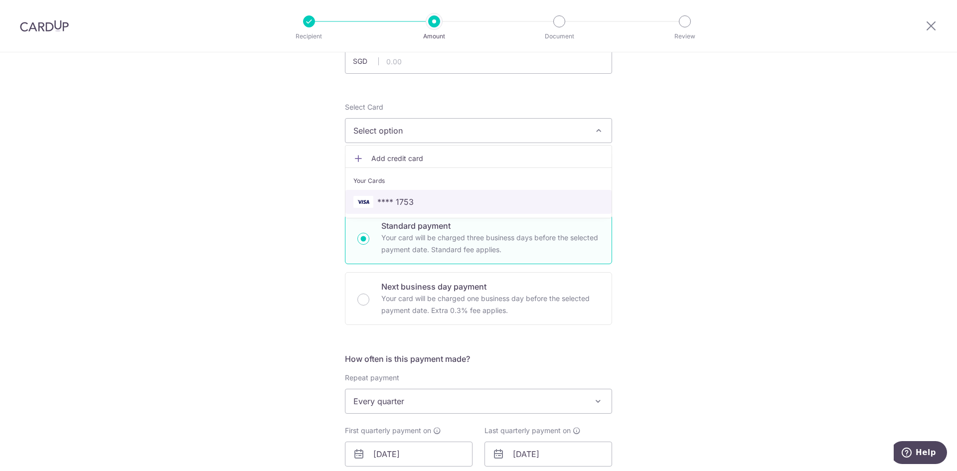
click at [422, 198] on span "**** 1753" at bounding box center [479, 202] width 250 height 12
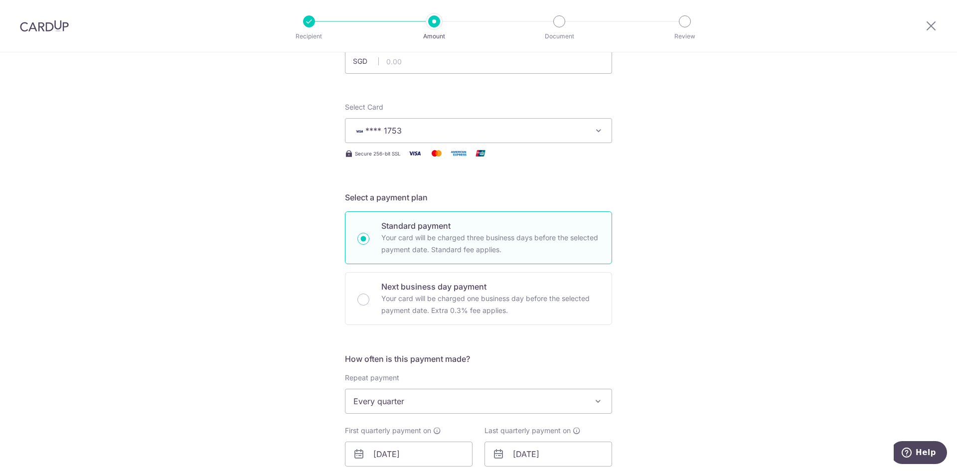
scroll to position [0, 0]
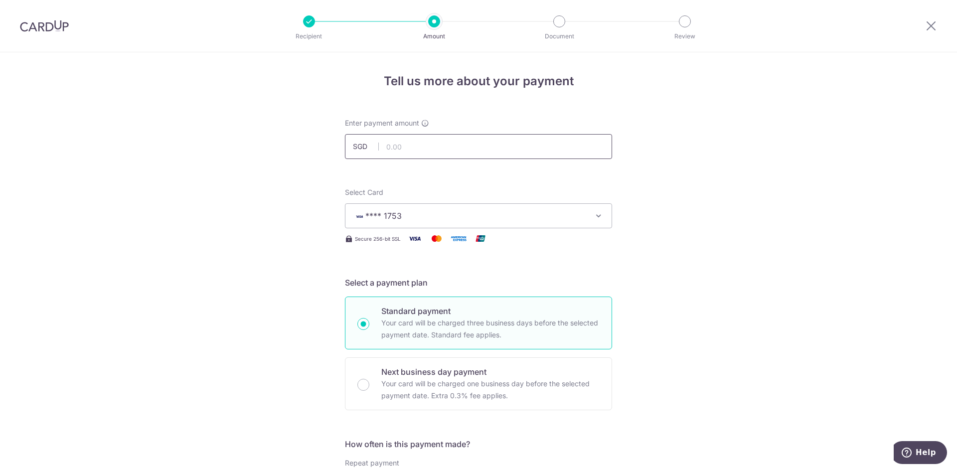
click at [390, 141] on input "text" at bounding box center [478, 146] width 267 height 25
type input "686.70"
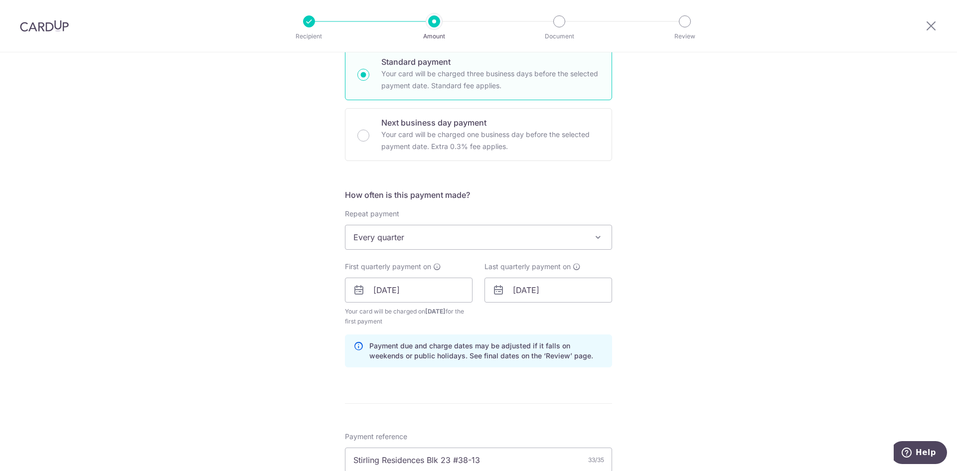
scroll to position [499, 0]
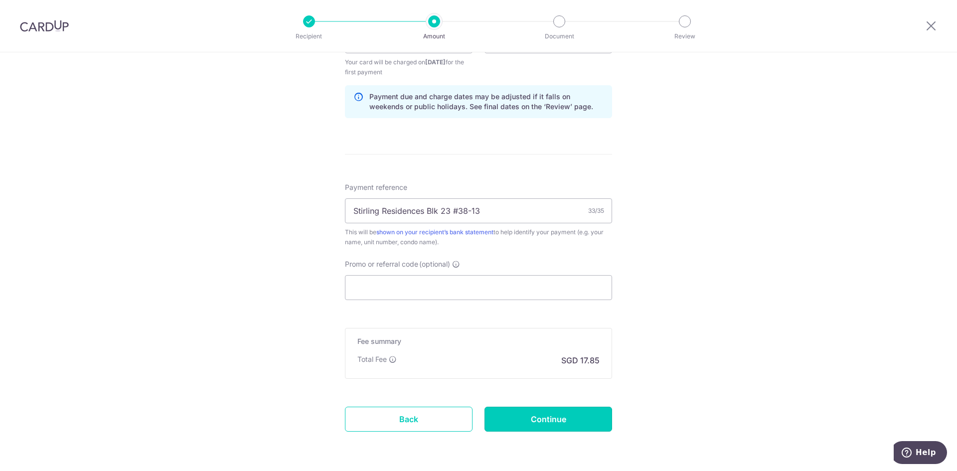
click at [544, 431] on input "Continue" at bounding box center [549, 419] width 128 height 25
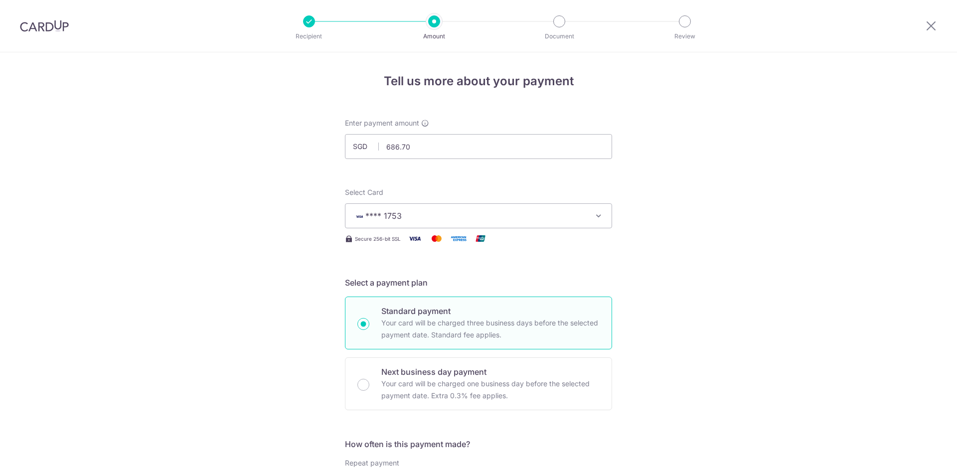
scroll to position [497, 0]
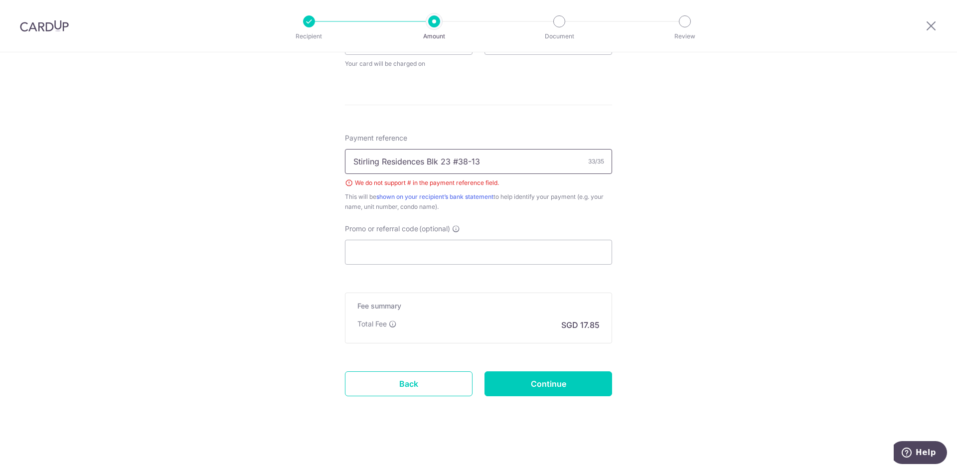
click at [456, 160] on input "Stirling Residences Blk 23 #38-13" at bounding box center [478, 161] width 267 height 25
type input "Stirling Residences Blk 23 38-13"
click at [708, 258] on div "Tell us more about your payment Enter payment amount SGD 686.70 686.70 Select C…" at bounding box center [478, 13] width 957 height 916
click at [549, 397] on form "Enter payment amount SGD 686.70 686.70 Select Card **** 1753 Add credit card Yo…" at bounding box center [478, 22] width 267 height 803
click at [543, 379] on input "Continue" at bounding box center [549, 383] width 128 height 25
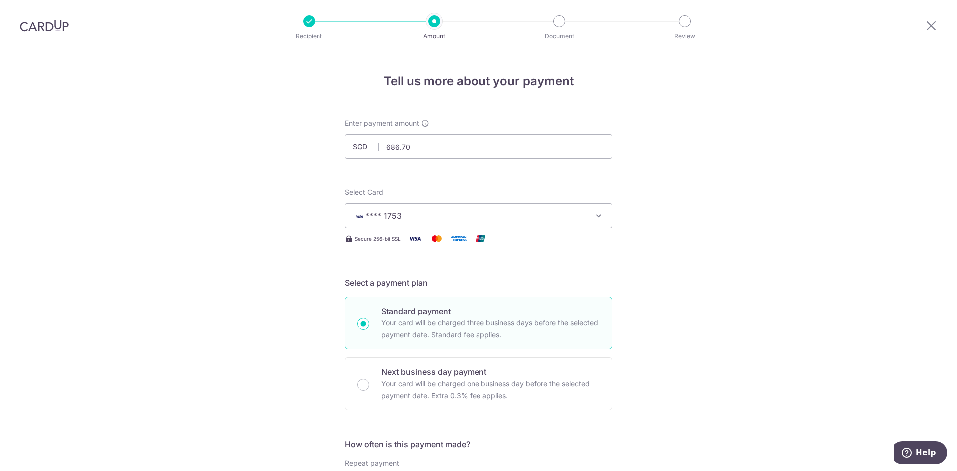
scroll to position [349, 0]
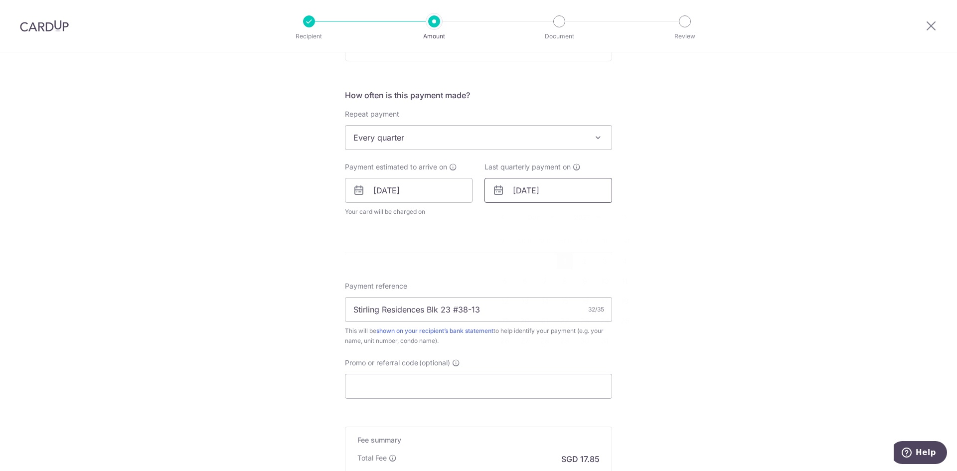
click at [556, 195] on input "01/12/2027" at bounding box center [549, 190] width 128 height 25
click at [540, 215] on select "Jan Feb Mar Apr May Jun Jul Aug Sep Oct Nov Dec" at bounding box center [541, 217] width 26 height 8
click at [603, 261] on link "1" at bounding box center [605, 261] width 16 height 16
type input "[DATE]"
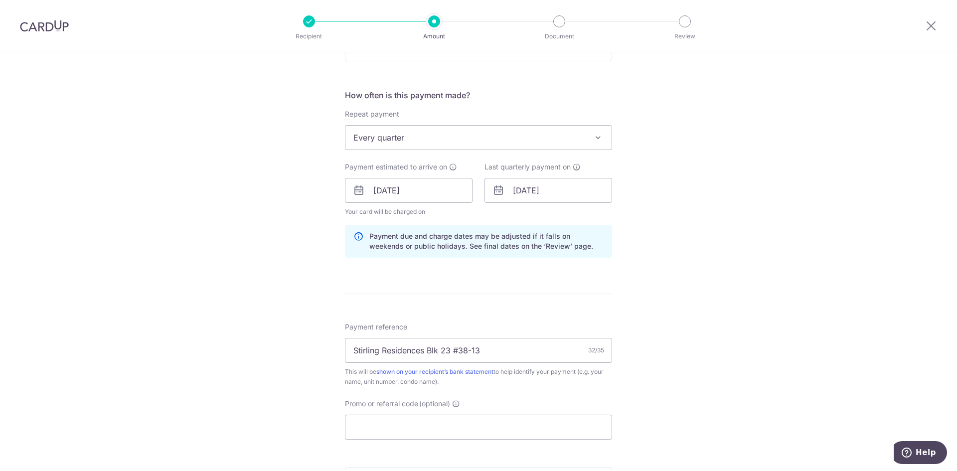
drag, startPoint x: 784, startPoint y: 239, endPoint x: 746, endPoint y: 253, distance: 40.1
click at [784, 239] on div "Tell us more about your payment Enter payment amount SGD 686.70 686.70 Select C…" at bounding box center [478, 174] width 957 height 943
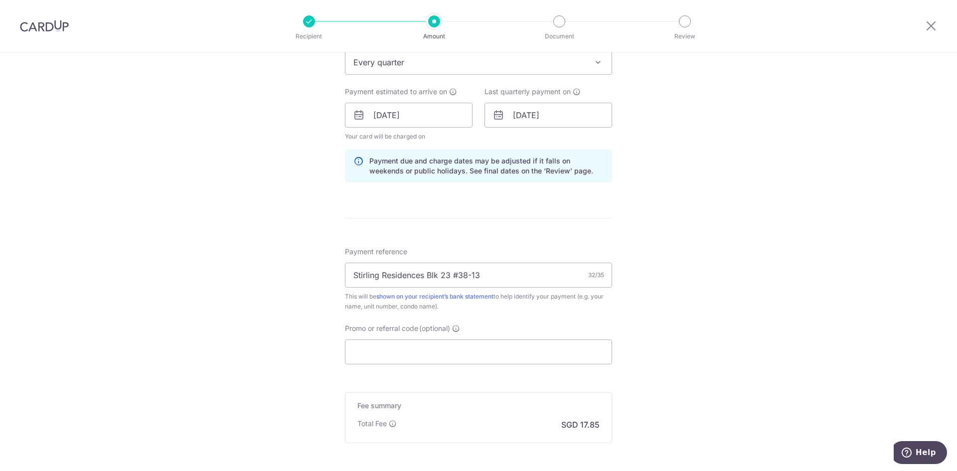
scroll to position [524, 0]
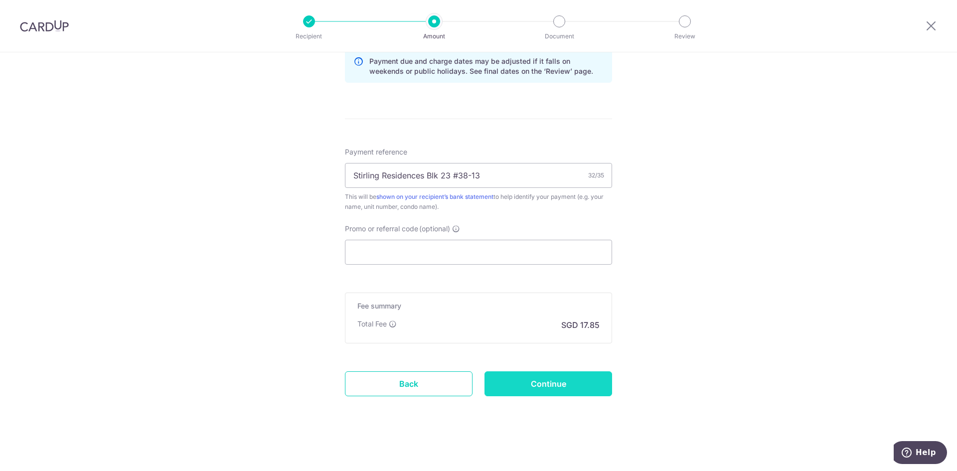
click at [560, 385] on input "Continue" at bounding box center [549, 383] width 128 height 25
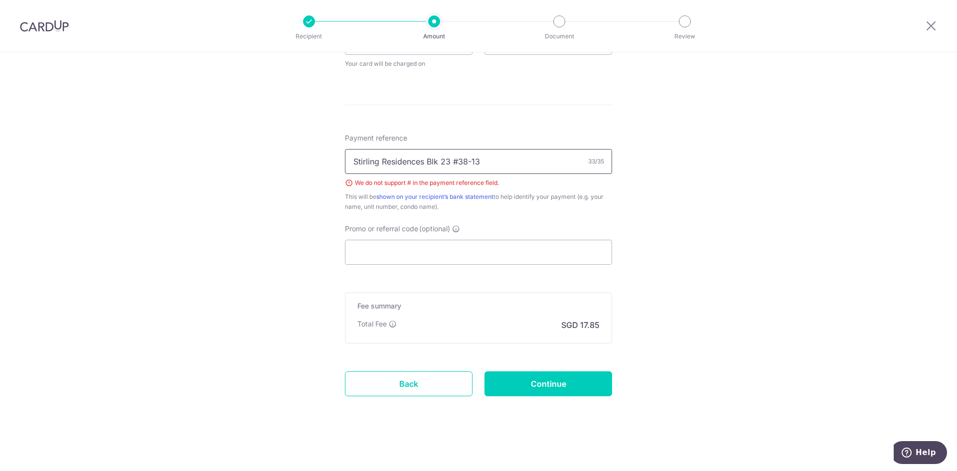
click at [456, 160] on input "Stirling Residences Blk 23 #38-13" at bounding box center [478, 161] width 267 height 25
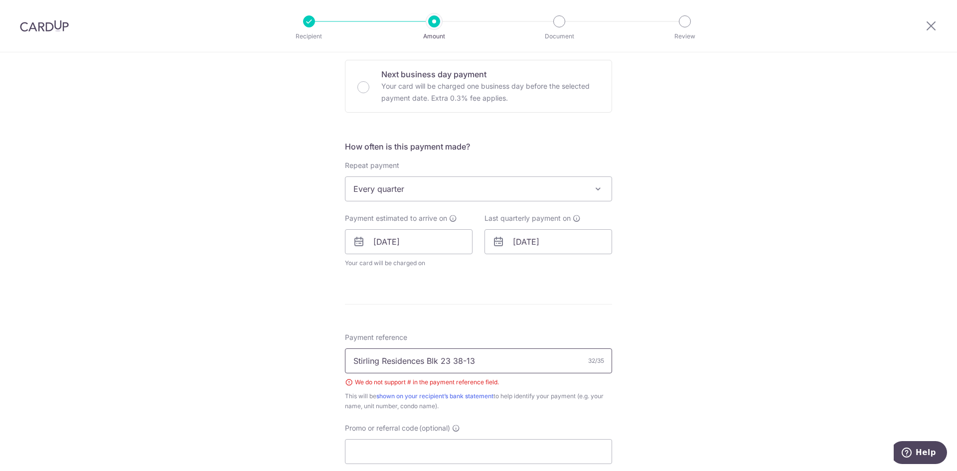
scroll to position [497, 0]
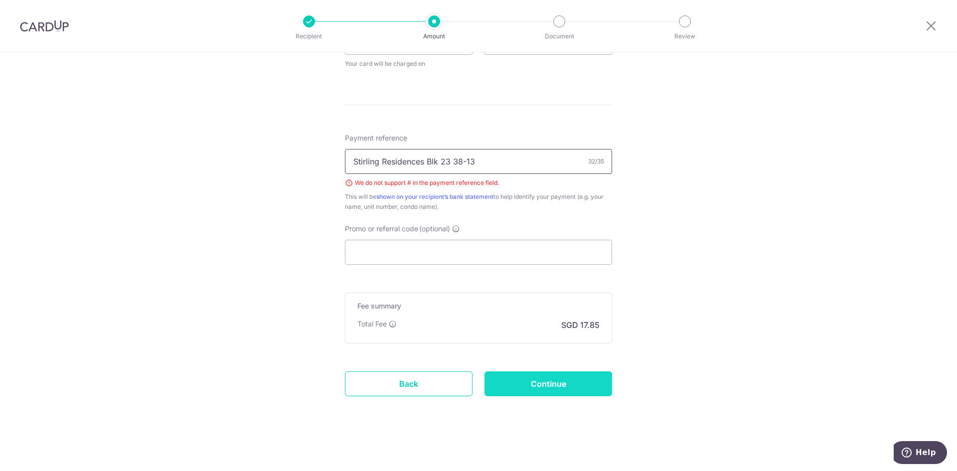
type input "Stirling Residences Blk 23 38-13"
click at [570, 379] on input "Continue" at bounding box center [549, 383] width 128 height 25
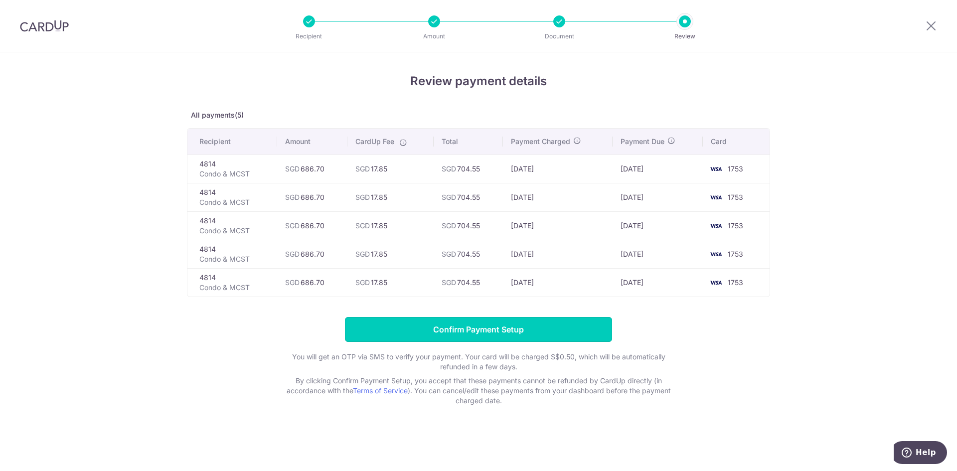
click at [521, 330] on input "Confirm Payment Setup" at bounding box center [478, 329] width 267 height 25
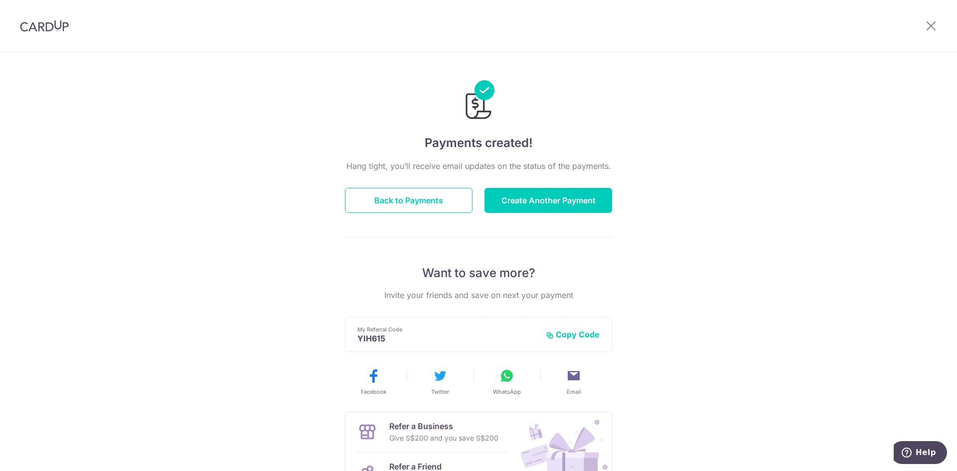
scroll to position [114, 0]
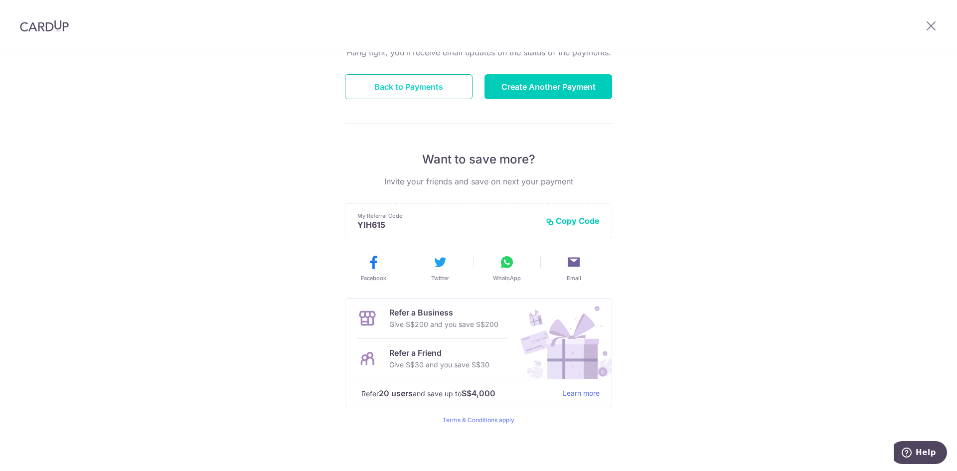
click at [436, 87] on button "Back to Payments" at bounding box center [409, 86] width 128 height 25
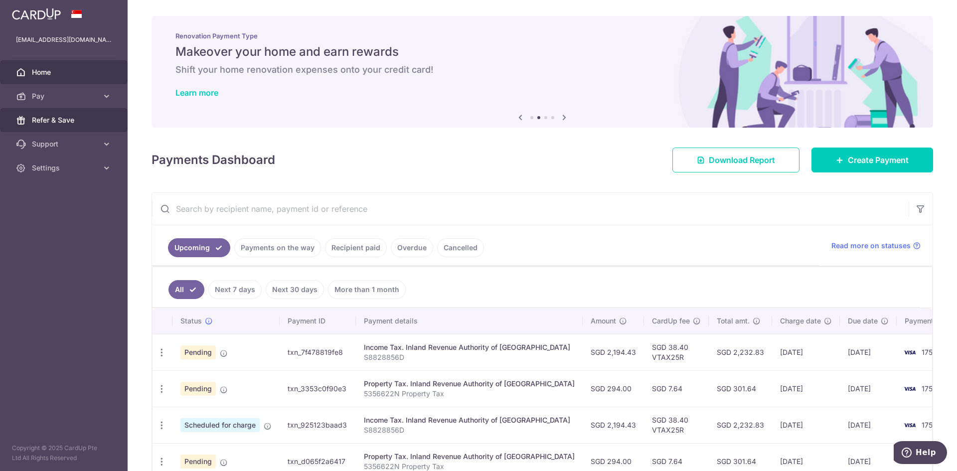
click at [56, 115] on span "Refer & Save" at bounding box center [65, 120] width 66 height 10
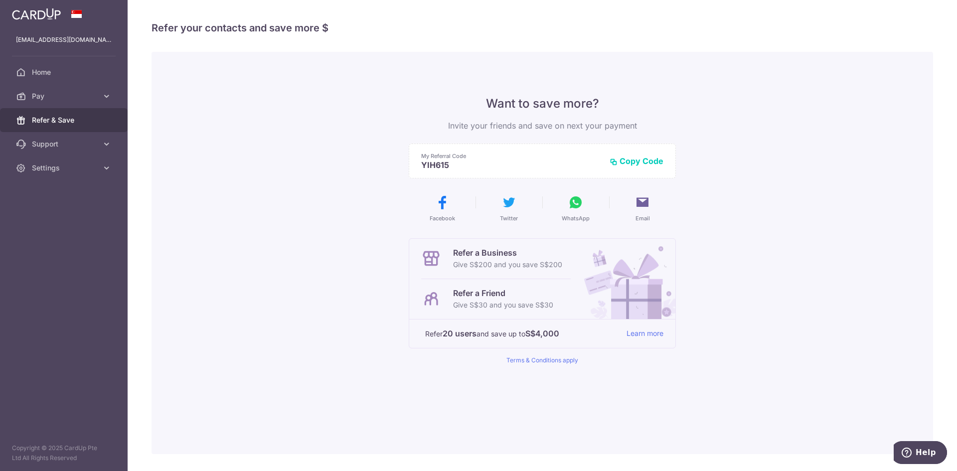
click at [575, 196] on icon at bounding box center [576, 202] width 16 height 16
click at [734, 276] on div "Want to save more? Invite your friends and save on next your payment My Referra…" at bounding box center [543, 253] width 782 height 402
click at [830, 119] on div "Want to save more? Invite your friends and save on next your payment My Referra…" at bounding box center [543, 253] width 782 height 402
click at [54, 65] on link "Home" at bounding box center [64, 72] width 128 height 24
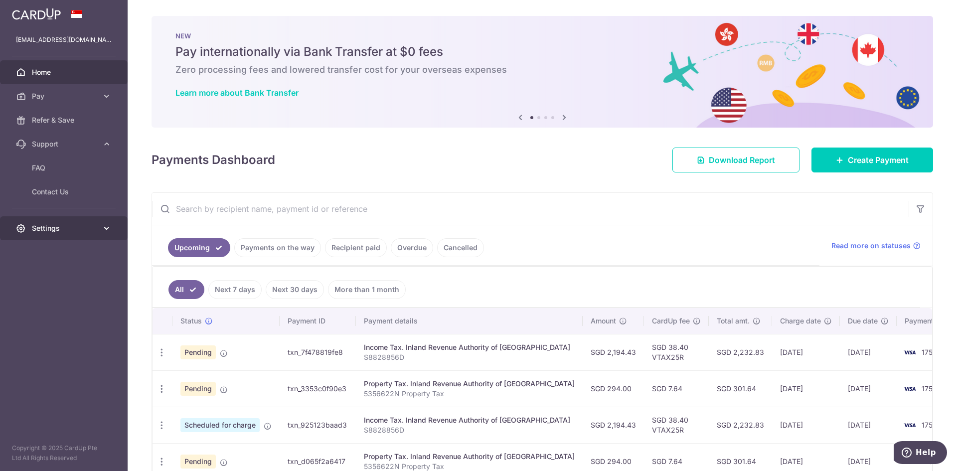
click at [97, 232] on span "Settings" at bounding box center [65, 228] width 66 height 10
click at [58, 281] on link "Logout" at bounding box center [64, 276] width 128 height 24
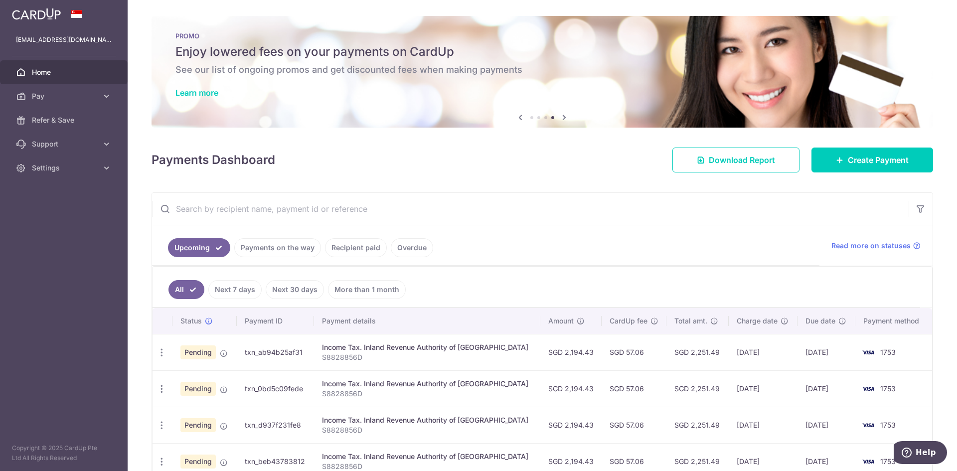
scroll to position [82, 0]
